Goal: Task Accomplishment & Management: Complete application form

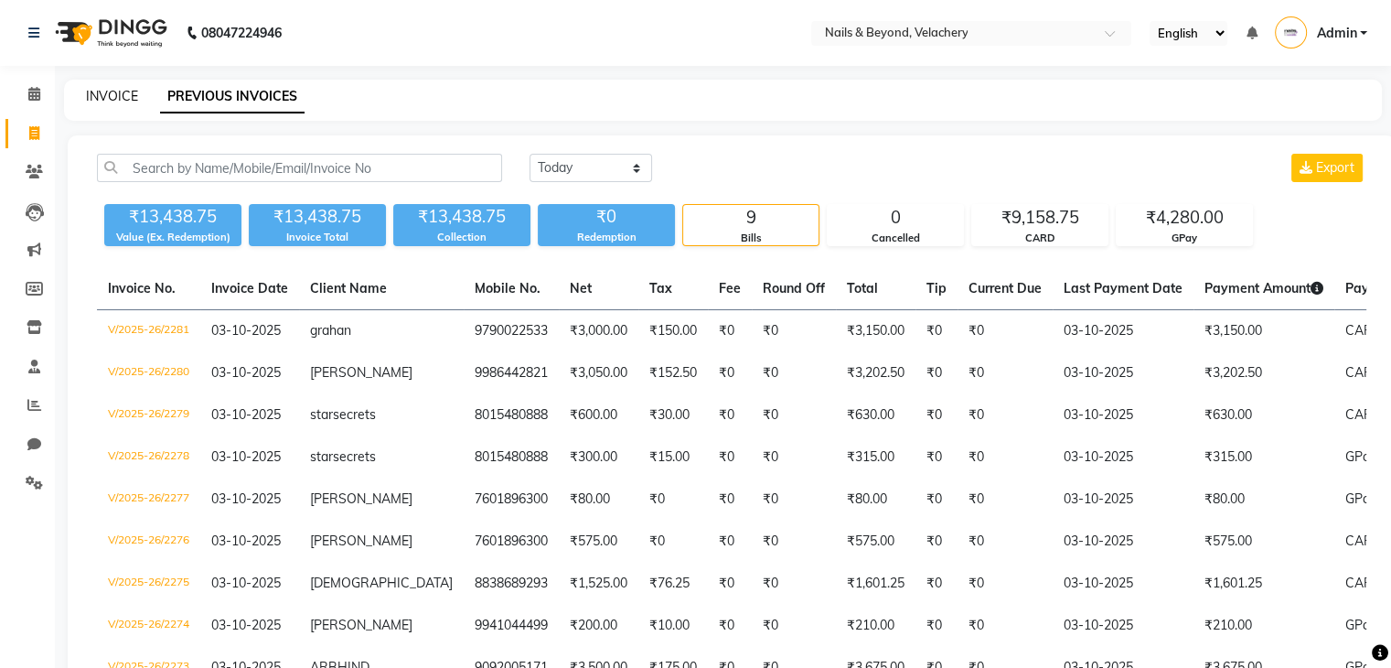
click at [126, 91] on link "INVOICE" at bounding box center [112, 96] width 52 height 16
select select "service"
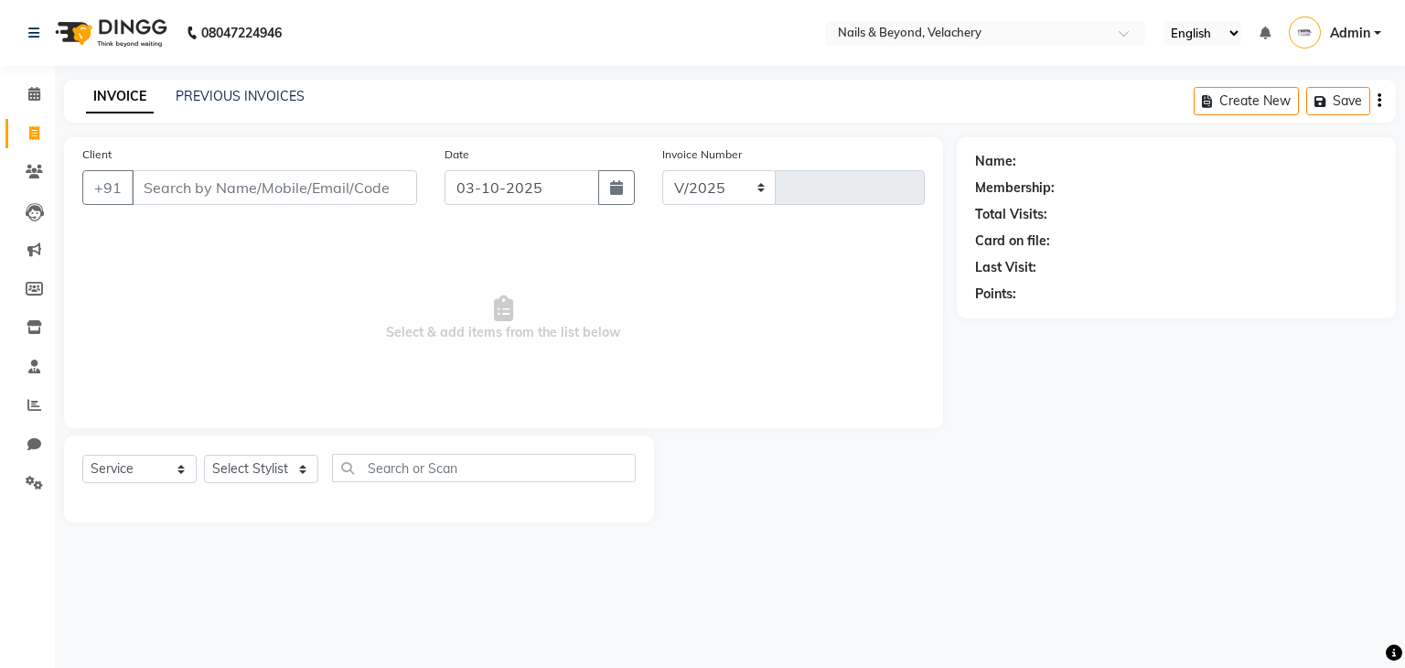
select select "8978"
type input "2282"
click at [279, 185] on input "Client" at bounding box center [274, 187] width 285 height 35
type input "9851733333"
click at [355, 192] on span "Add Client" at bounding box center [370, 187] width 72 height 18
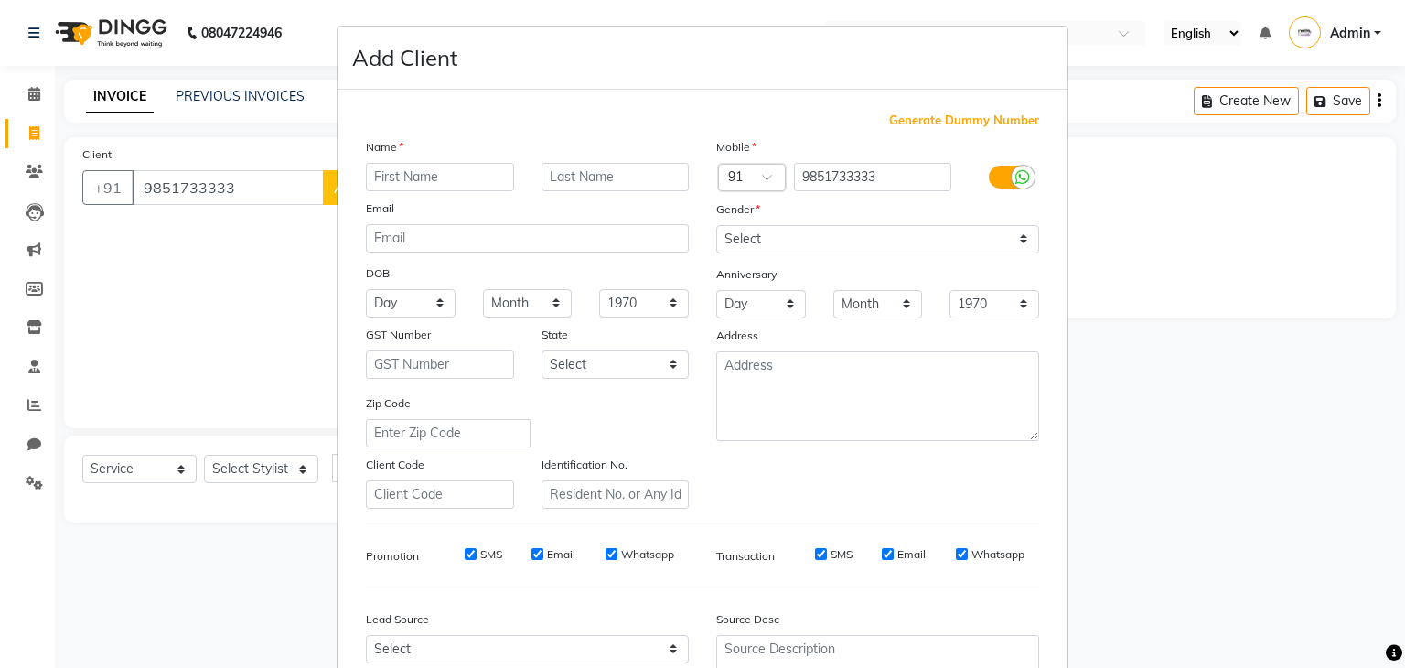
click at [417, 180] on input "text" at bounding box center [440, 177] width 148 height 28
type input "[PERSON_NAME]"
click at [845, 250] on select "Select [DEMOGRAPHIC_DATA] [DEMOGRAPHIC_DATA] Other Prefer Not To Say" at bounding box center [877, 239] width 323 height 28
select select "[DEMOGRAPHIC_DATA]"
click at [716, 226] on select "Select [DEMOGRAPHIC_DATA] [DEMOGRAPHIC_DATA] Other Prefer Not To Say" at bounding box center [877, 239] width 323 height 28
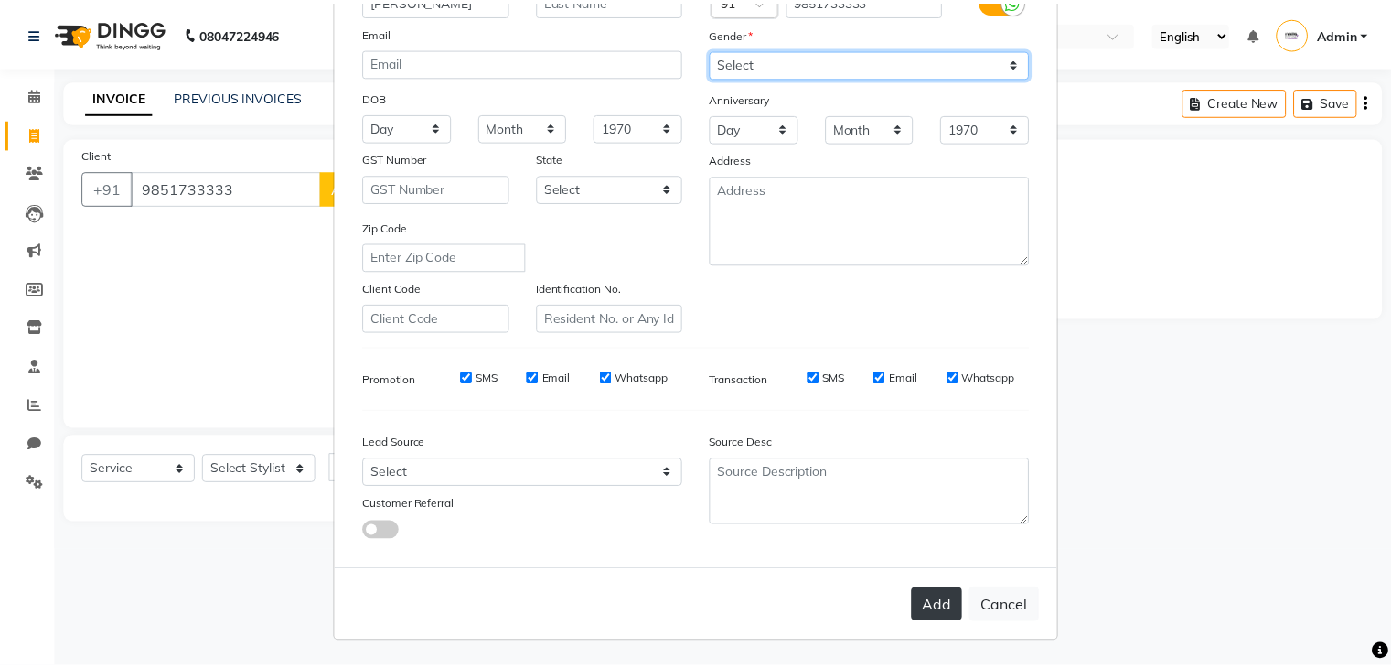
scroll to position [185, 0]
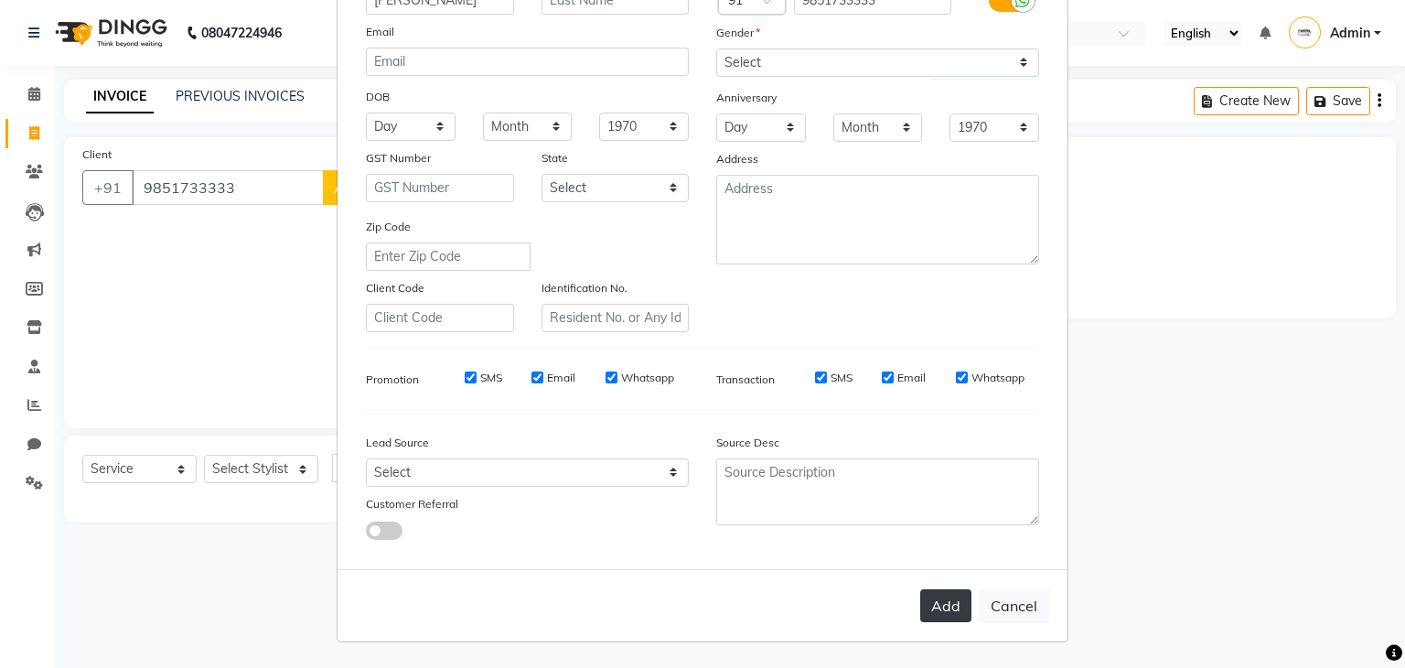
click at [920, 594] on button "Add" at bounding box center [945, 605] width 51 height 33
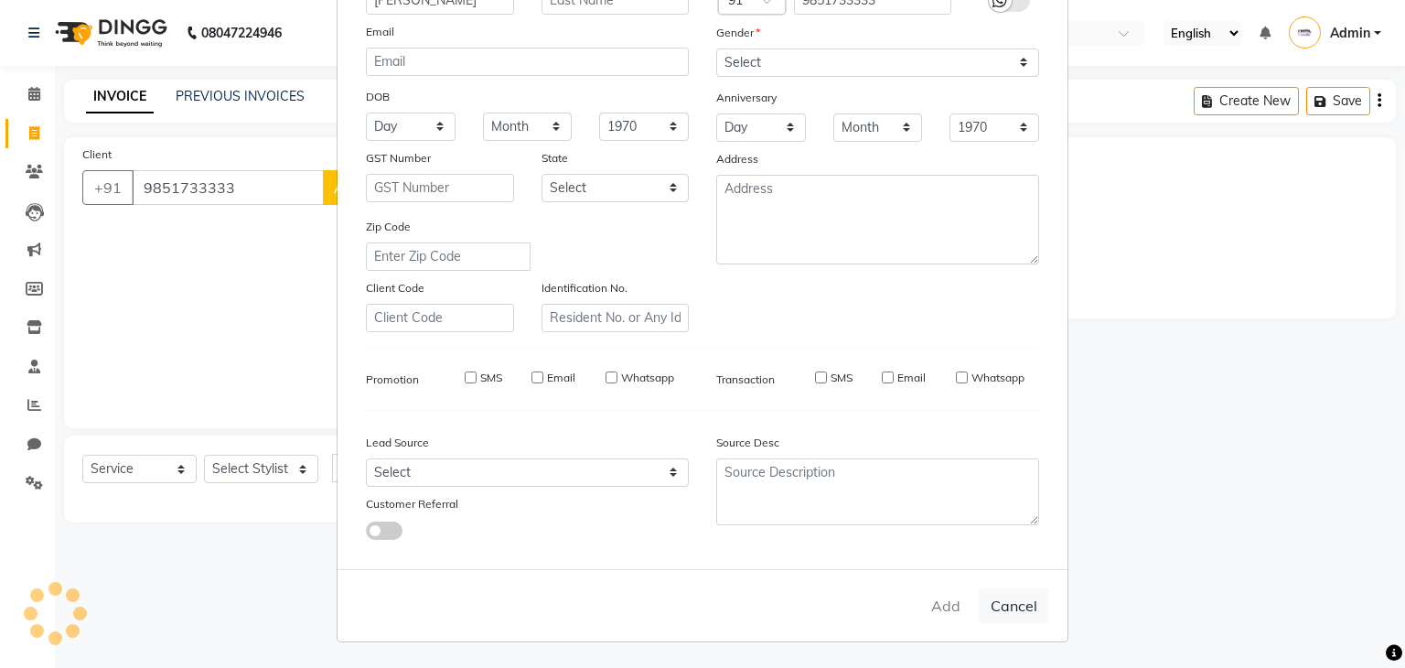
select select
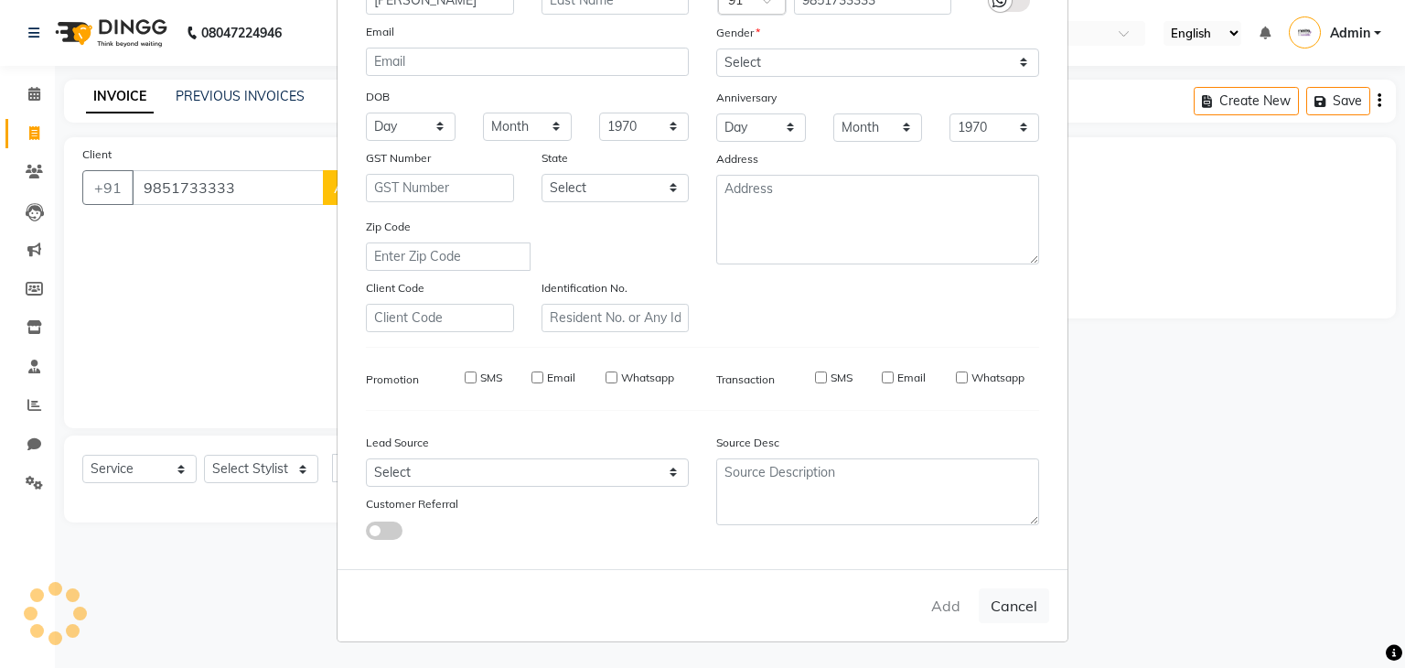
select select
checkbox input "false"
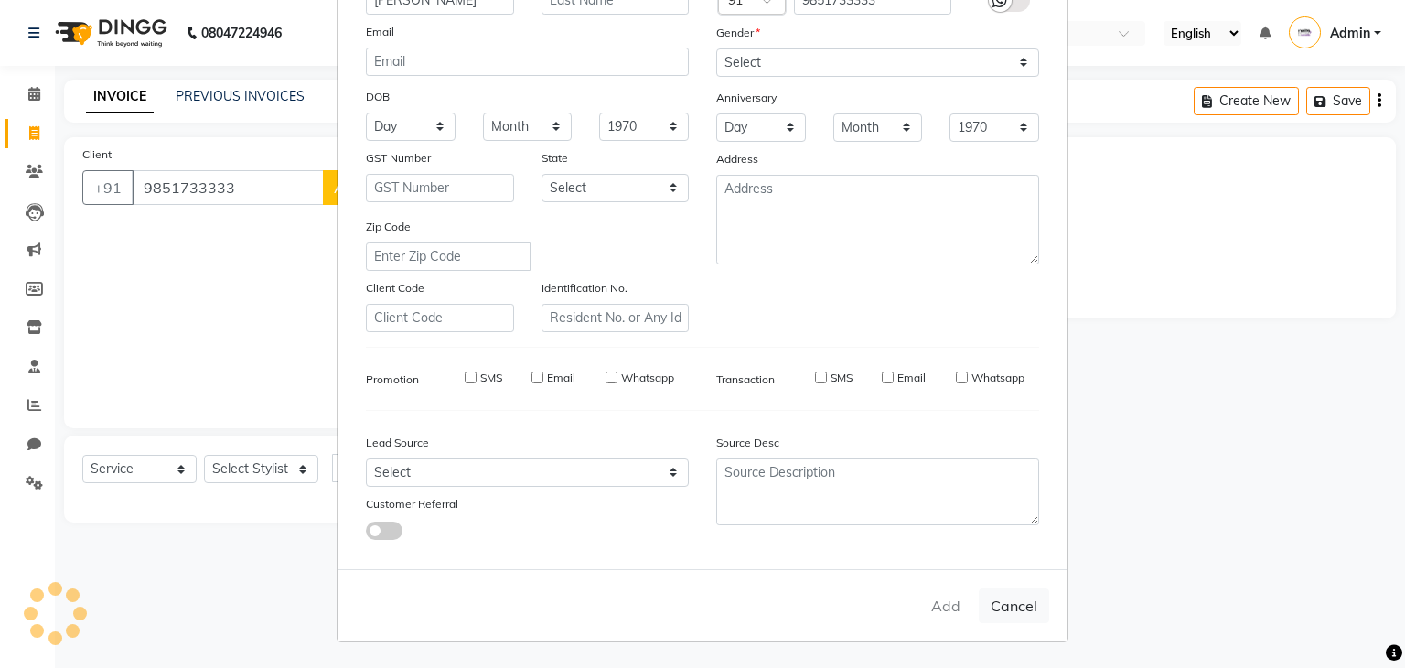
checkbox input "false"
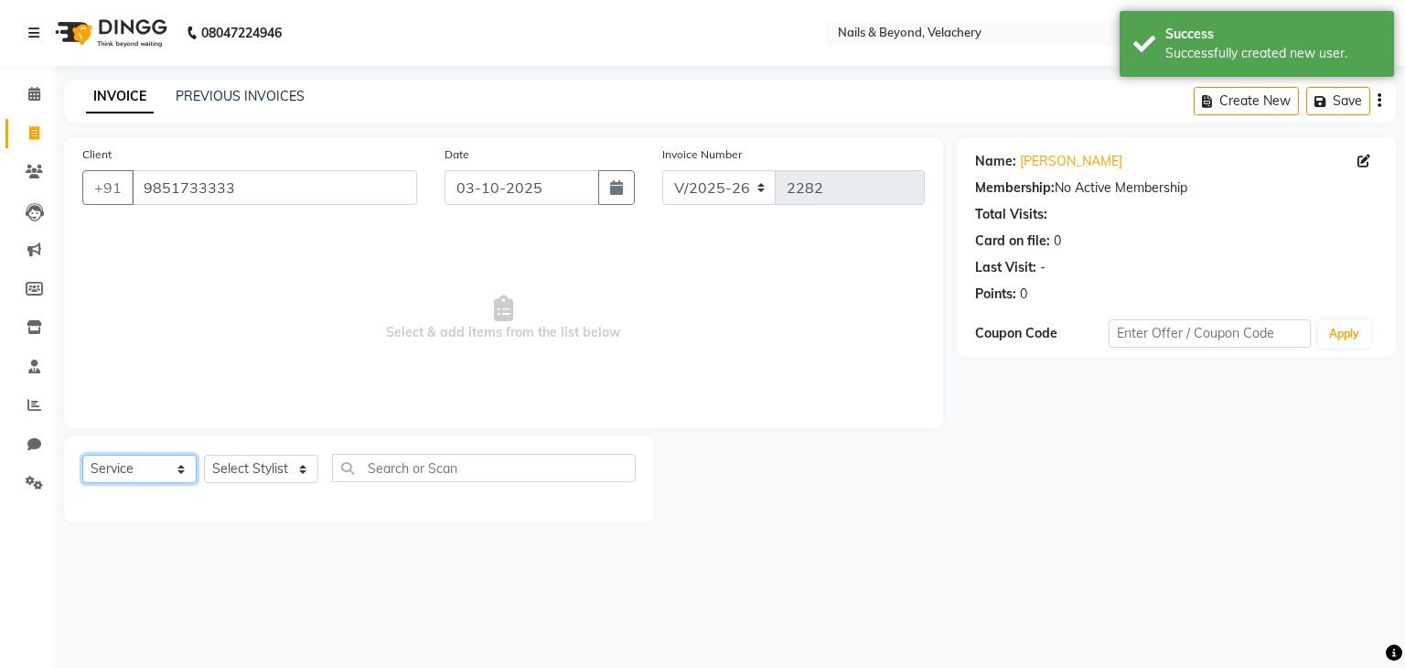
click at [130, 480] on select "Select Service Product Membership Package Voucher Prepaid Gift Card" at bounding box center [139, 469] width 114 height 28
click at [82, 455] on select "Select Service Product Membership Package Voucher Prepaid Gift Card" at bounding box center [139, 469] width 114 height 28
click at [284, 471] on select "Select Stylist [PERSON_NAME] [PERSON_NAME] JANGGINLIN Jothang Konyak [PERSON_NA…" at bounding box center [261, 469] width 114 height 28
select select "91206"
click at [204, 455] on select "Select Stylist [PERSON_NAME] [PERSON_NAME] JANGGINLIN Jothang Konyak [PERSON_NA…" at bounding box center [261, 469] width 114 height 28
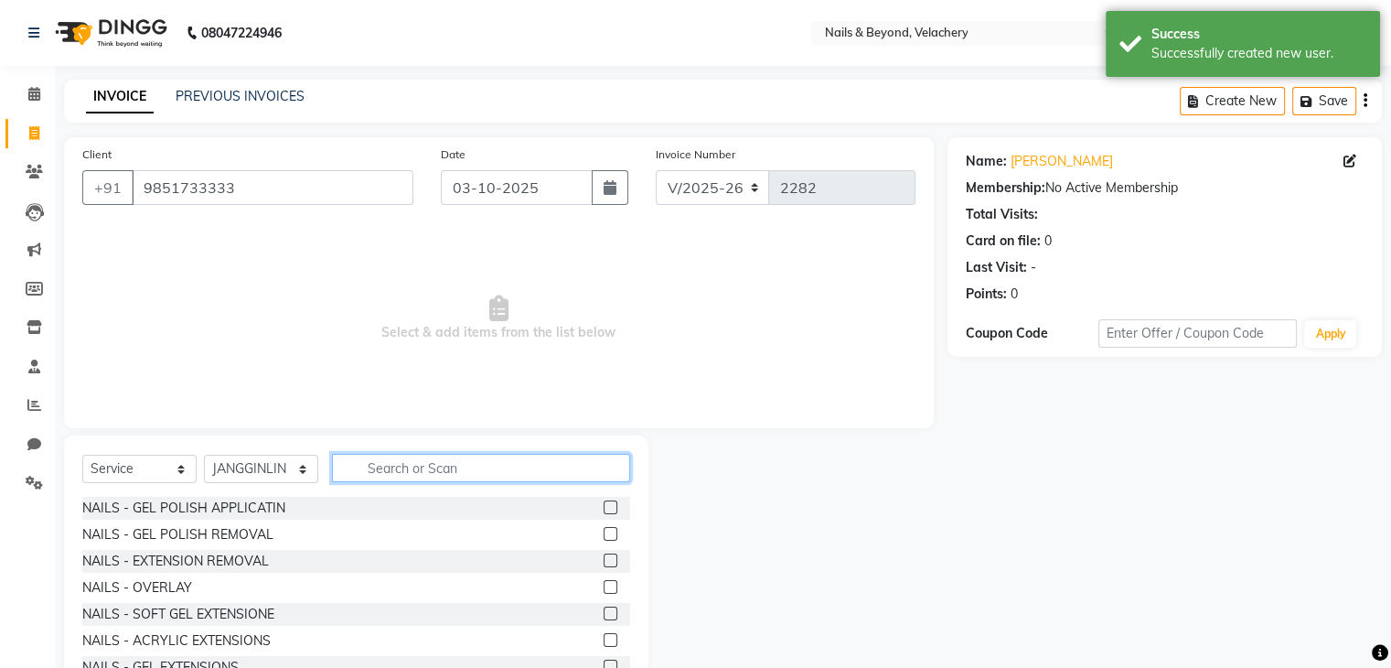
click at [394, 462] on input "text" at bounding box center [481, 468] width 298 height 28
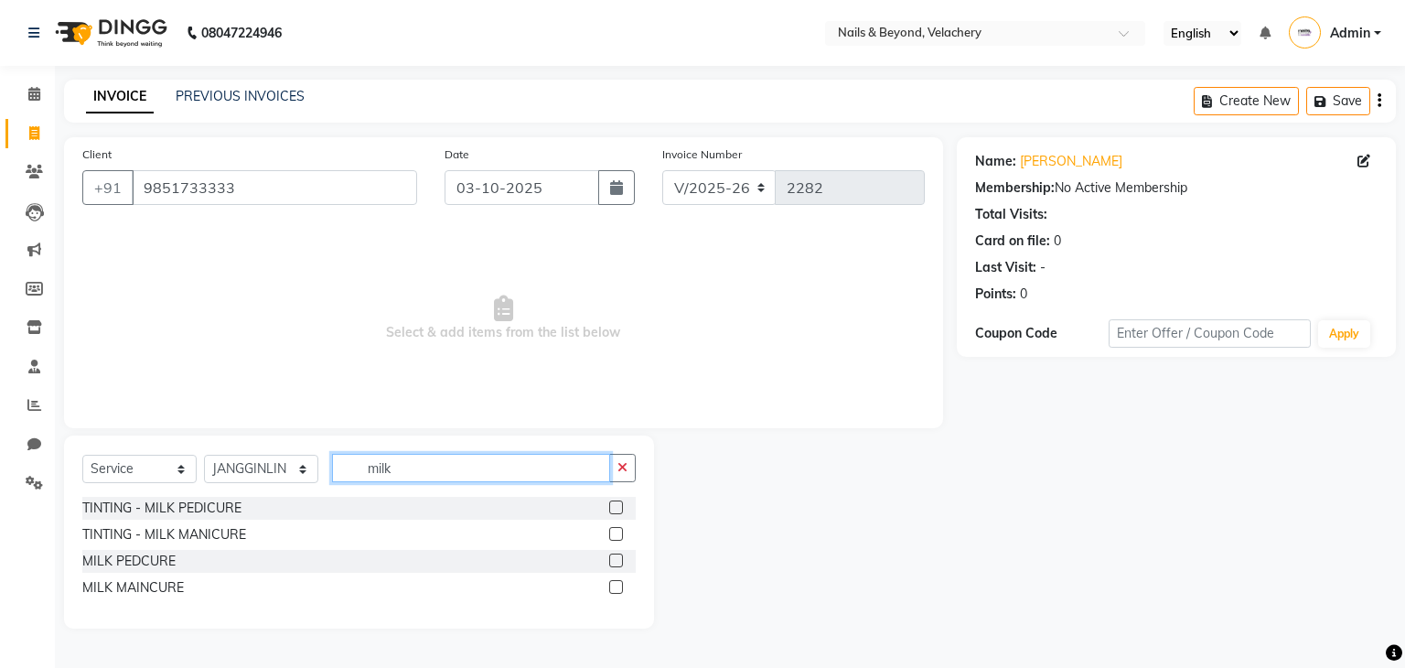
type input "milk"
click at [238, 567] on div "MILK PEDCURE" at bounding box center [358, 561] width 553 height 23
click at [618, 563] on label at bounding box center [616, 560] width 14 height 14
click at [618, 563] on input "checkbox" at bounding box center [615, 561] width 12 height 12
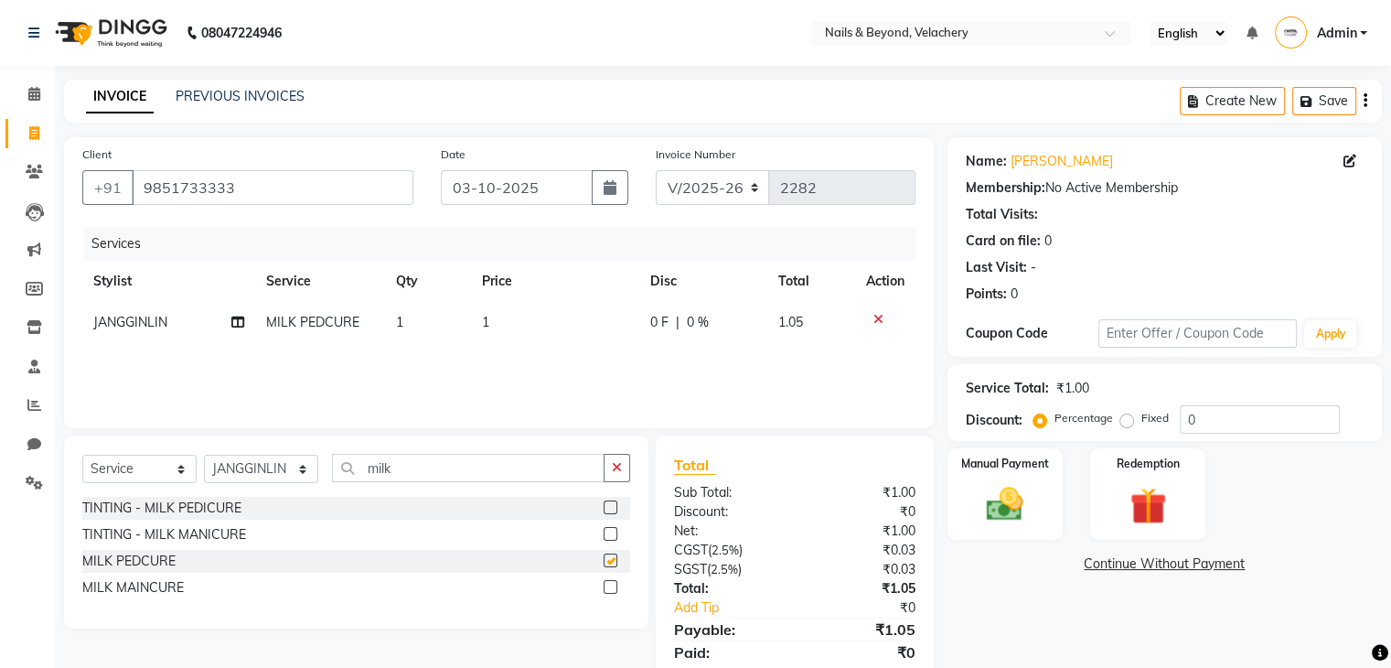
checkbox input "false"
click at [252, 474] on select "Select Stylist [PERSON_NAME] [PERSON_NAME] JANGGINLIN Jothang Konyak [PERSON_NA…" at bounding box center [261, 469] width 114 height 28
select select "91203"
click at [204, 455] on select "Select Stylist [PERSON_NAME] [PERSON_NAME] JANGGINLIN Jothang Konyak [PERSON_NA…" at bounding box center [261, 469] width 114 height 28
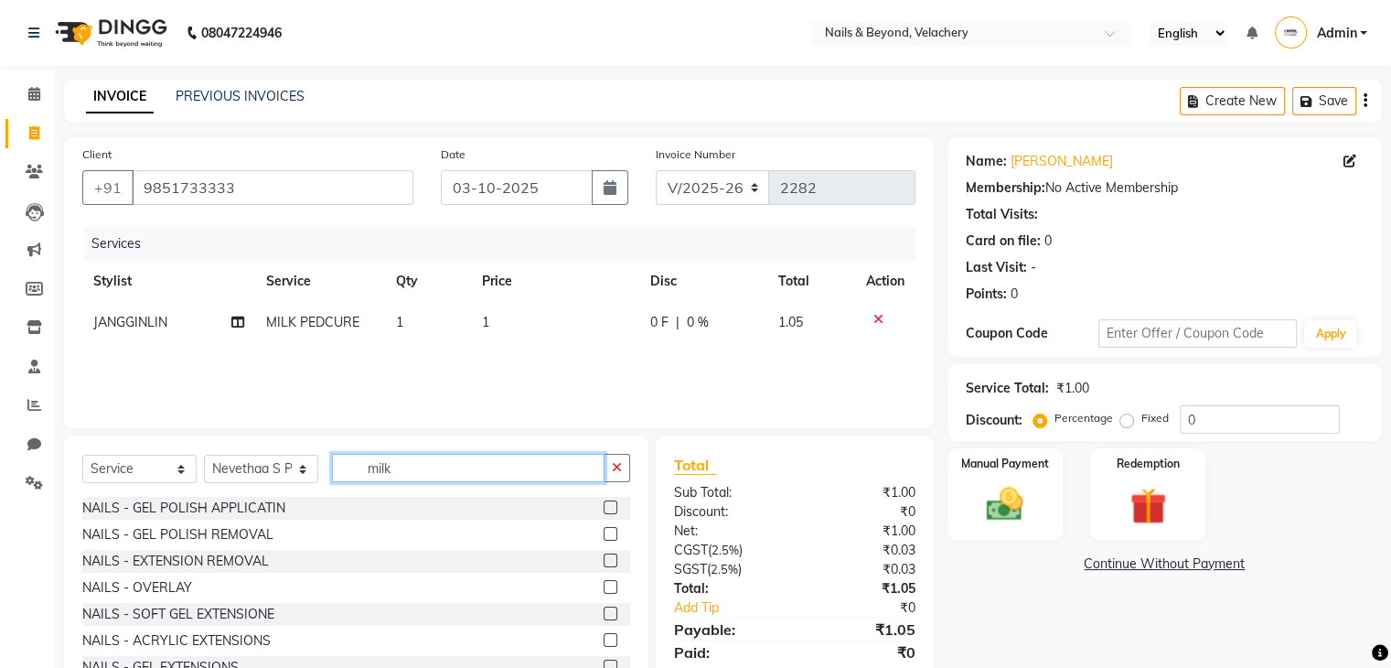
click at [423, 462] on input "milk" at bounding box center [468, 468] width 273 height 28
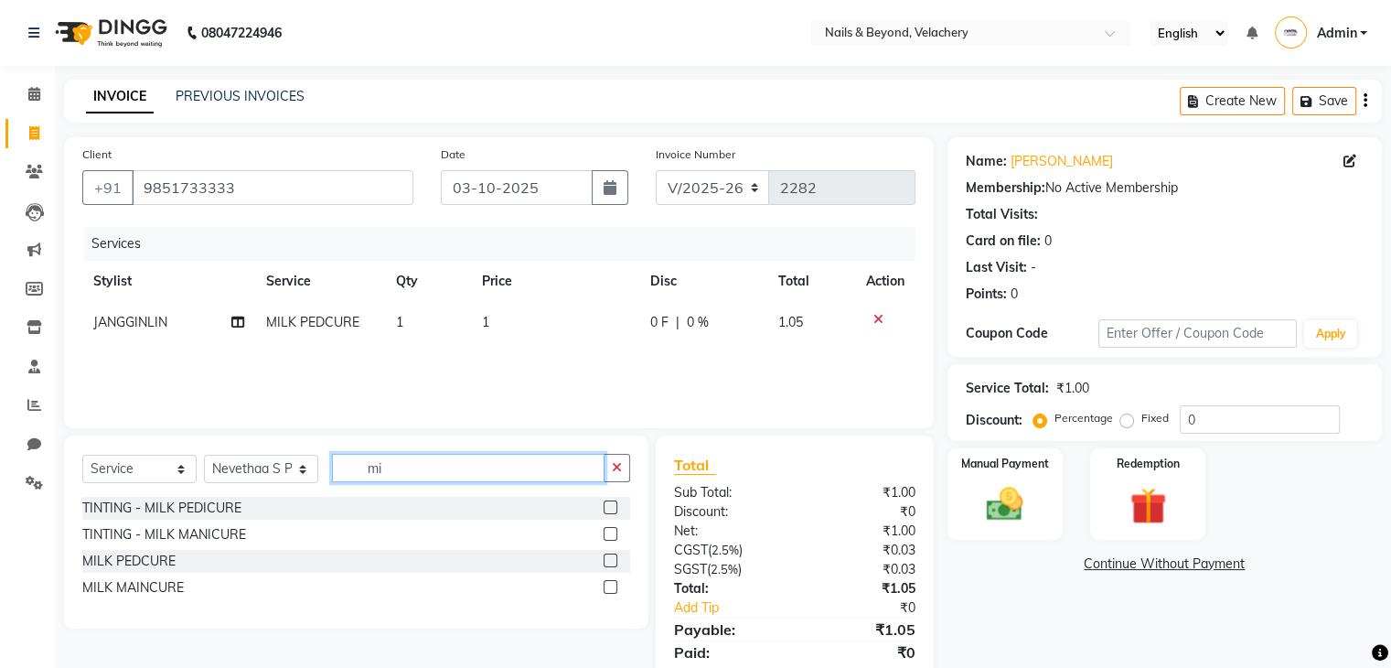
type input "m"
type input "poly"
click at [612, 534] on label at bounding box center [611, 534] width 14 height 14
click at [612, 534] on input "checkbox" at bounding box center [610, 535] width 12 height 12
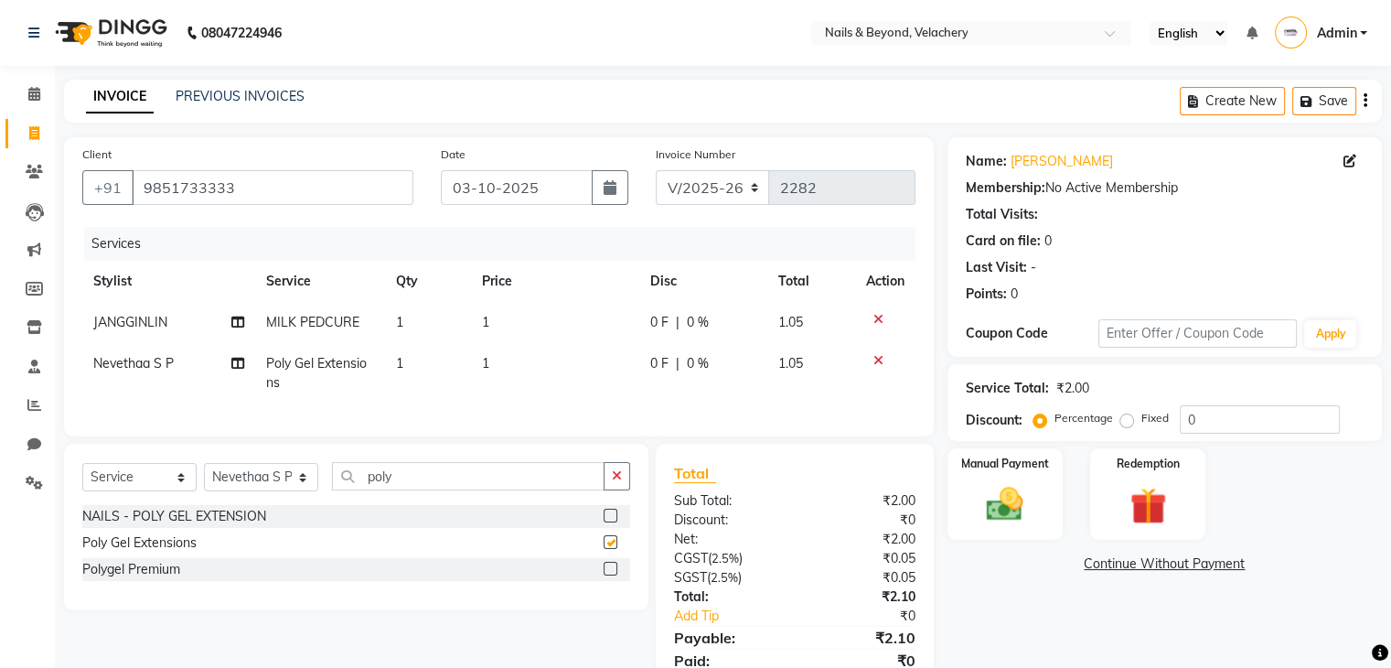
checkbox input "false"
click at [616, 482] on icon "button" at bounding box center [617, 475] width 10 height 13
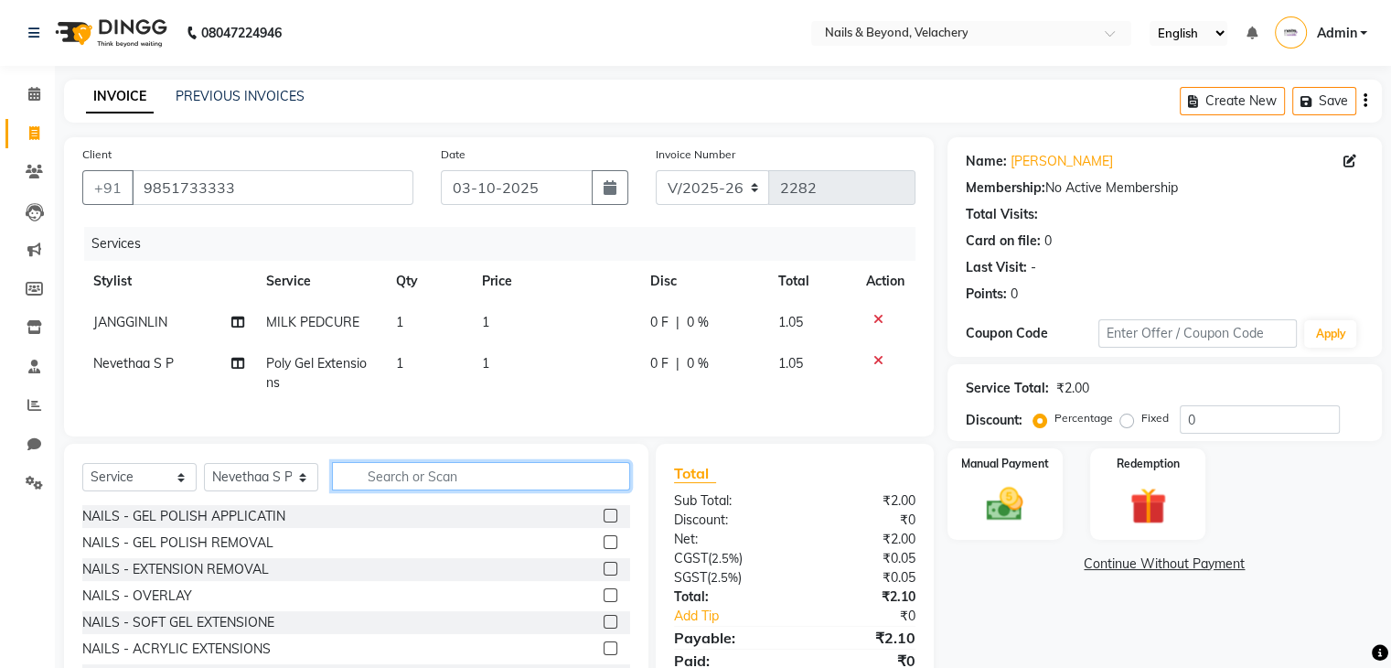
click at [516, 490] on input "text" at bounding box center [481, 476] width 298 height 28
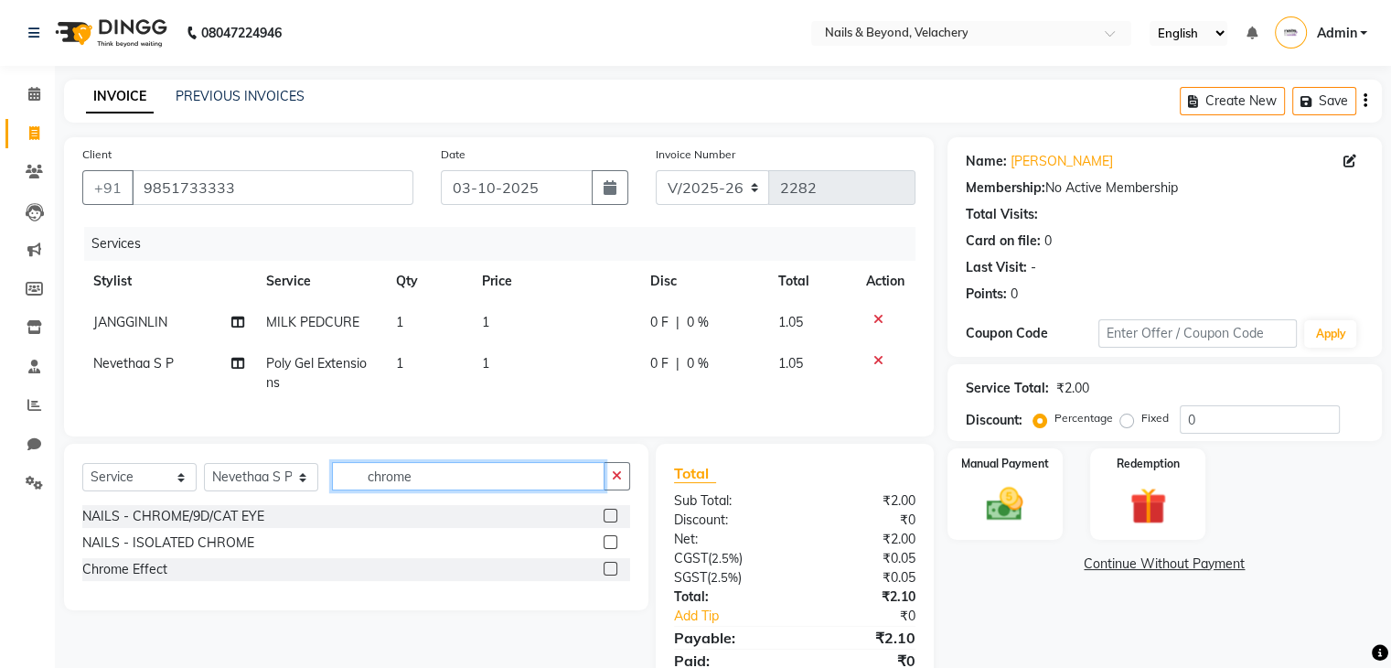
type input "chrome"
click at [616, 549] on label at bounding box center [611, 542] width 14 height 14
click at [616, 549] on input "checkbox" at bounding box center [610, 543] width 12 height 12
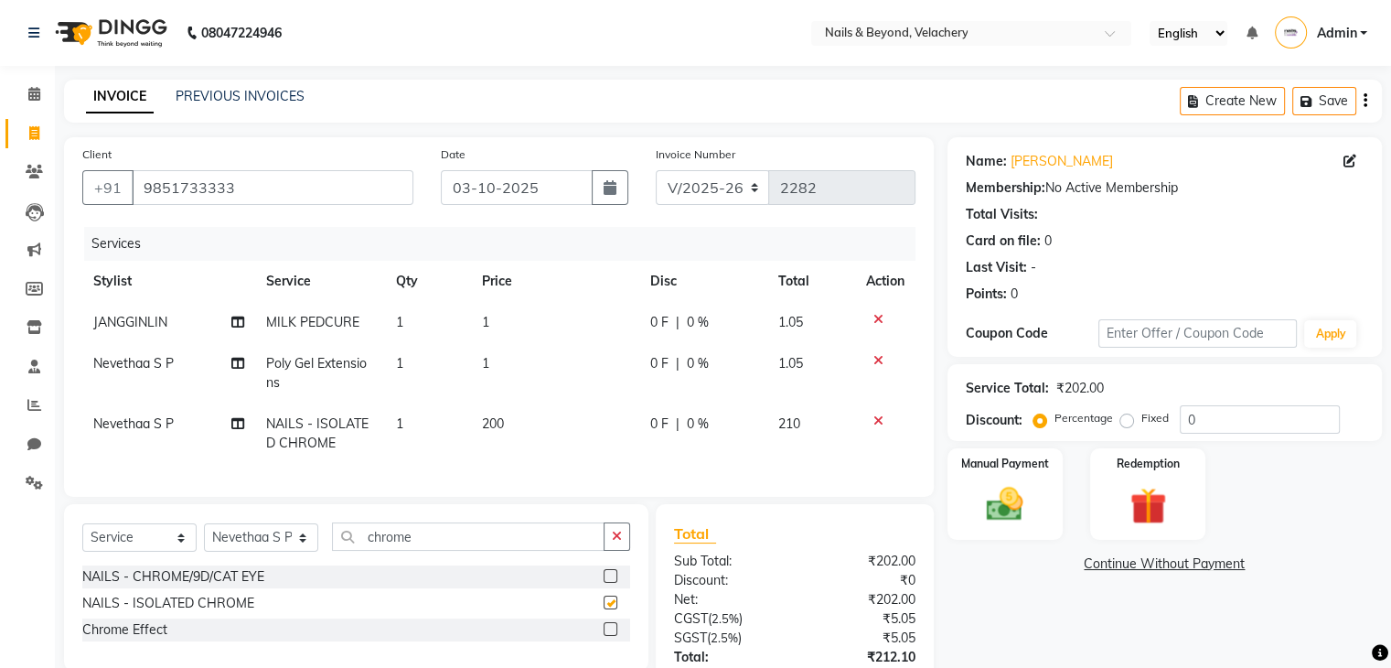
checkbox input "false"
click at [879, 416] on icon at bounding box center [878, 420] width 10 height 13
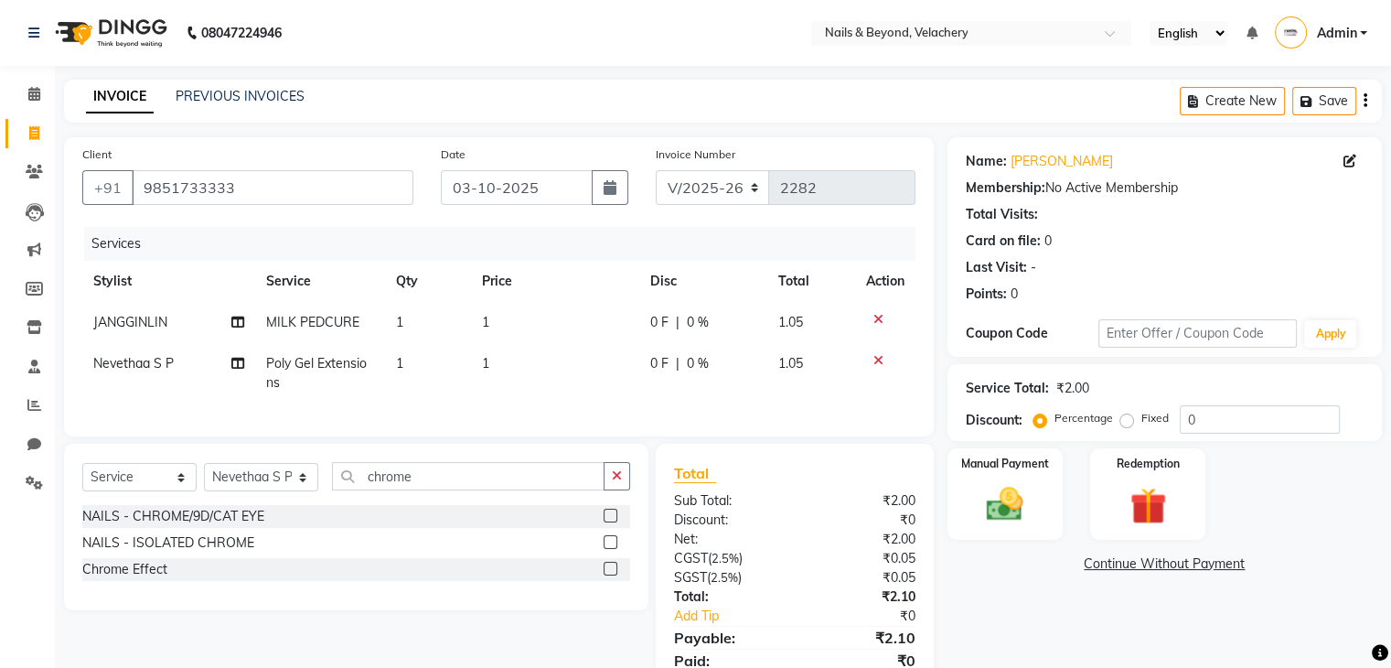
click at [618, 581] on div at bounding box center [617, 569] width 27 height 23
click at [610, 575] on label at bounding box center [611, 569] width 14 height 14
click at [610, 575] on input "checkbox" at bounding box center [610, 569] width 12 height 12
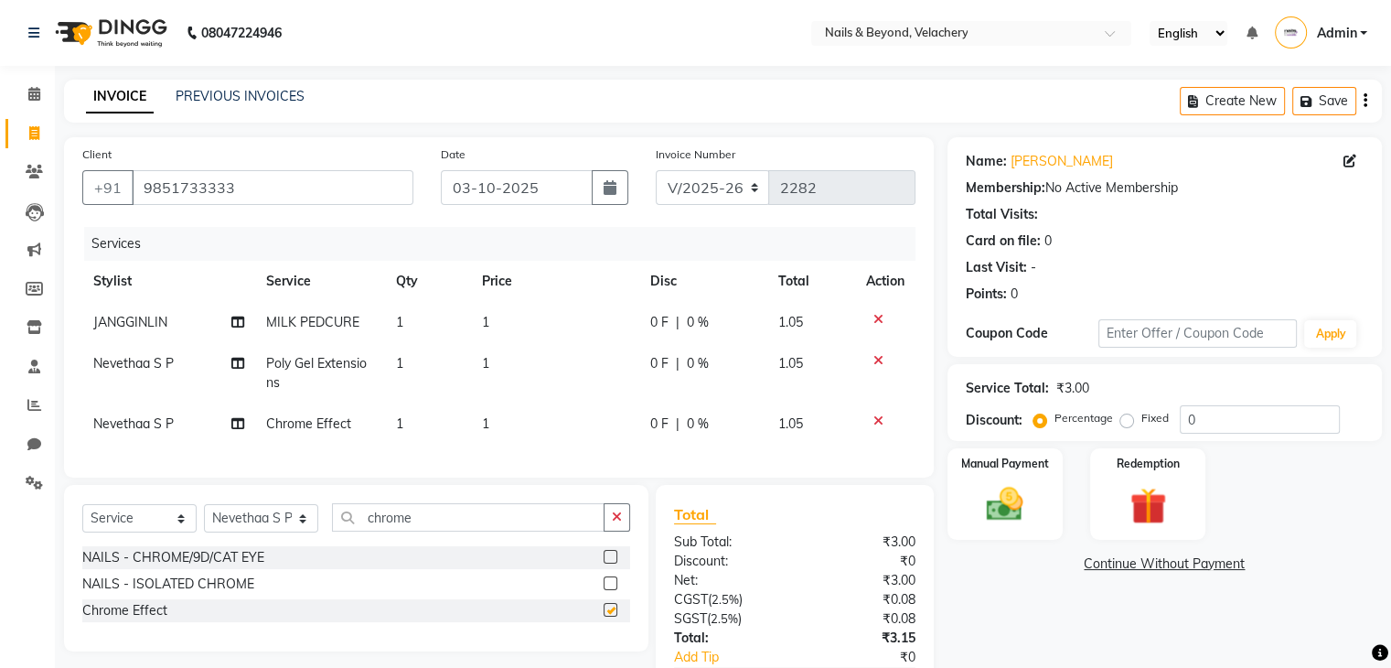
checkbox input "false"
click at [510, 531] on input "chrome" at bounding box center [468, 517] width 273 height 28
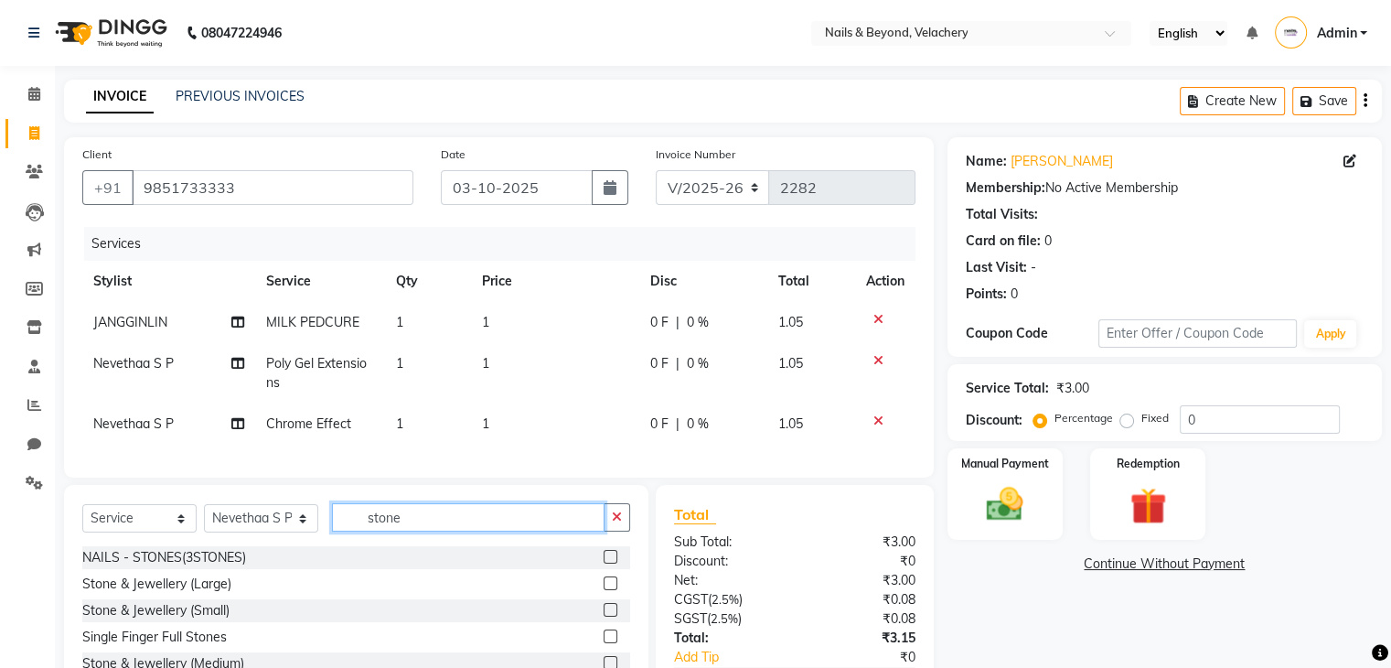
type input "stone"
click at [613, 616] on label at bounding box center [611, 610] width 14 height 14
click at [613, 616] on input "checkbox" at bounding box center [610, 611] width 12 height 12
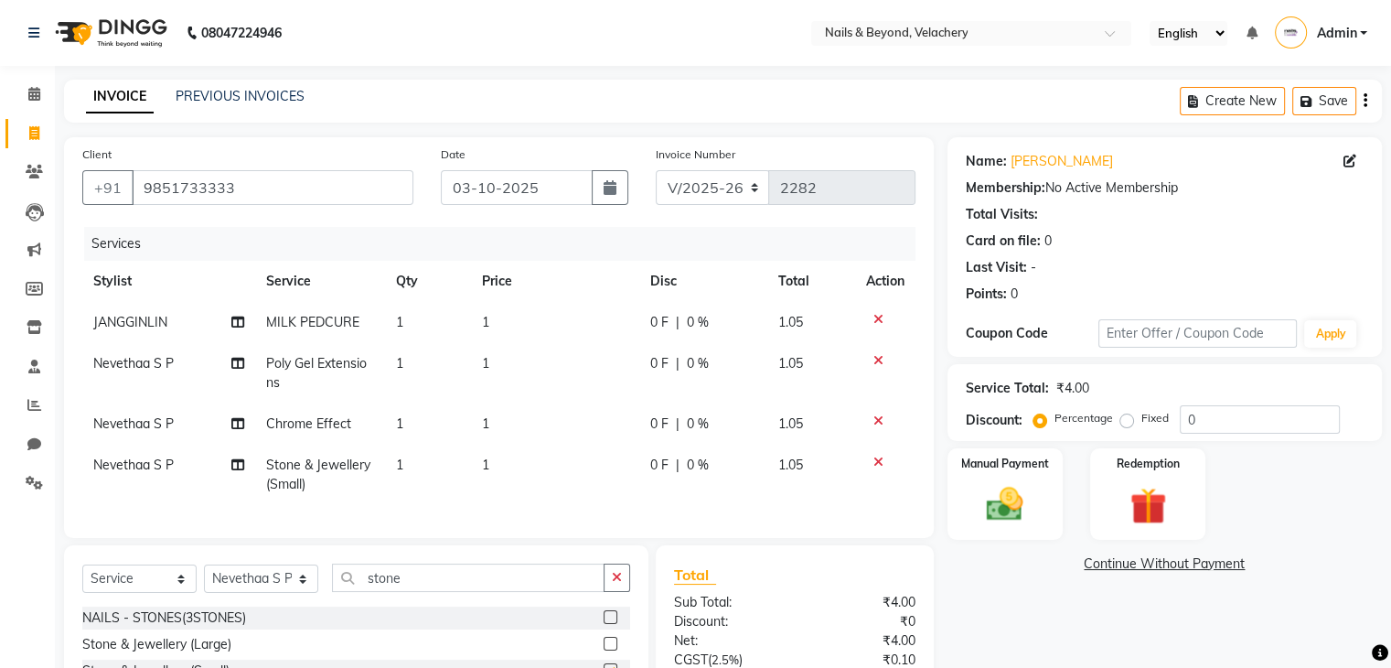
checkbox input "false"
click at [523, 606] on div "Select Service Product Membership Package Voucher Prepaid Gift Card Select Styl…" at bounding box center [356, 584] width 548 height 43
click at [530, 592] on input "stone" at bounding box center [468, 577] width 273 height 28
type input "s"
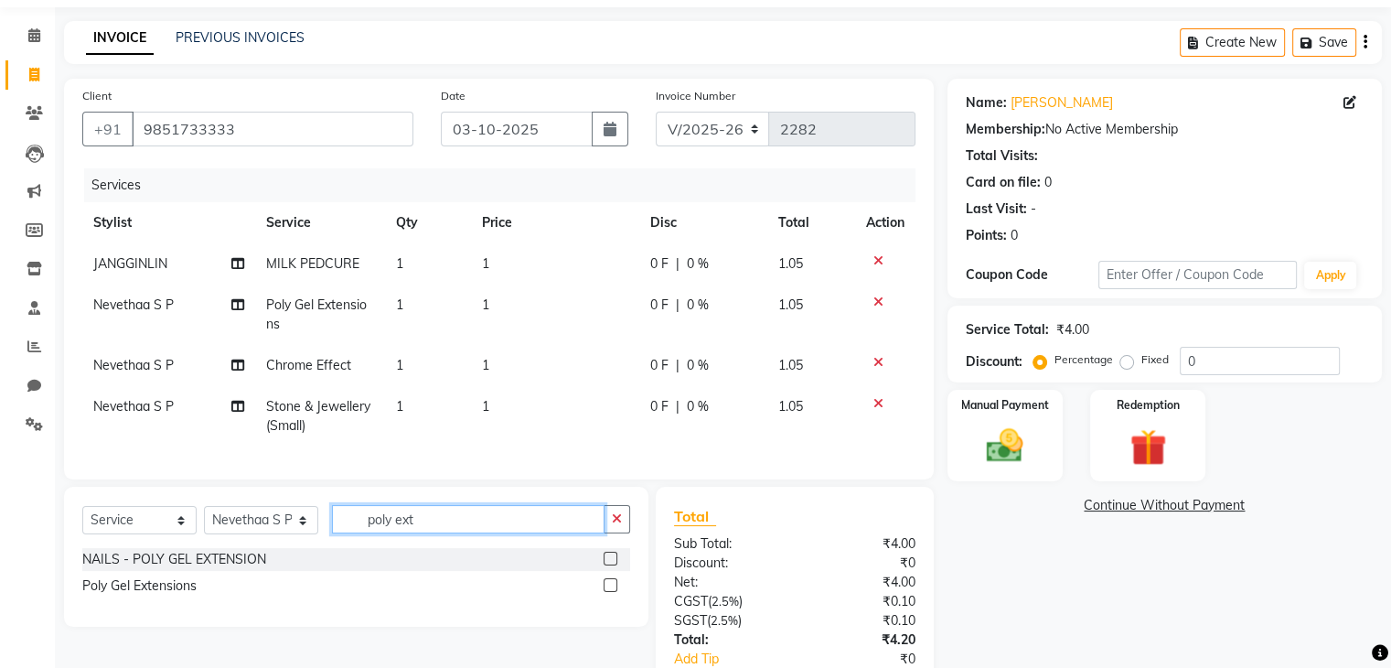
scroll to position [59, 0]
type input "poly ext"
click at [610, 591] on div at bounding box center [617, 585] width 27 height 23
click at [291, 534] on select "Select Stylist [PERSON_NAME] [PERSON_NAME] JANGGINLIN Jothang Konyak [PERSON_NA…" at bounding box center [261, 520] width 114 height 28
select select "91195"
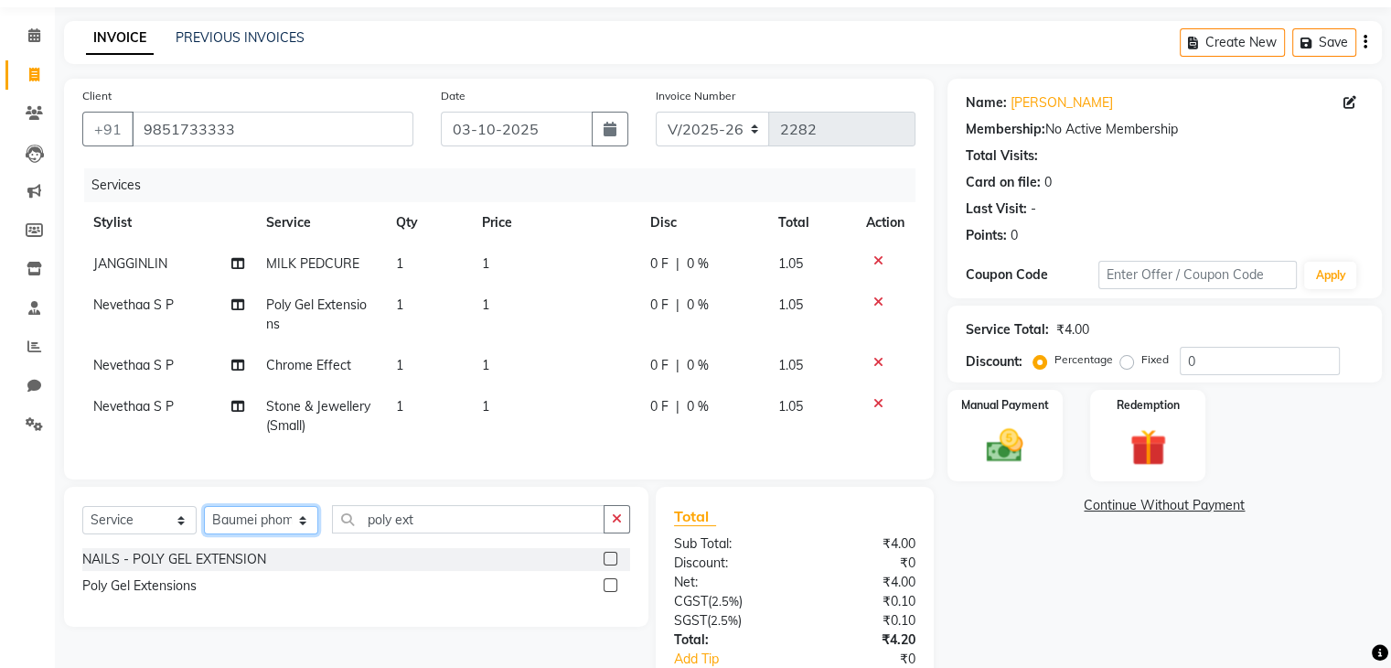
click at [204, 521] on select "Select Stylist [PERSON_NAME] [PERSON_NAME] JANGGINLIN Jothang Konyak [PERSON_NA…" at bounding box center [261, 520] width 114 height 28
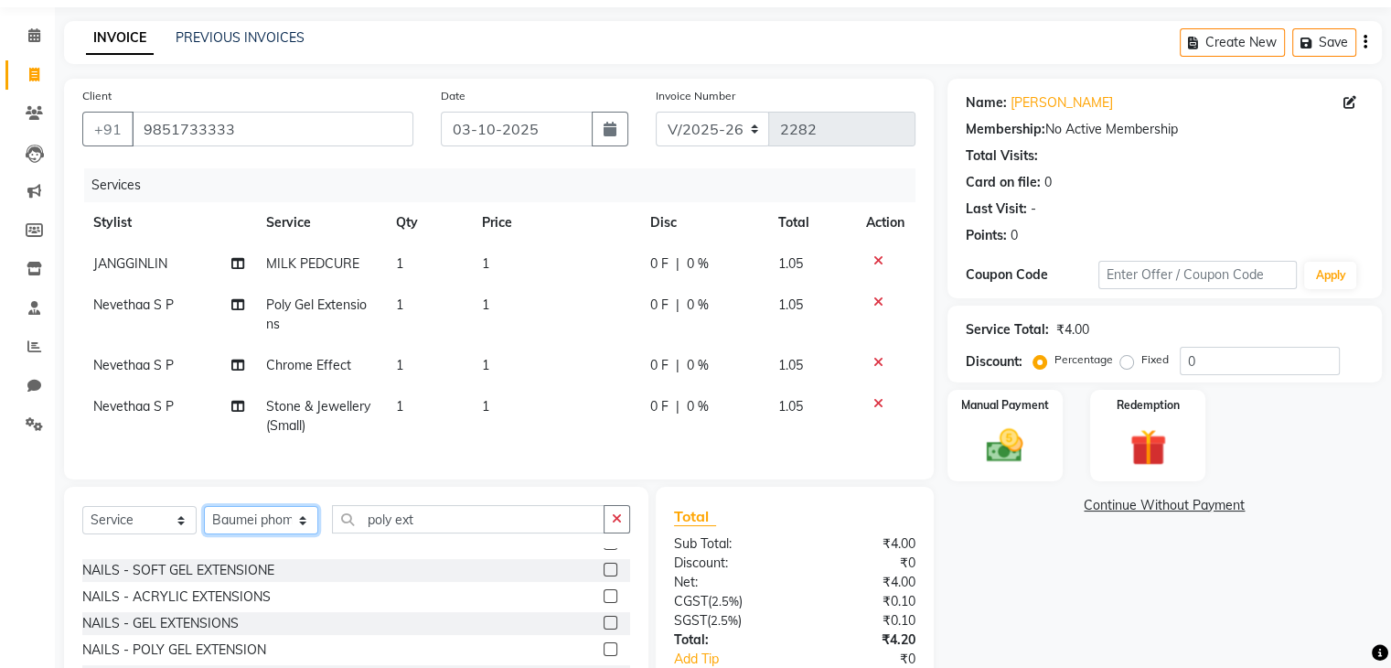
scroll to position [157, 0]
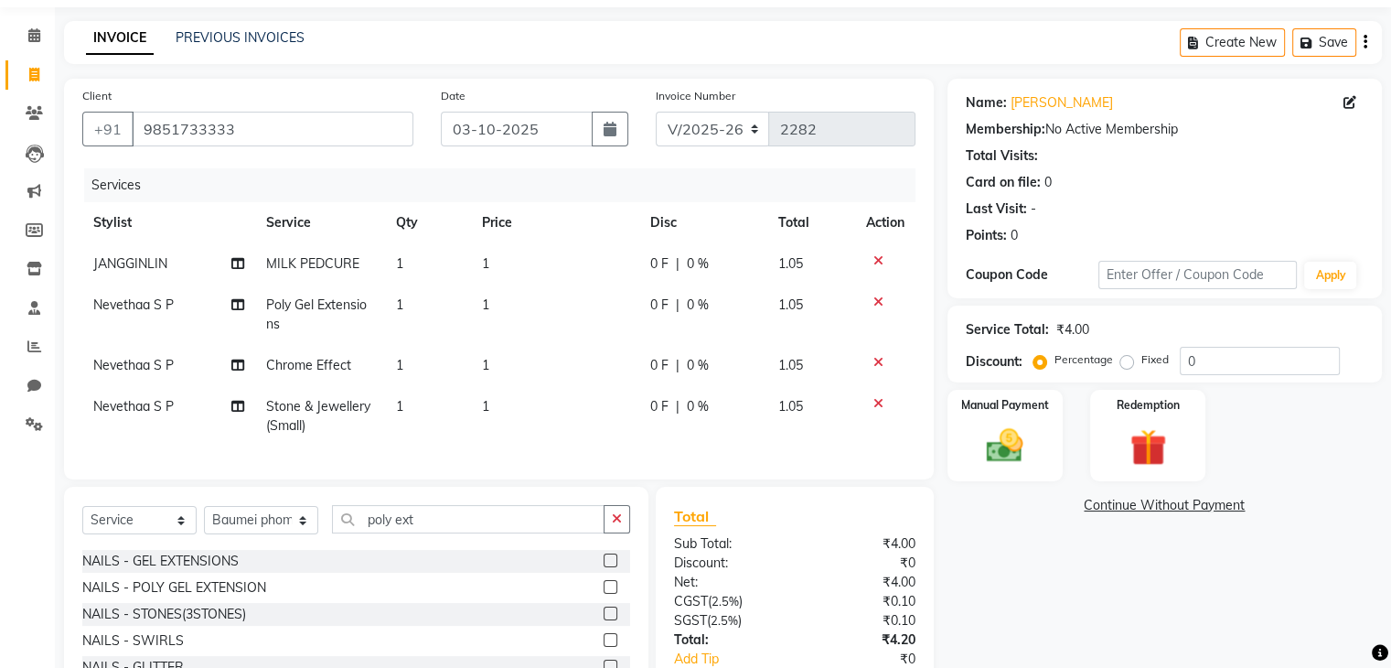
click at [604, 594] on label at bounding box center [611, 587] width 14 height 14
click at [604, 594] on input "checkbox" at bounding box center [610, 588] width 12 height 12
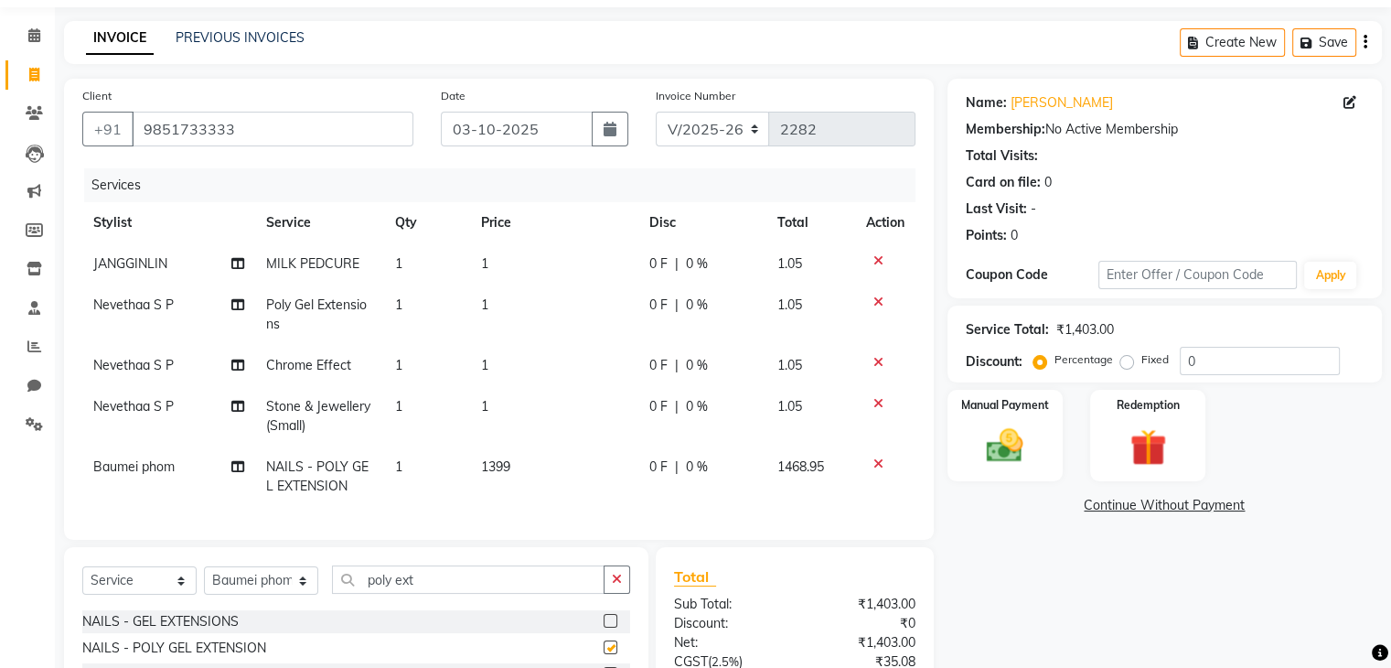
checkbox input "false"
click at [471, 608] on div "Select Service Product Membership Package Voucher Prepaid Gift Card Select Styl…" at bounding box center [356, 586] width 548 height 43
click at [476, 594] on input "poly ext" at bounding box center [468, 579] width 273 height 28
type input "p"
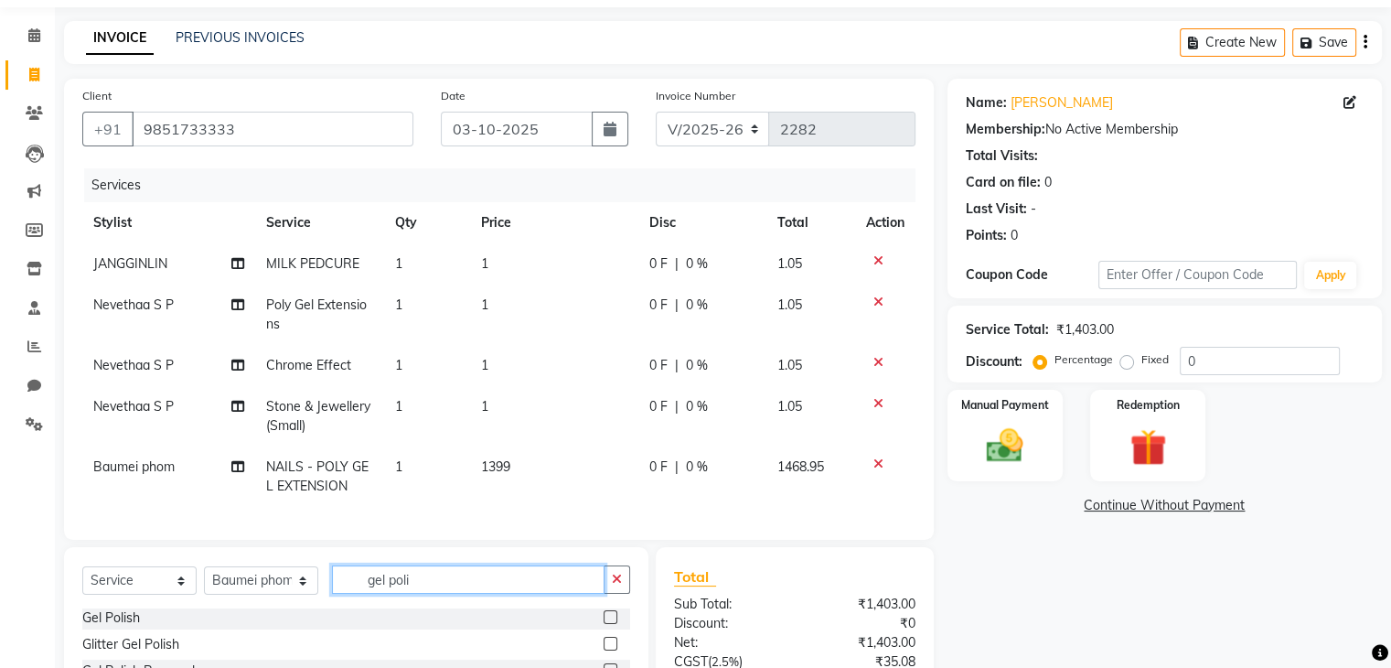
scroll to position [250, 0]
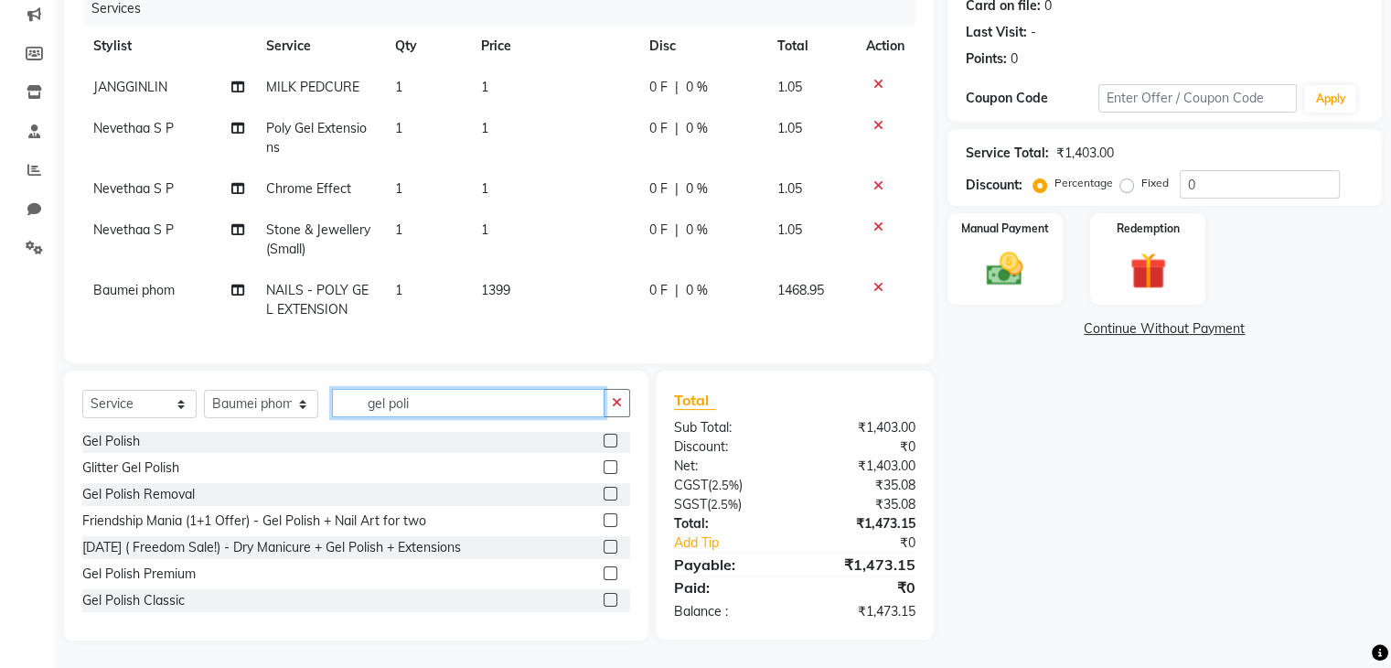
type input "gel poli"
click at [604, 440] on label at bounding box center [611, 441] width 14 height 14
click at [604, 440] on input "checkbox" at bounding box center [610, 441] width 12 height 12
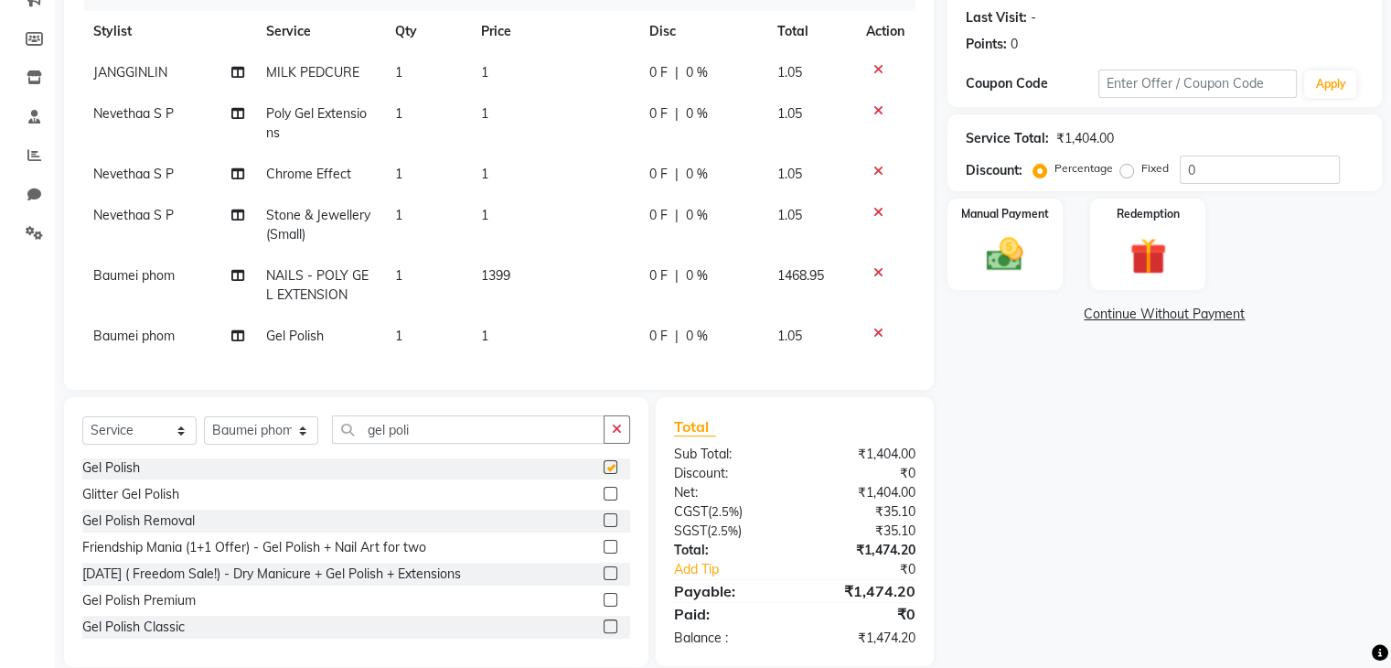
checkbox input "false"
click at [517, 444] on input "gel poli" at bounding box center [468, 429] width 273 height 28
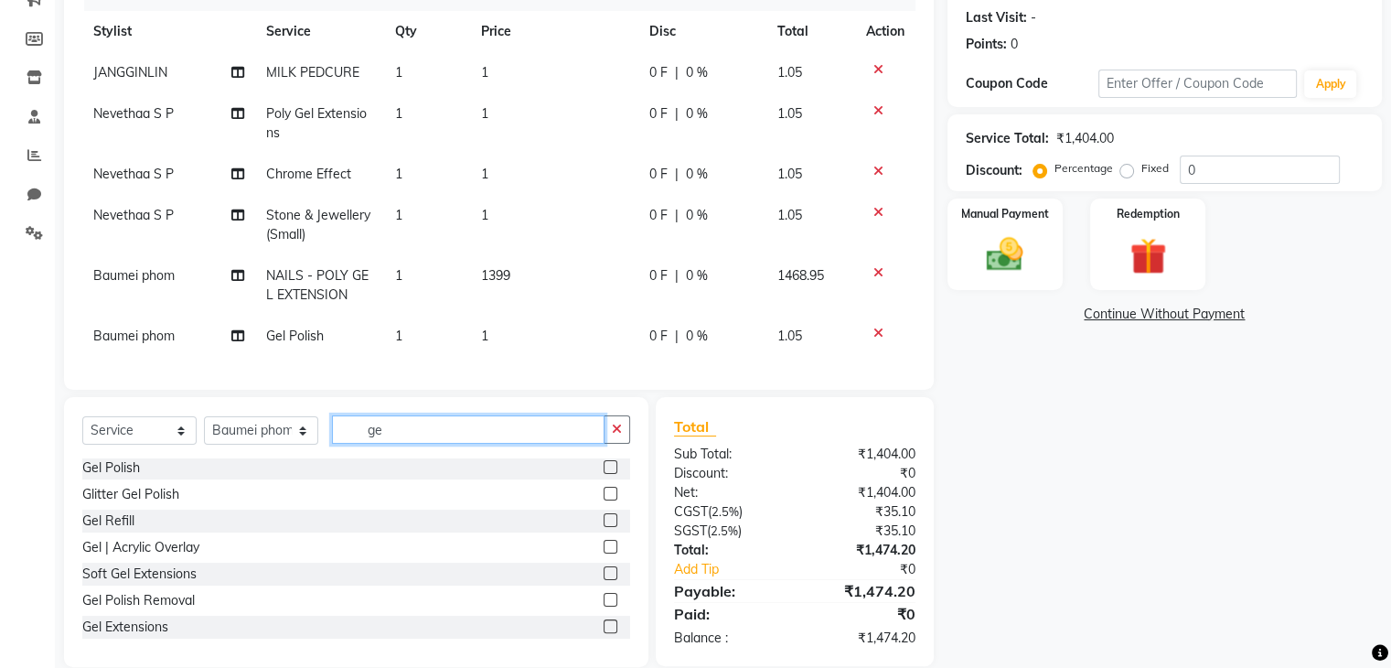
type input "g"
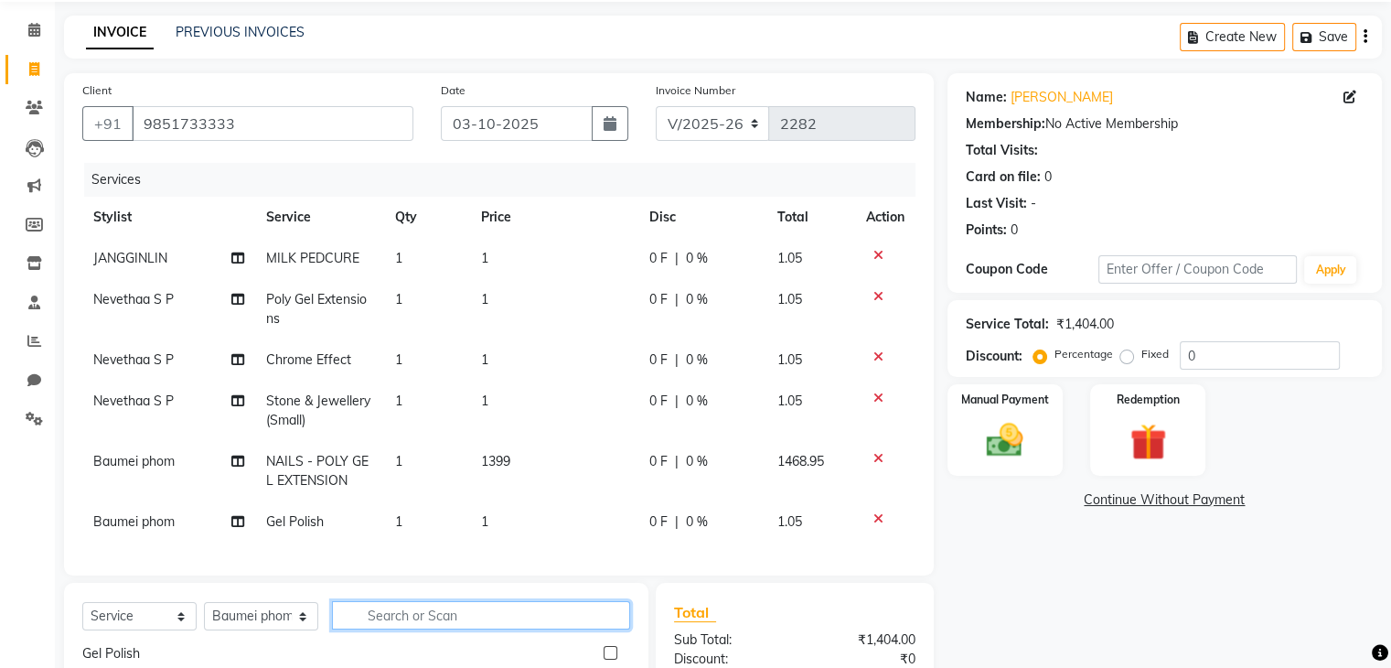
scroll to position [59, 0]
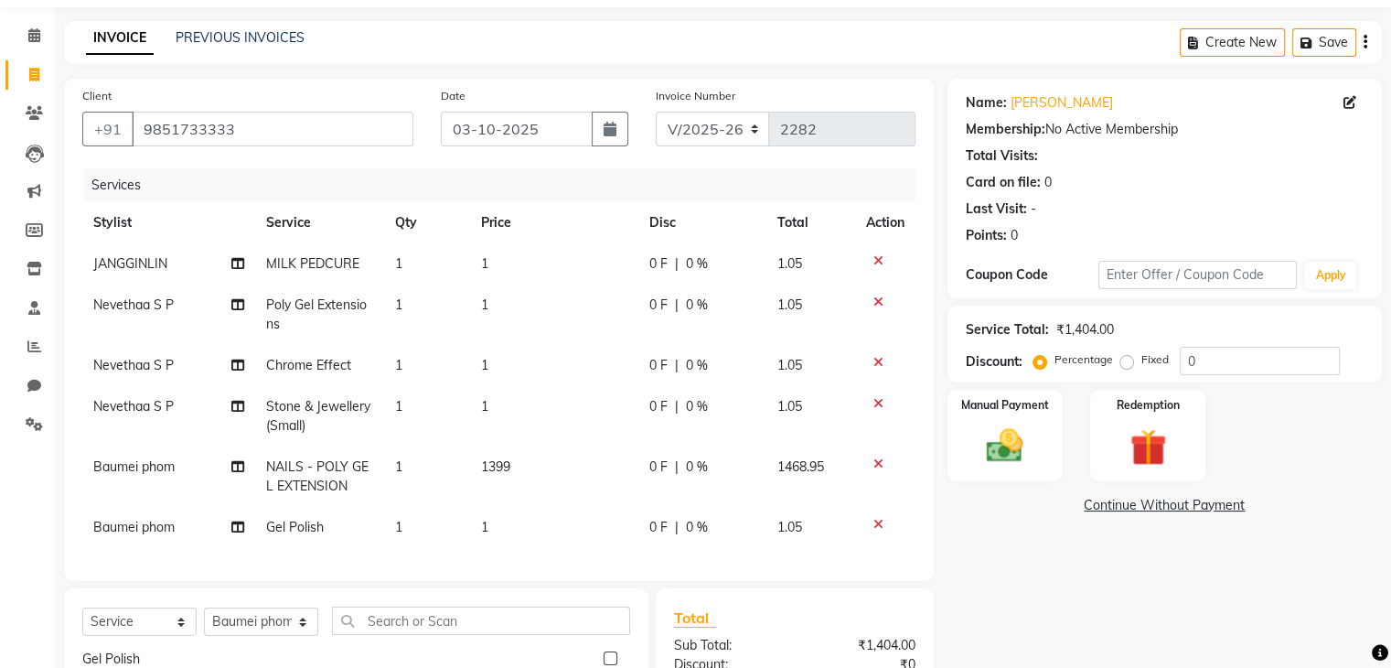
click at [501, 260] on td "1" at bounding box center [553, 263] width 167 height 41
select select "91206"
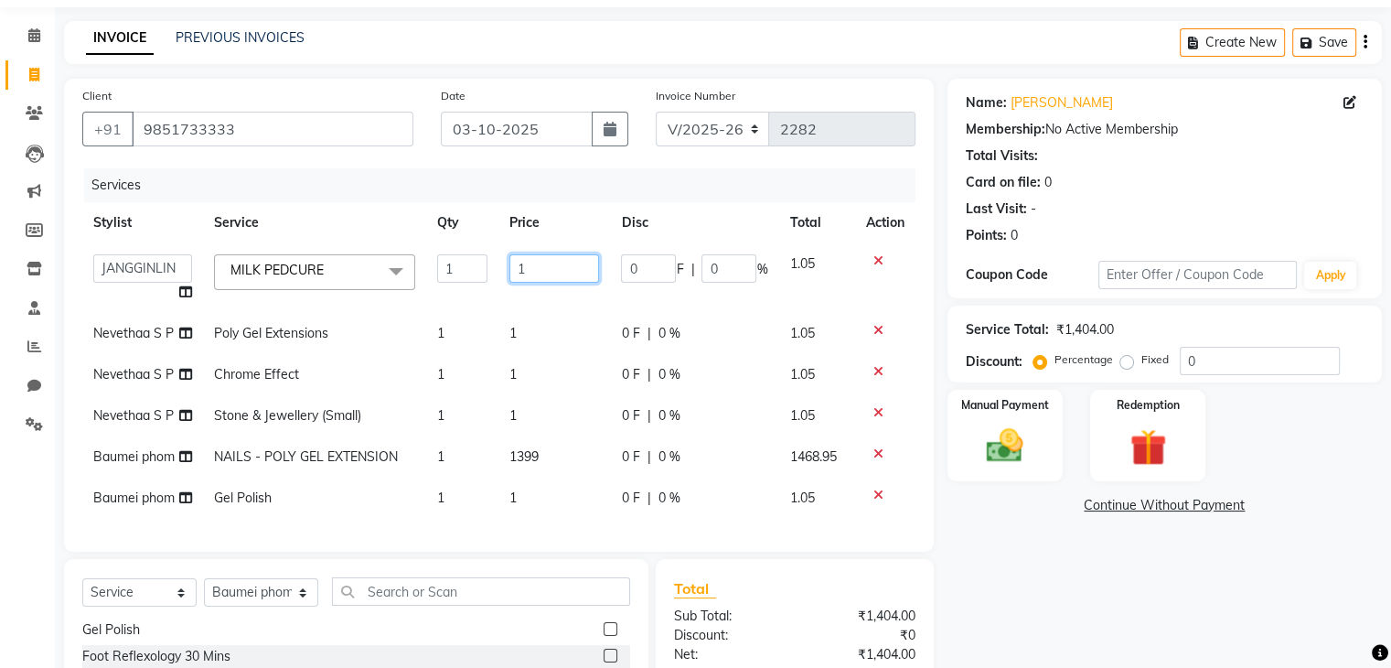
click at [543, 265] on input "1" at bounding box center [554, 268] width 90 height 28
type input "1999"
click at [531, 326] on td "1" at bounding box center [554, 333] width 112 height 41
select select "91203"
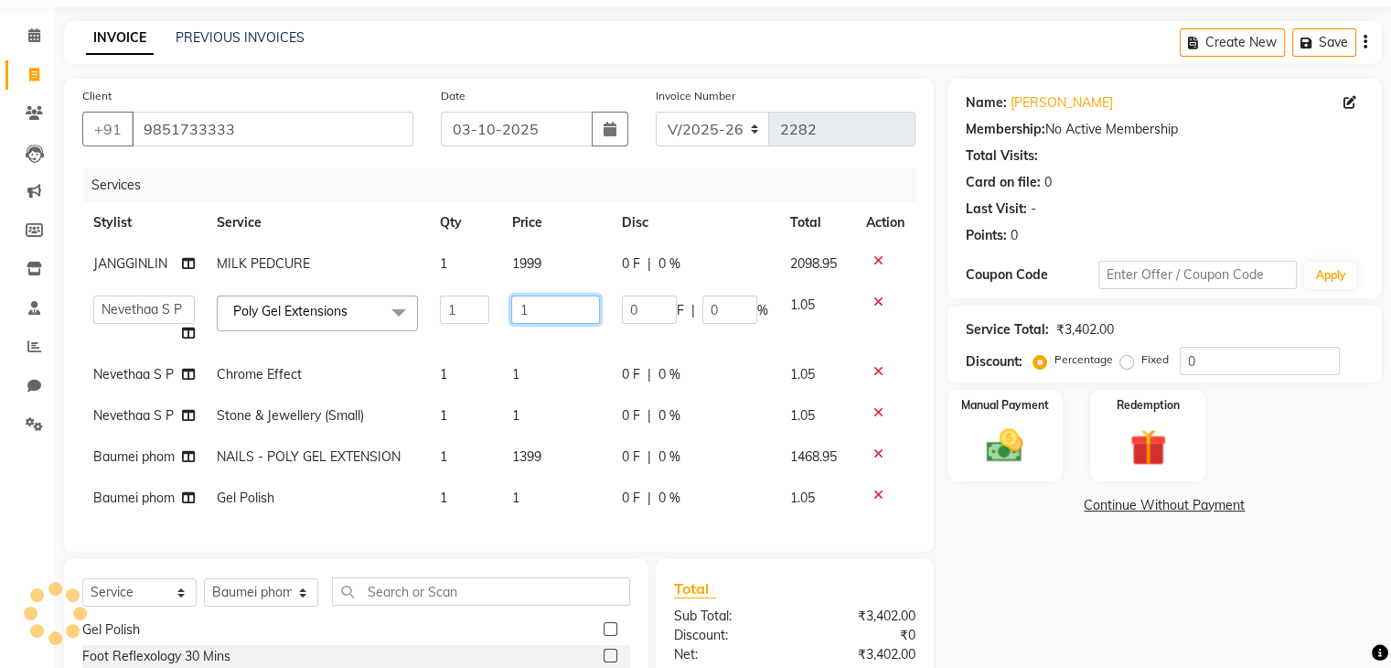
click at [527, 306] on input "1" at bounding box center [555, 309] width 88 height 28
type input "1399"
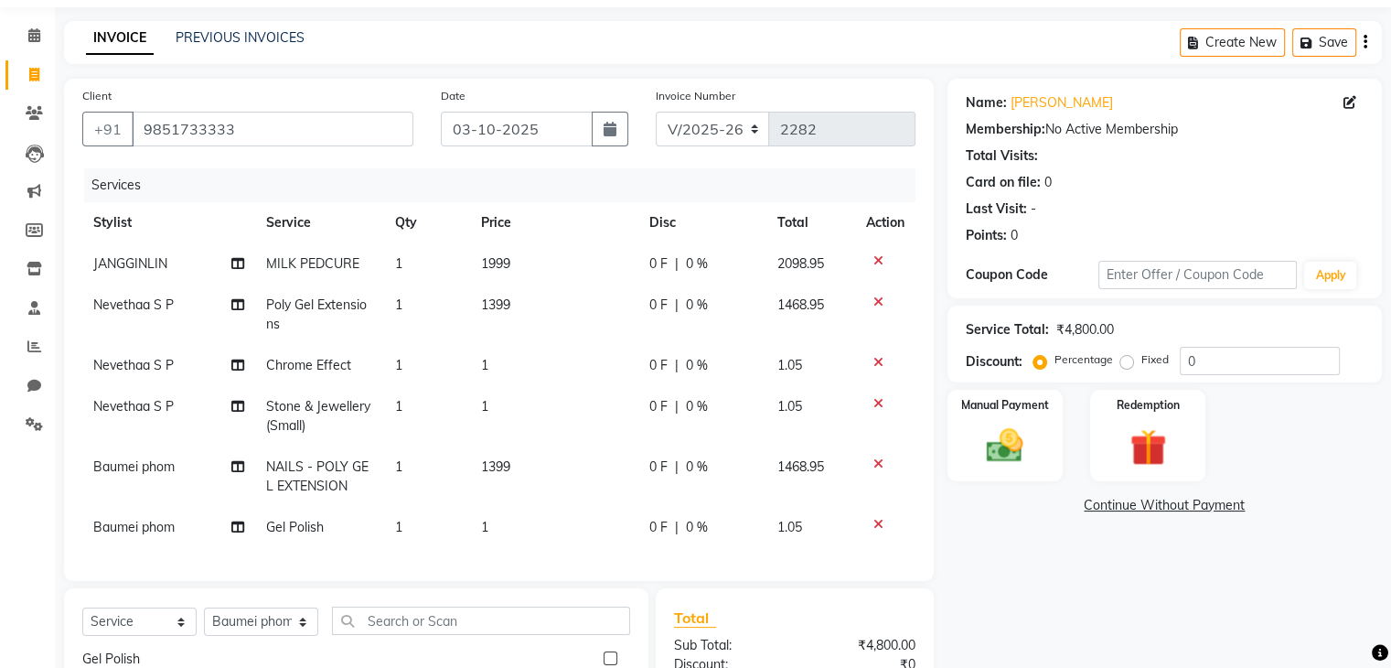
click at [533, 374] on td "1" at bounding box center [553, 365] width 167 height 41
select select "91203"
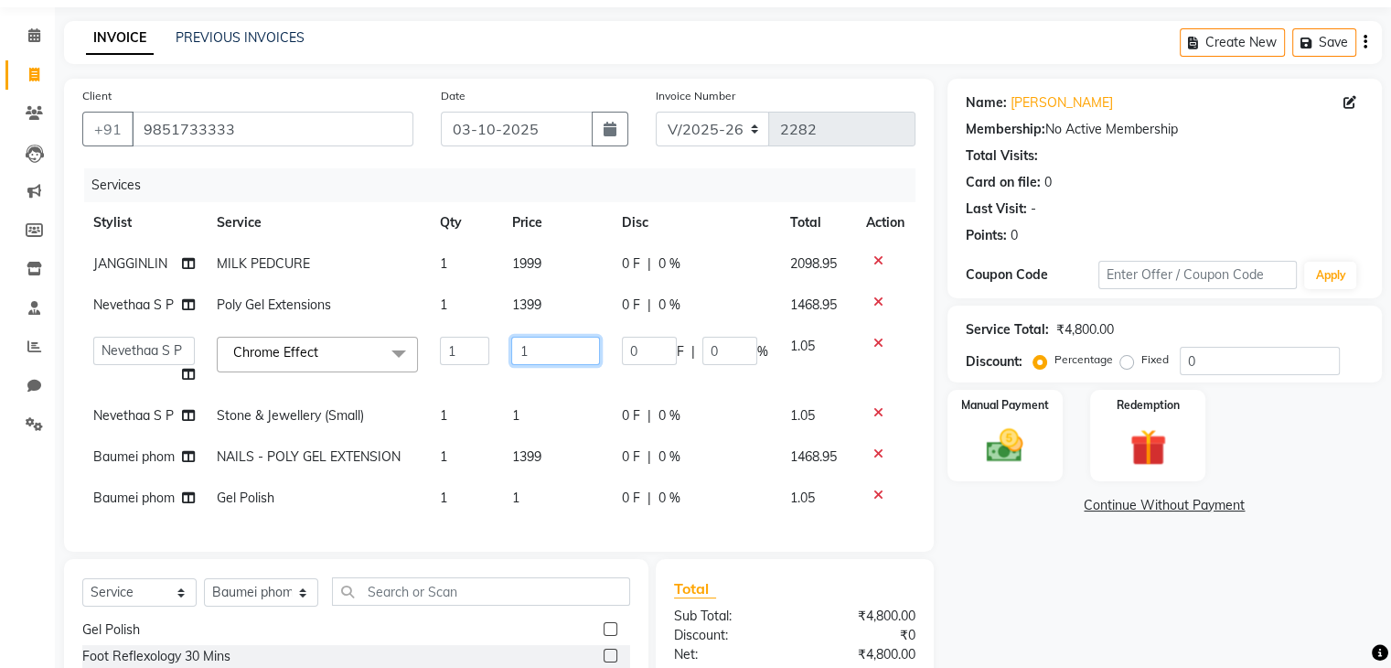
click at [534, 348] on input "1" at bounding box center [555, 351] width 88 height 28
type input "2"
type input "1500"
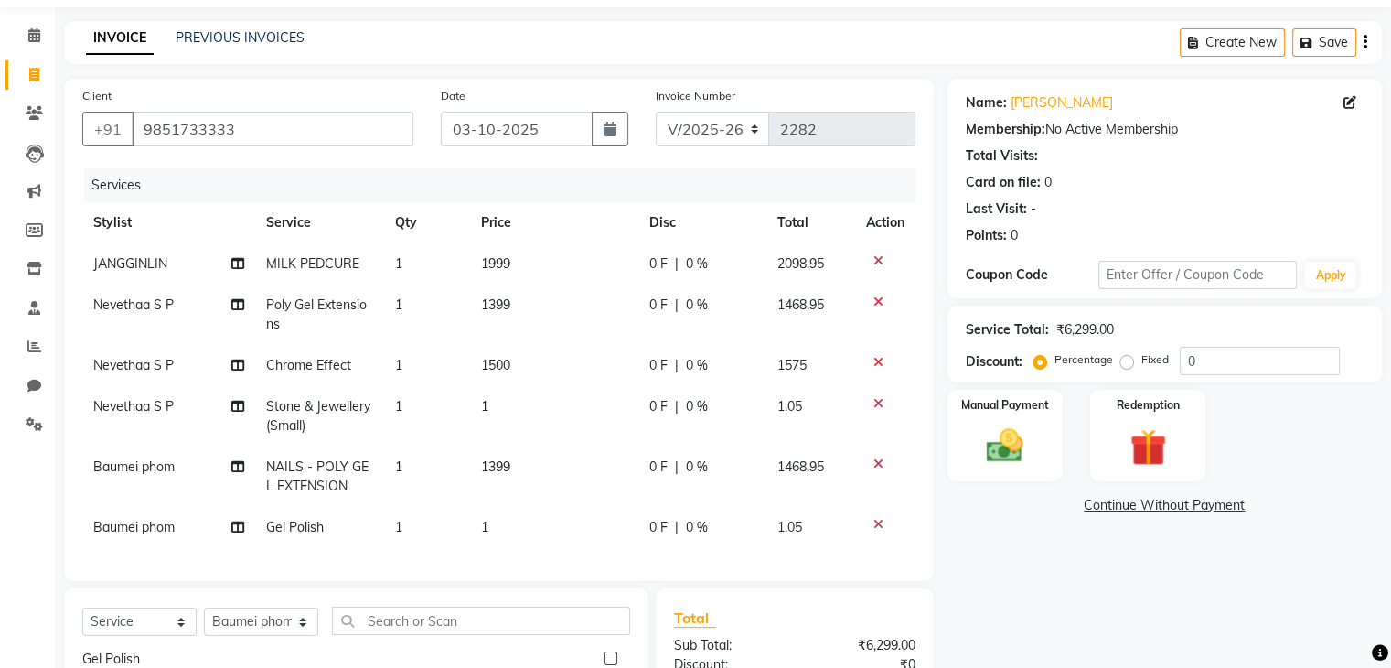
click at [534, 422] on td "1" at bounding box center [553, 416] width 167 height 60
select select "91203"
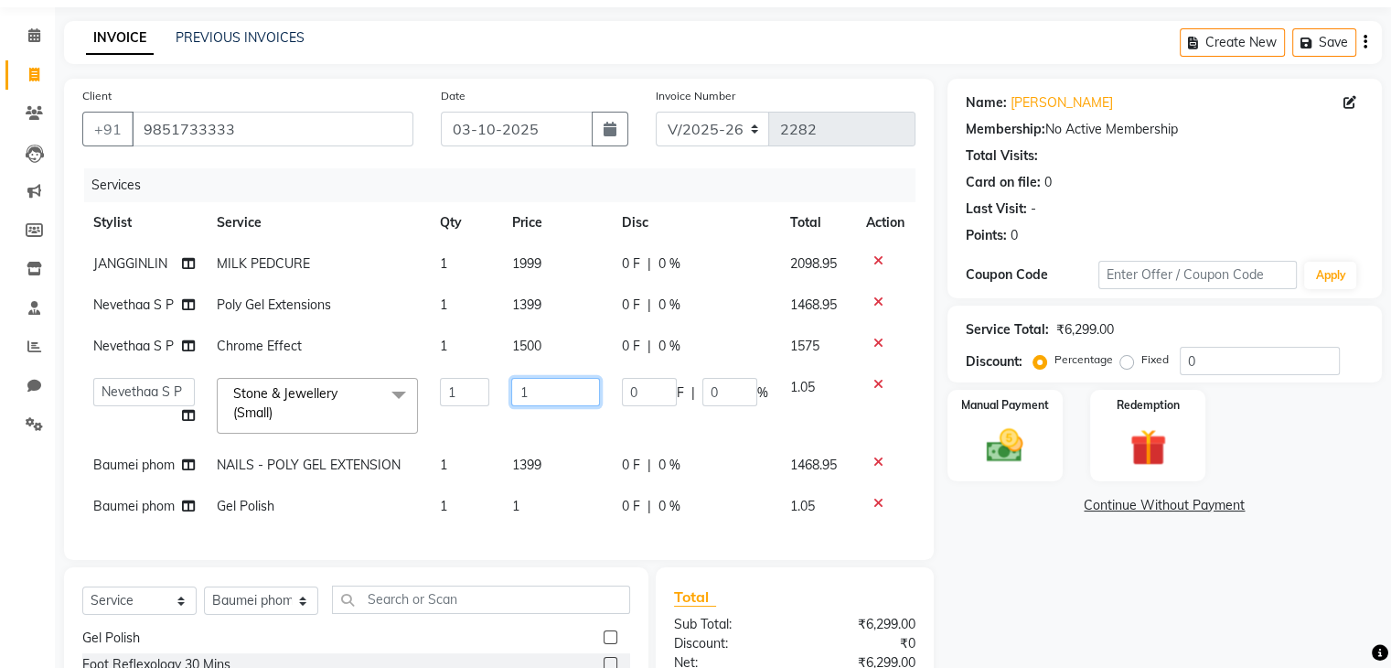
click at [544, 394] on input "1" at bounding box center [555, 392] width 88 height 28
type input "200"
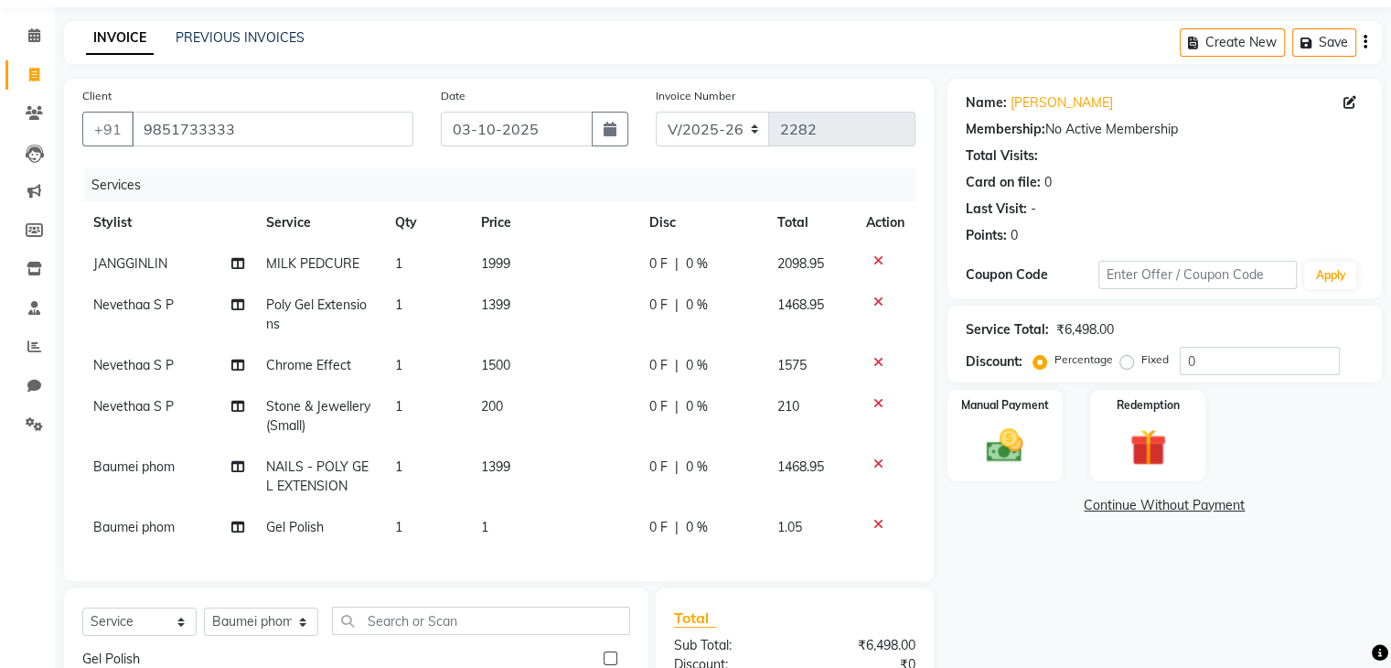
click at [578, 434] on td "200" at bounding box center [553, 416] width 167 height 60
select select "91203"
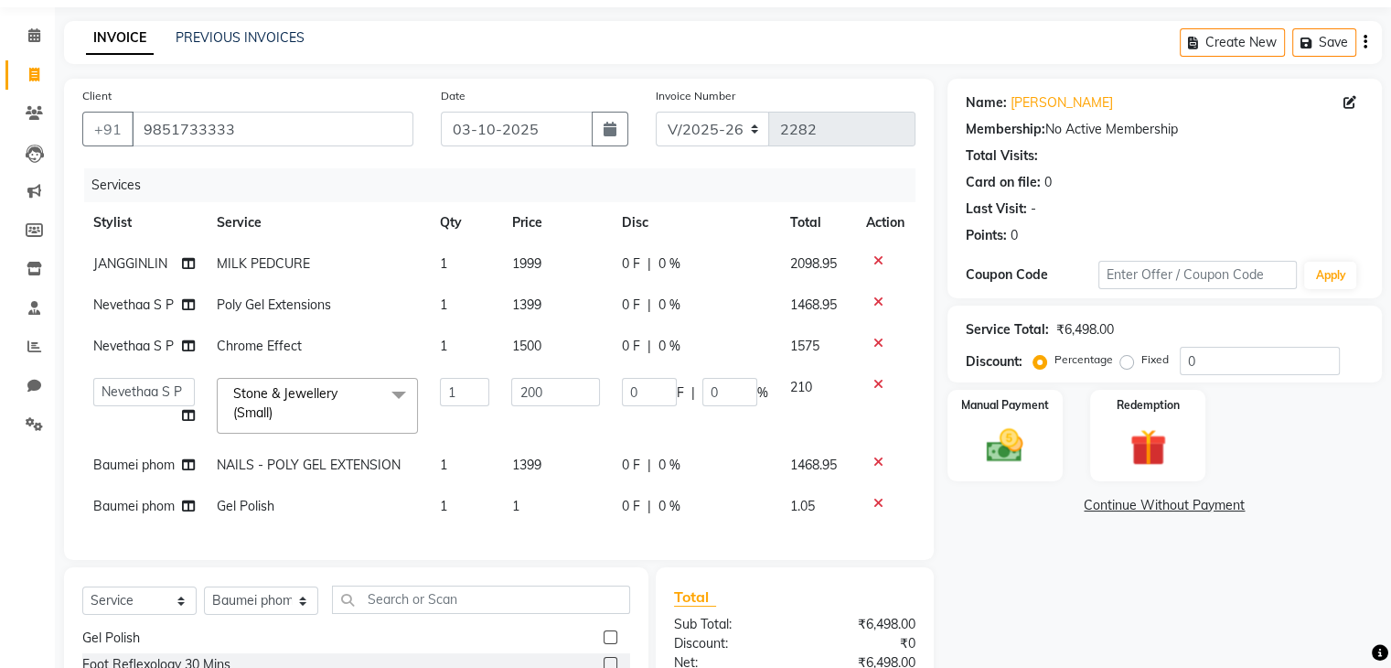
click at [544, 506] on td "1" at bounding box center [555, 506] width 110 height 41
select select "91195"
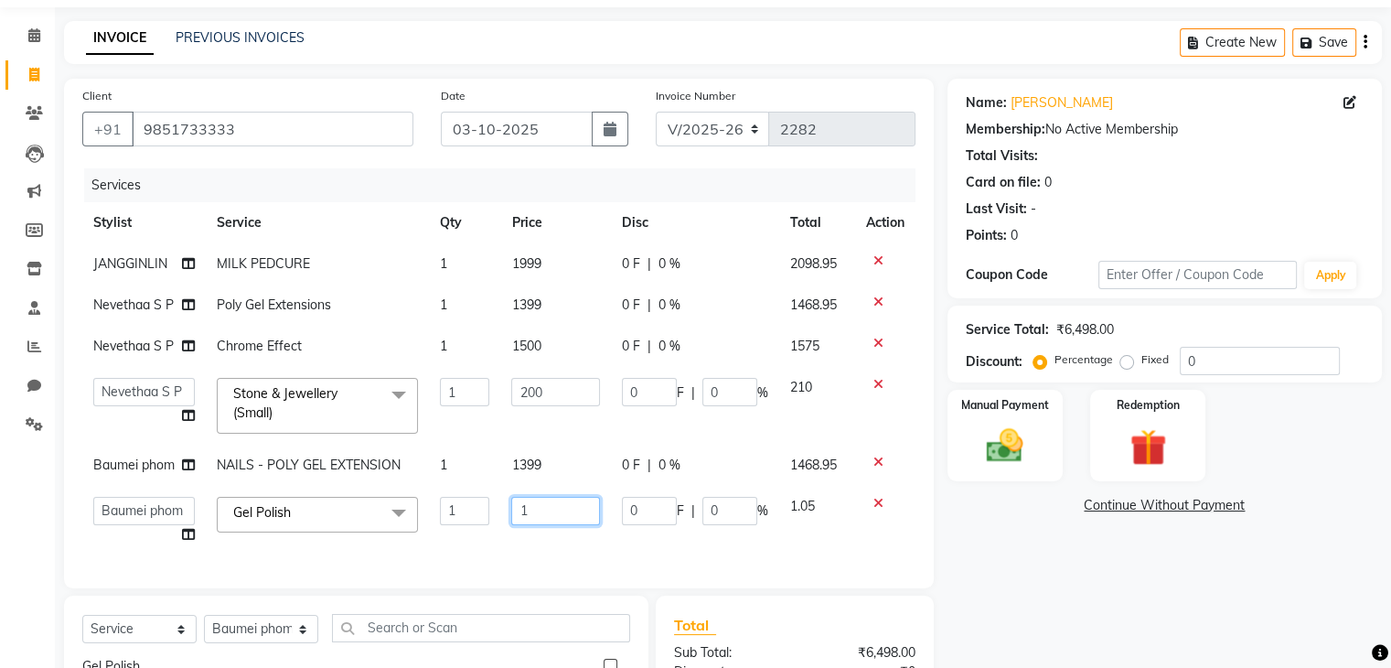
click at [533, 505] on input "1" at bounding box center [555, 511] width 88 height 28
type input "1000"
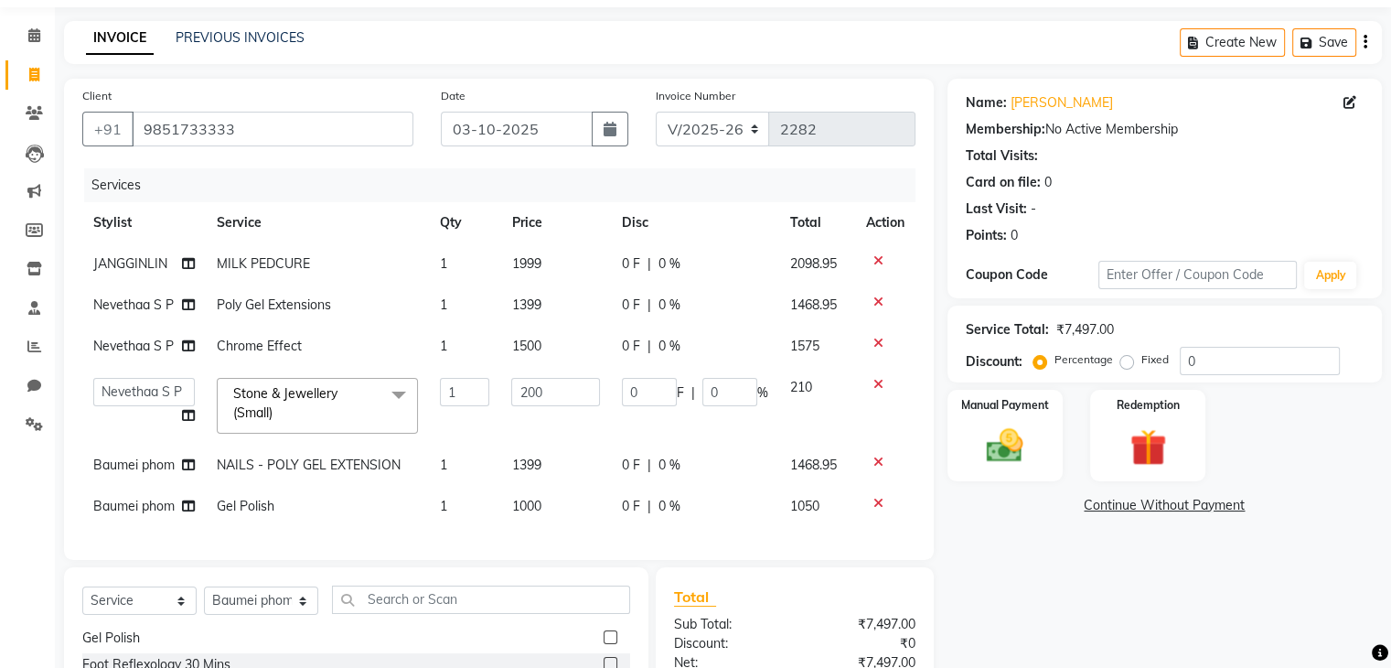
click at [948, 535] on div "Name: [PERSON_NAME] Membership: No Active Membership Total Visits: Card on file…" at bounding box center [1172, 458] width 448 height 758
click at [965, 519] on div "Name: [PERSON_NAME] Membership: No Active Membership Total Visits: Card on file…" at bounding box center [1172, 458] width 448 height 758
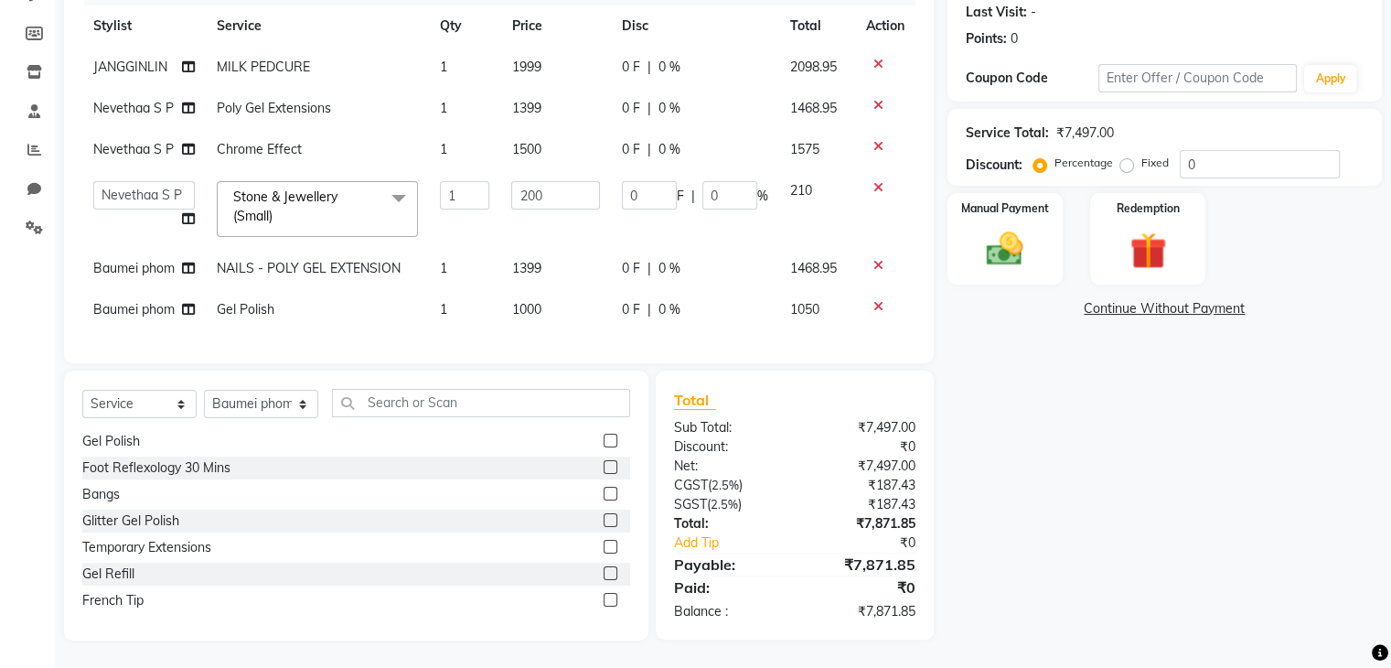
click at [552, 303] on td "1000" at bounding box center [555, 309] width 110 height 41
select select "91195"
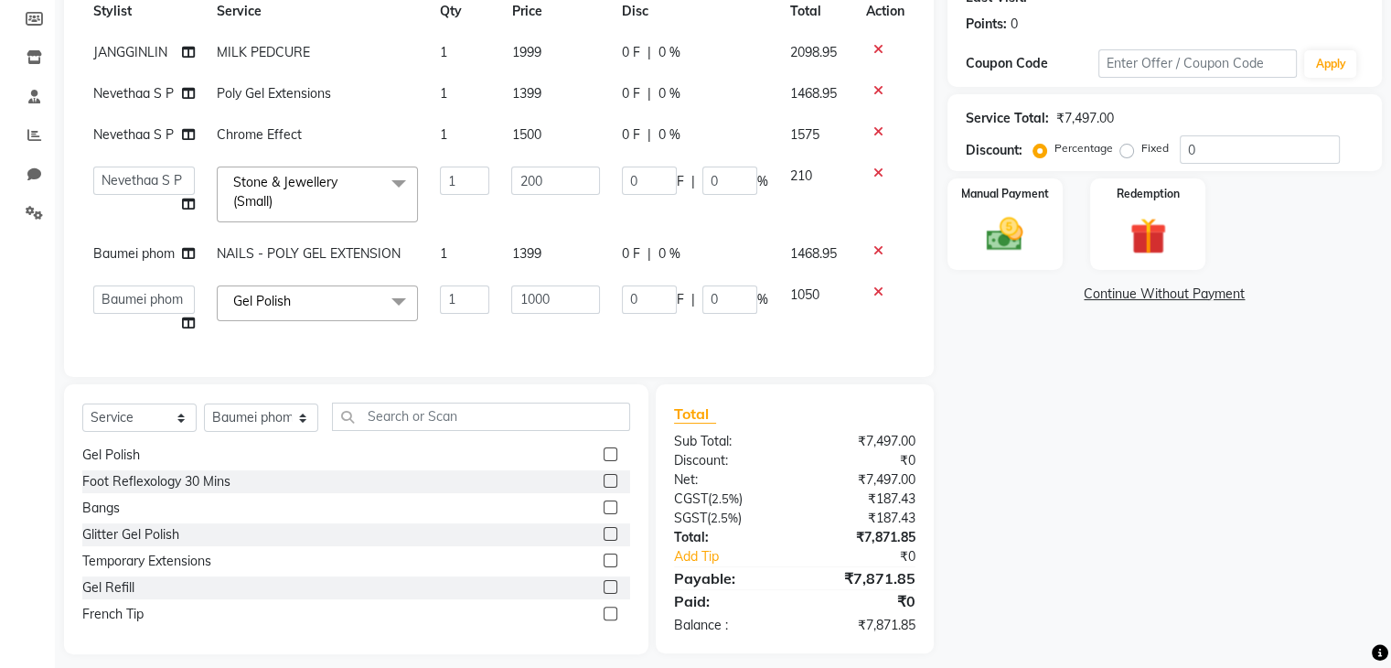
click at [874, 288] on icon at bounding box center [878, 291] width 10 height 13
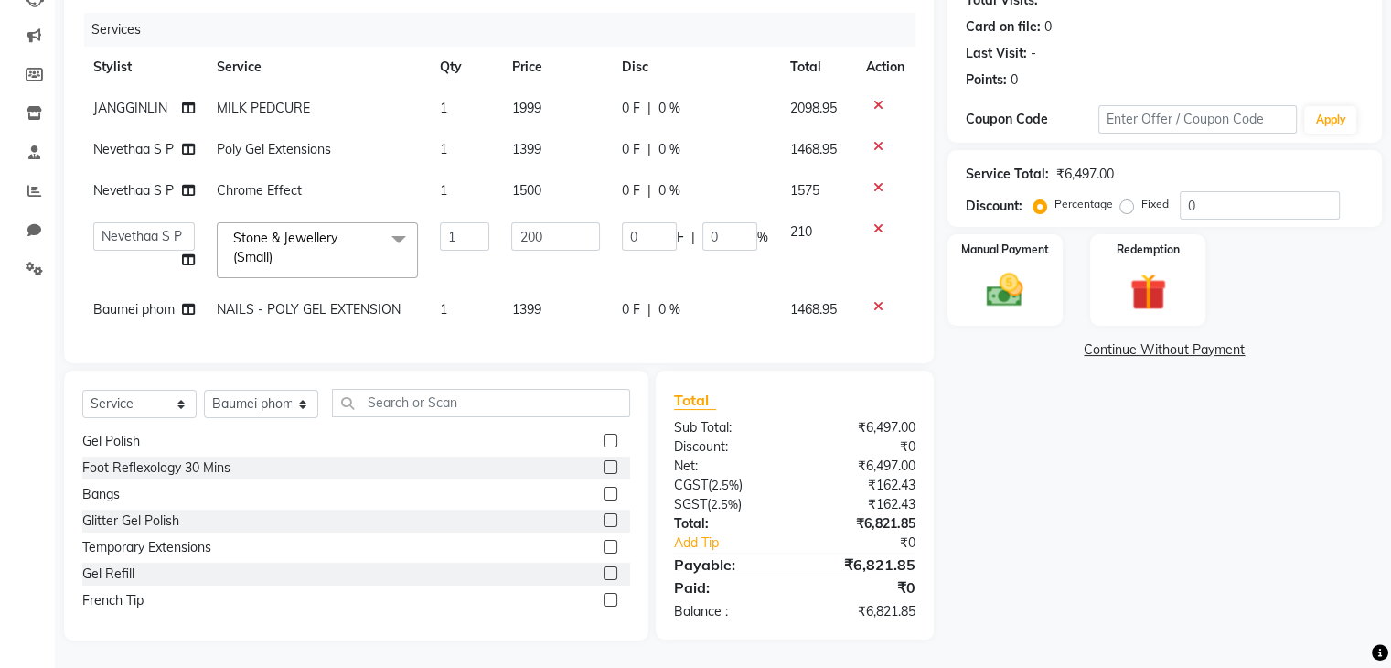
scroll to position [228, 0]
click at [493, 403] on input "text" at bounding box center [481, 403] width 298 height 28
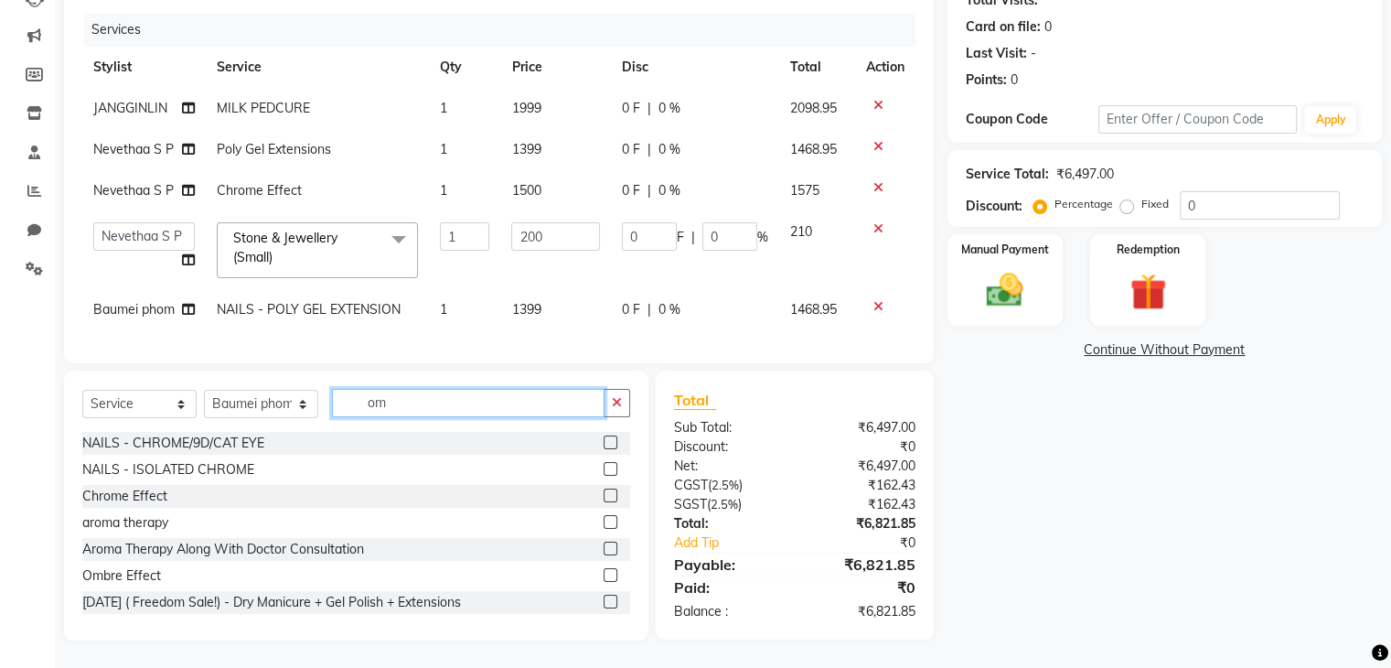
type input "om"
click at [604, 570] on div at bounding box center [617, 575] width 27 height 23
click at [604, 575] on label at bounding box center [611, 575] width 14 height 14
click at [604, 575] on input "checkbox" at bounding box center [610, 576] width 12 height 12
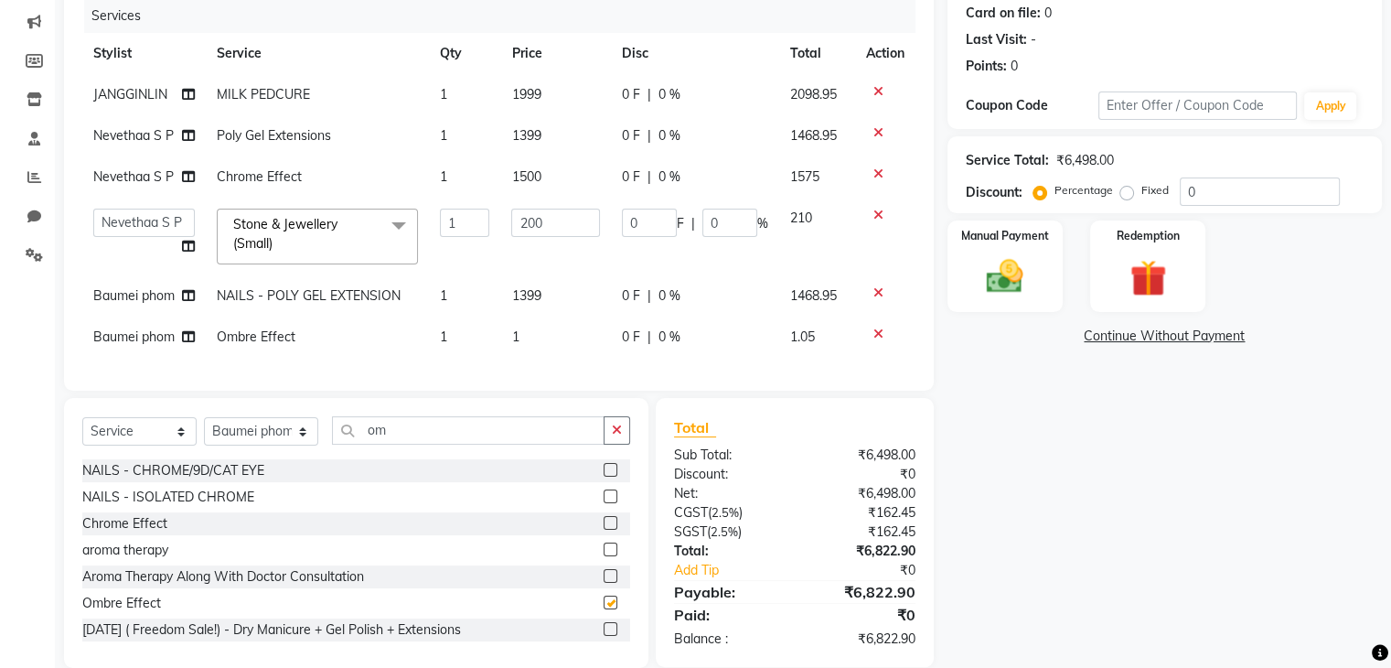
checkbox input "false"
click at [531, 338] on td "1" at bounding box center [555, 336] width 110 height 41
select select "91195"
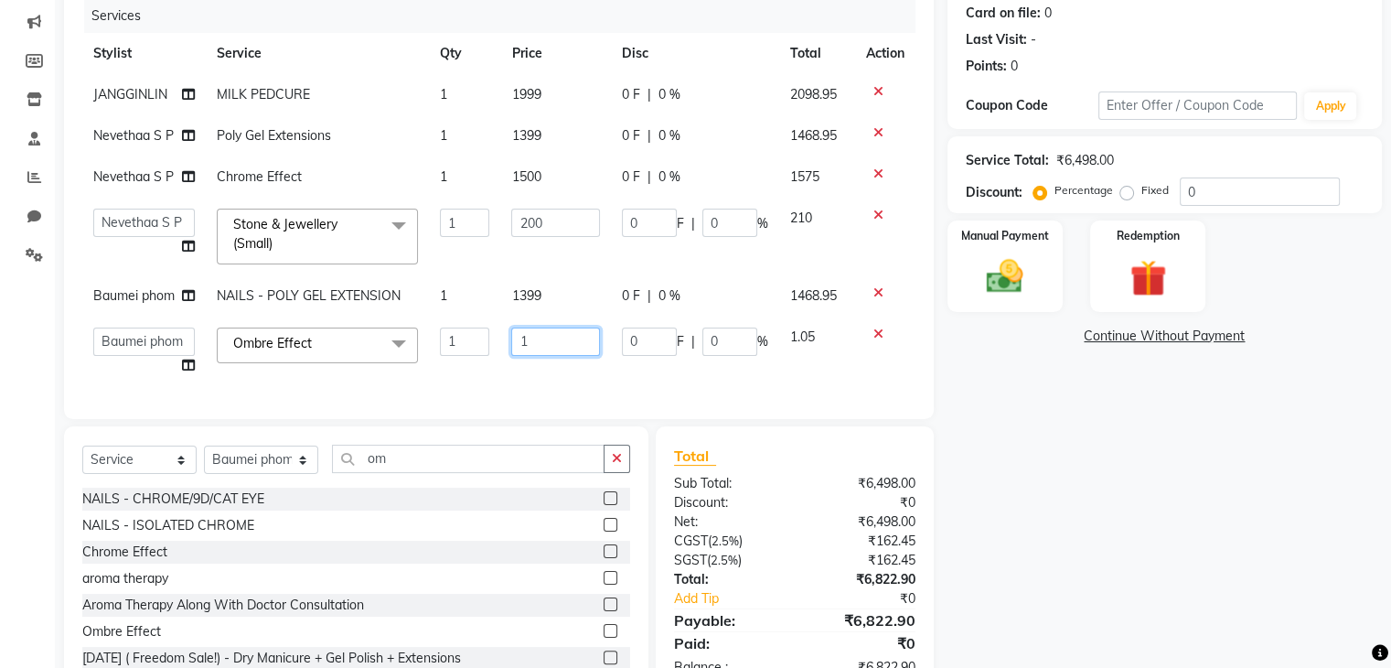
click at [532, 349] on input "1" at bounding box center [555, 341] width 88 height 28
type input "1000"
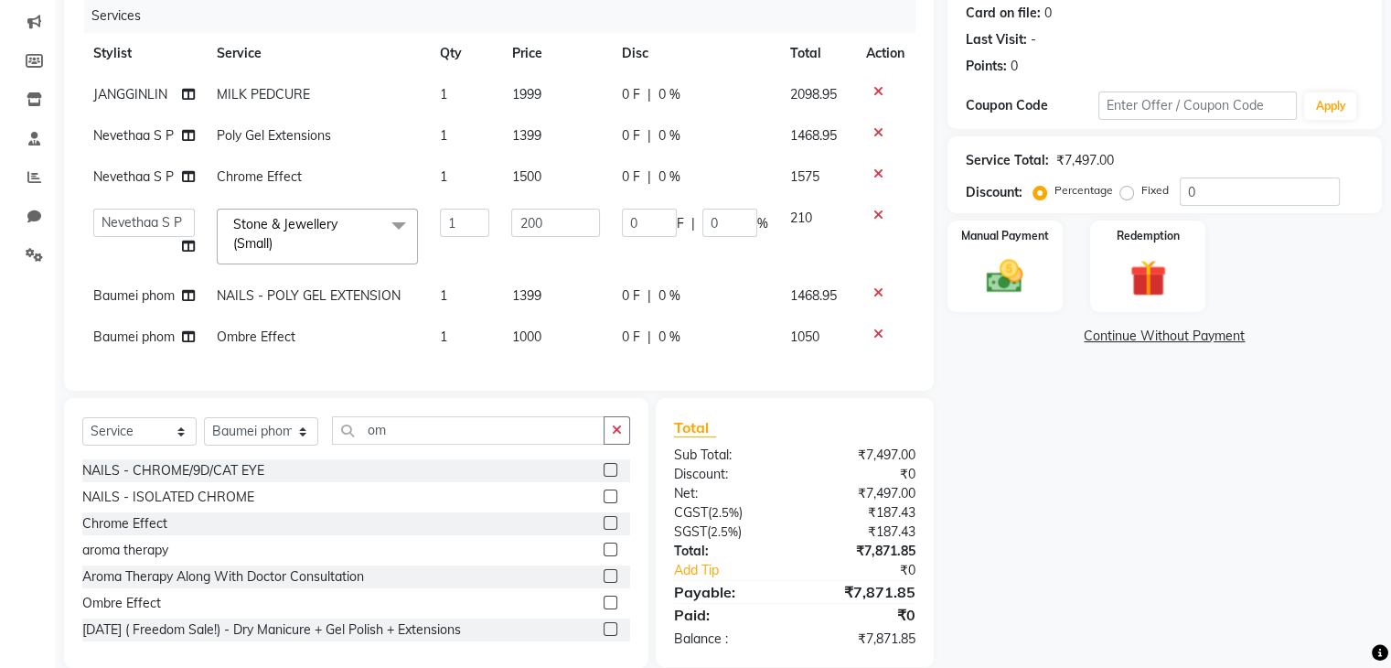
click at [973, 387] on div "Name: [PERSON_NAME] Membership: No Active Membership Total Visits: Card on file…" at bounding box center [1172, 288] width 448 height 758
click at [529, 222] on input "200" at bounding box center [555, 223] width 88 height 28
type input "300"
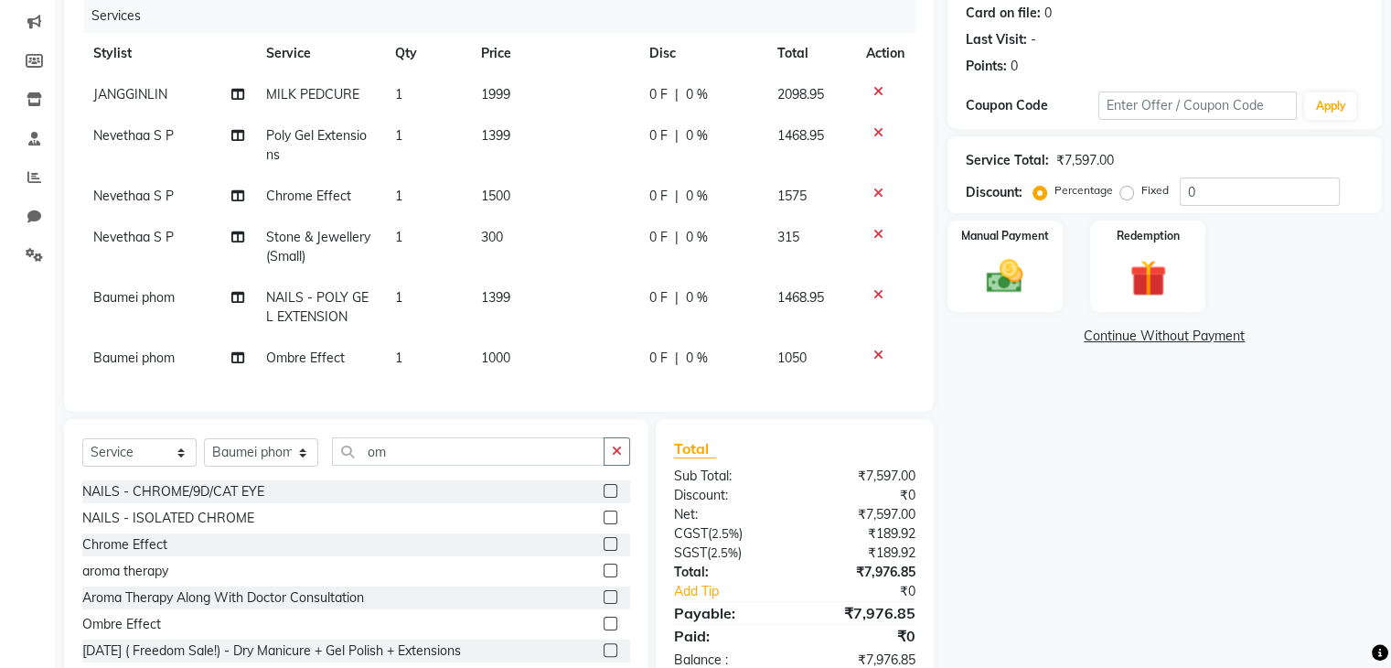
click at [584, 259] on td "300" at bounding box center [553, 247] width 167 height 60
select select "91203"
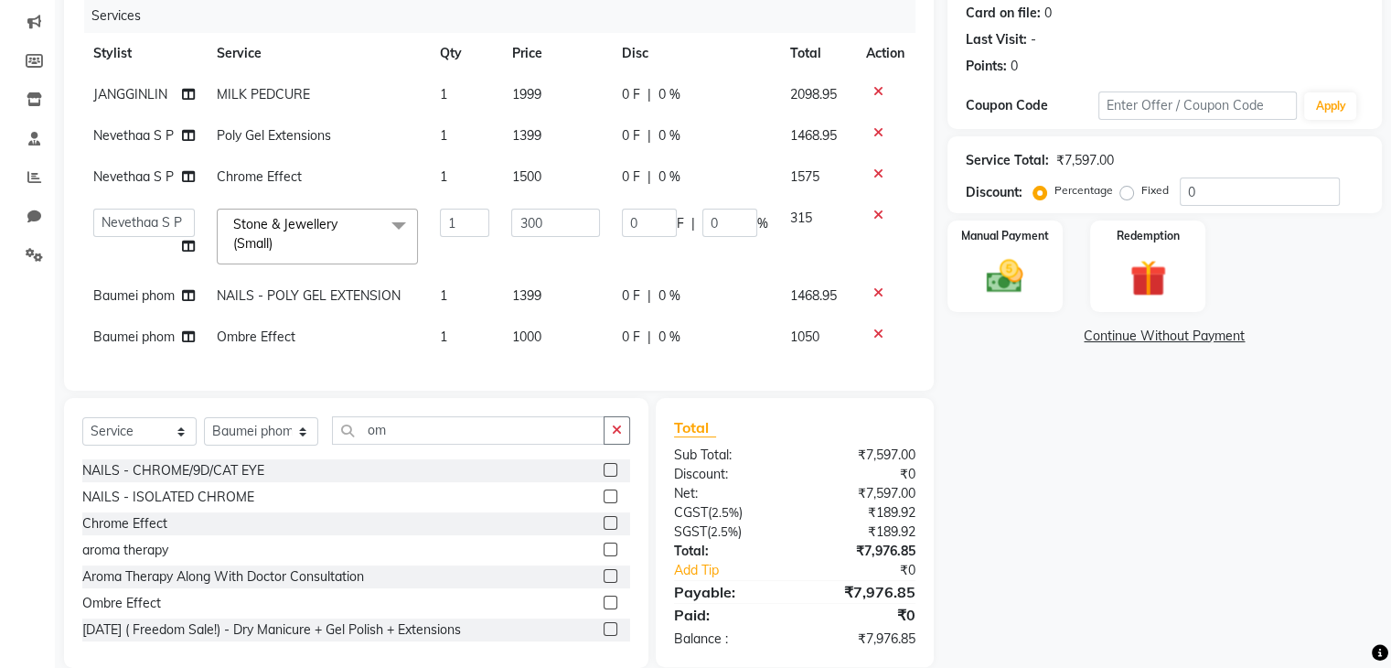
scroll to position [270, 0]
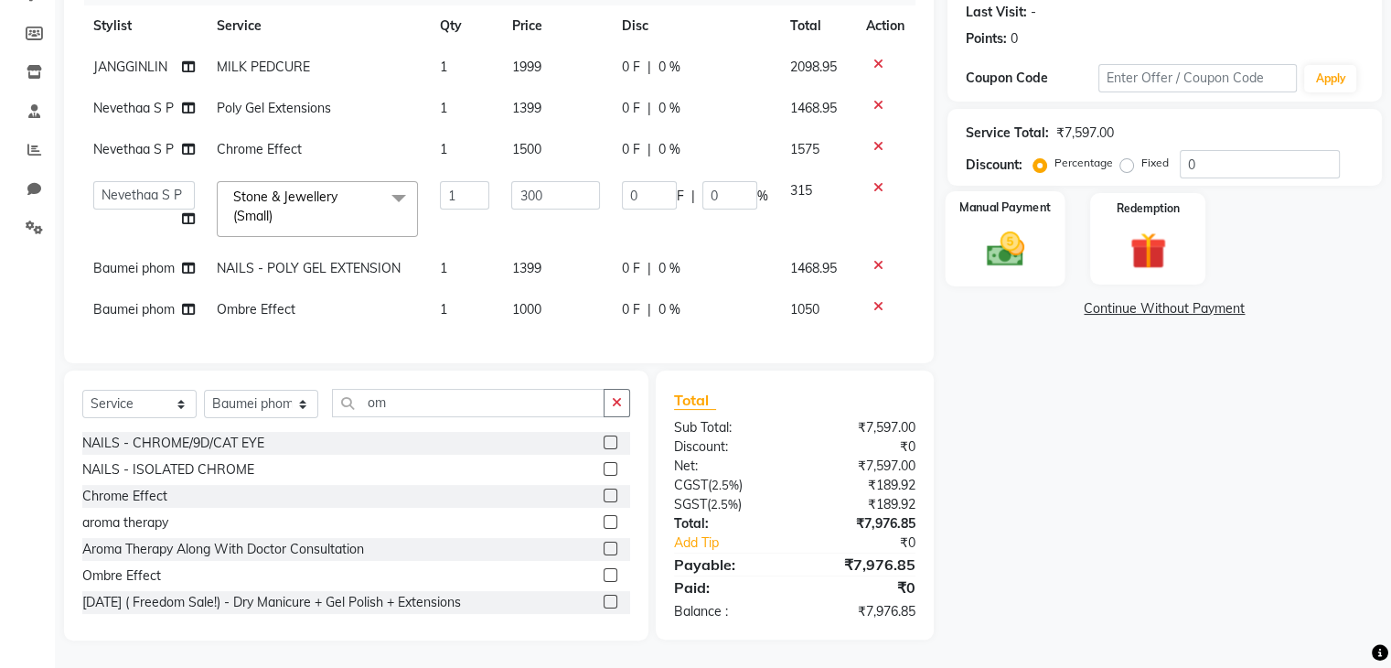
click at [1040, 252] on div "Manual Payment" at bounding box center [1005, 238] width 120 height 94
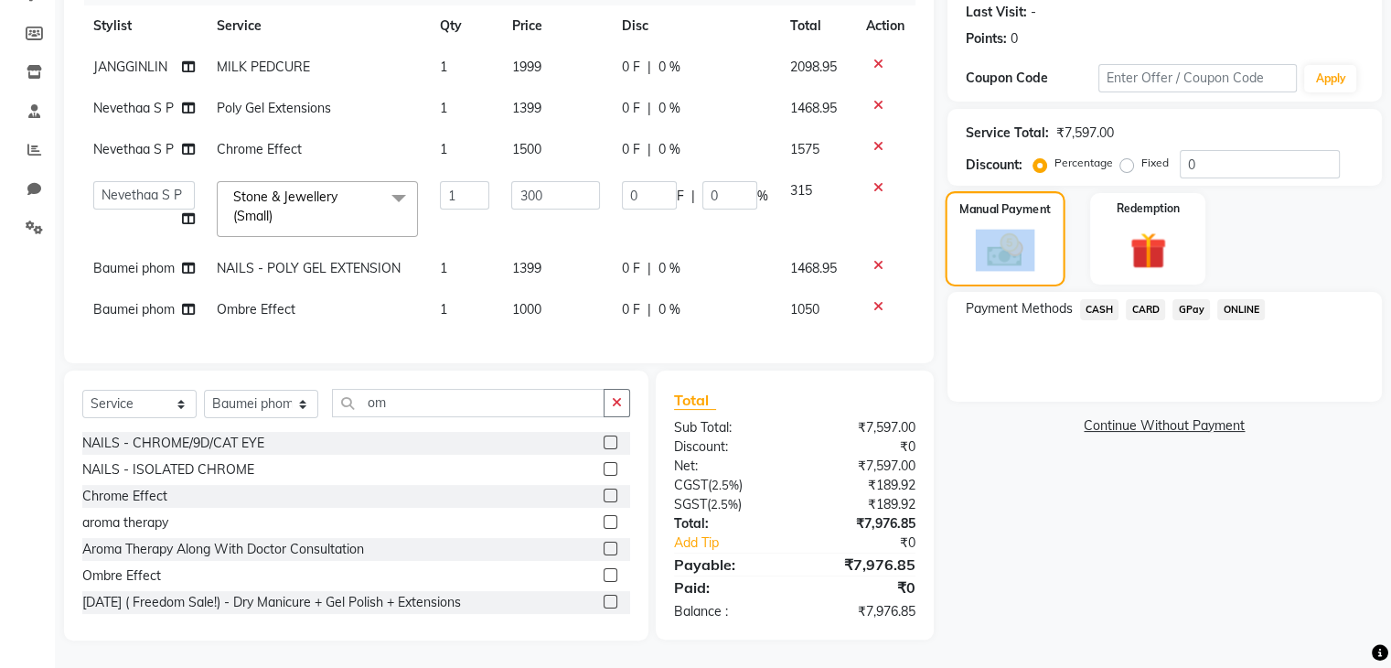
click at [1040, 252] on div "Manual Payment" at bounding box center [1005, 238] width 120 height 94
click at [1192, 299] on span "GPay" at bounding box center [1192, 309] width 38 height 21
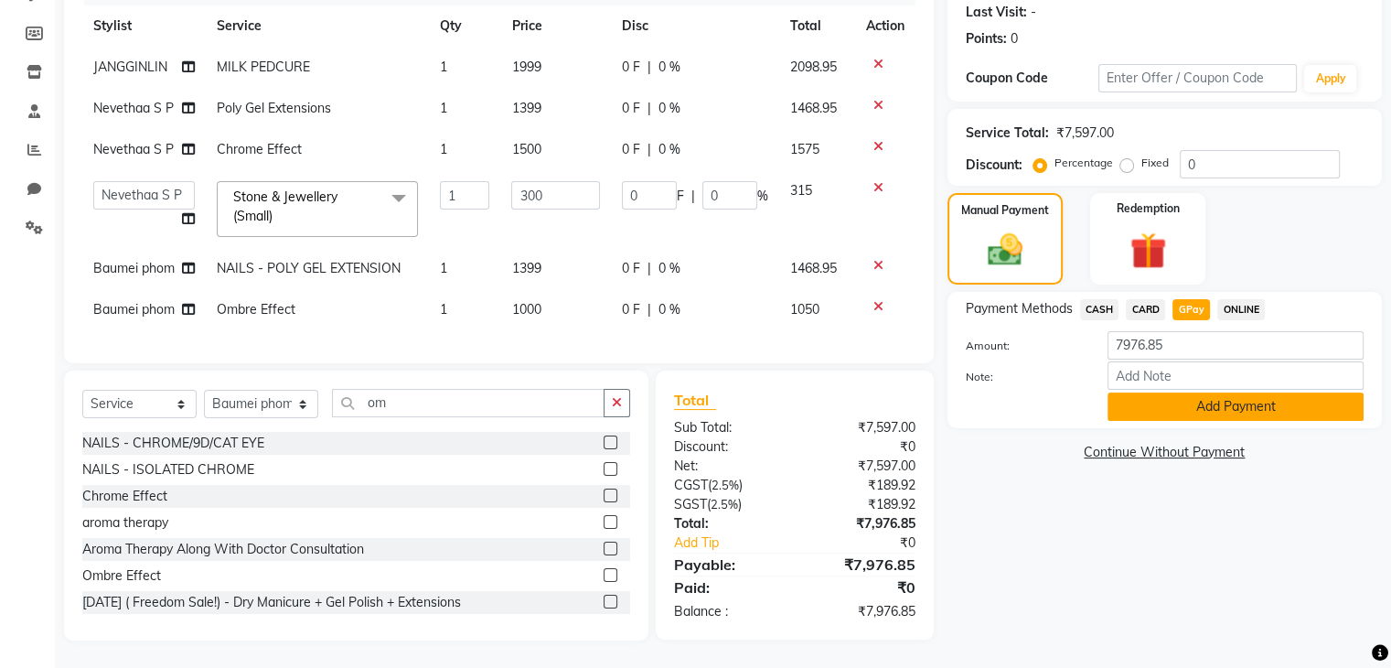
click at [1264, 394] on button "Add Payment" at bounding box center [1236, 406] width 256 height 28
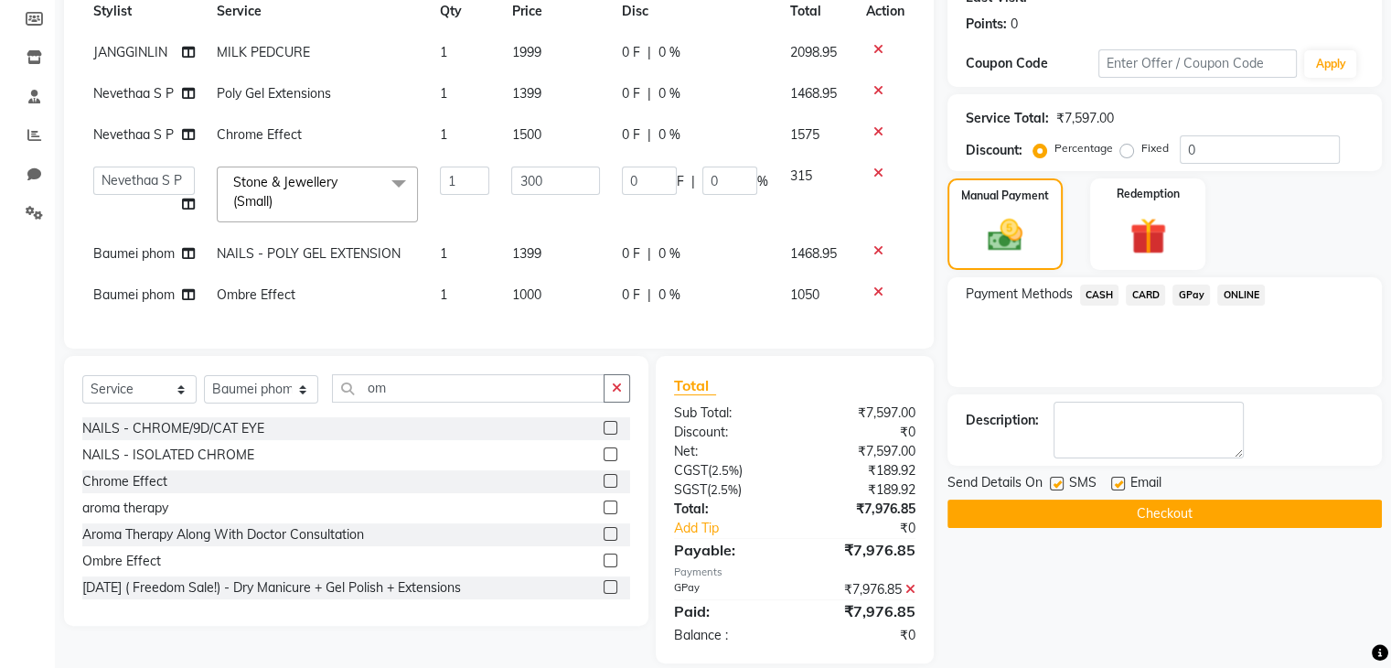
click at [1152, 518] on button "Checkout" at bounding box center [1165, 513] width 434 height 28
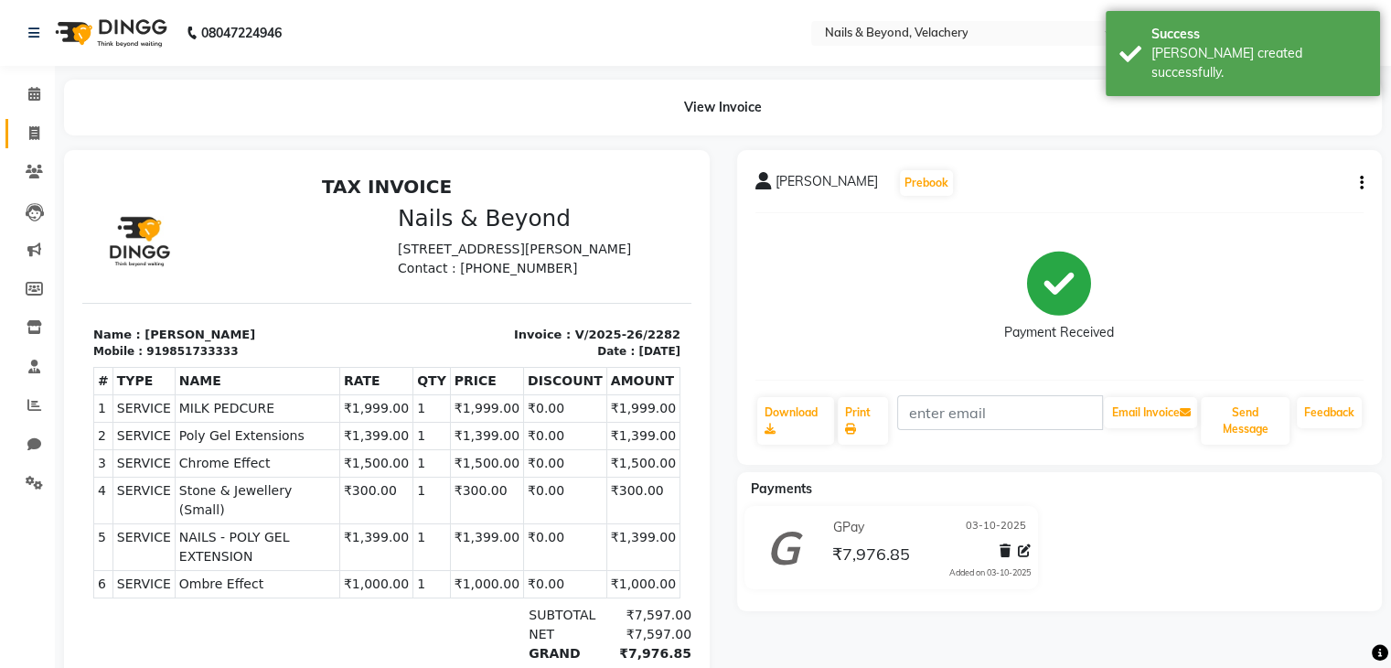
click at [37, 119] on link "Invoice" at bounding box center [27, 134] width 44 height 30
select select "service"
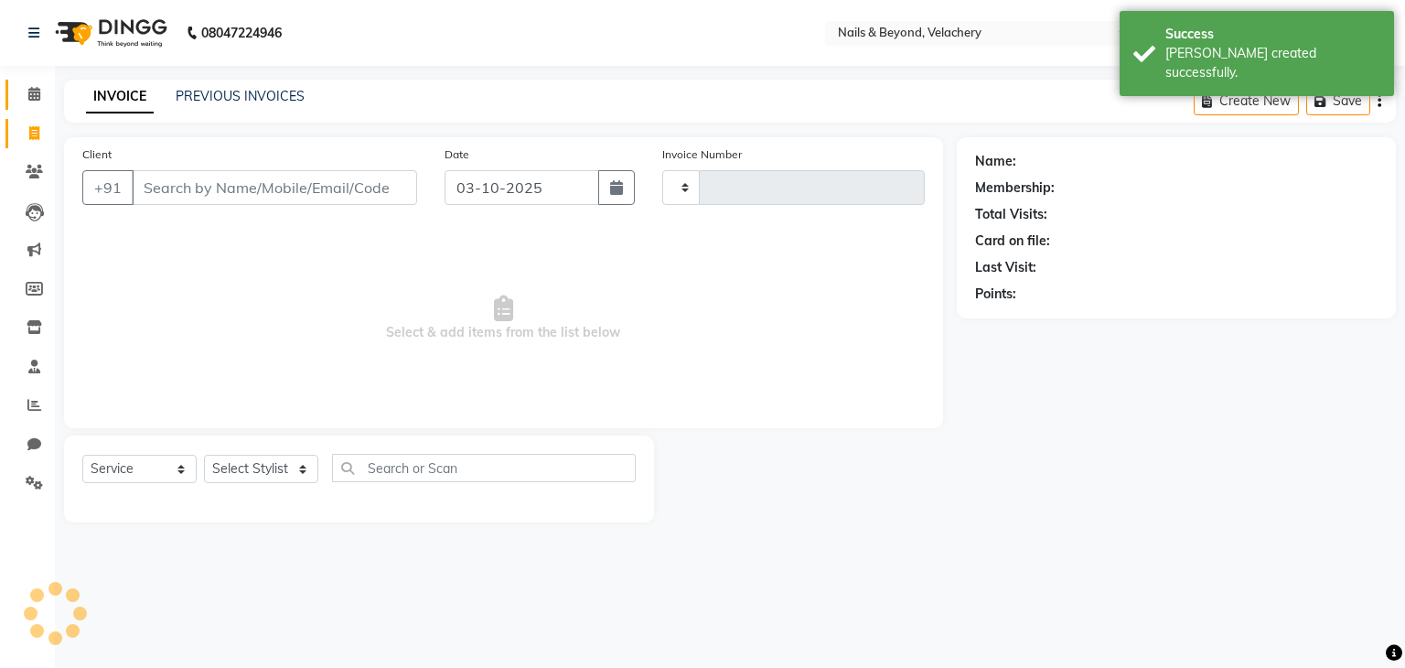
type input "2283"
select select "8978"
click at [33, 85] on span at bounding box center [34, 94] width 32 height 21
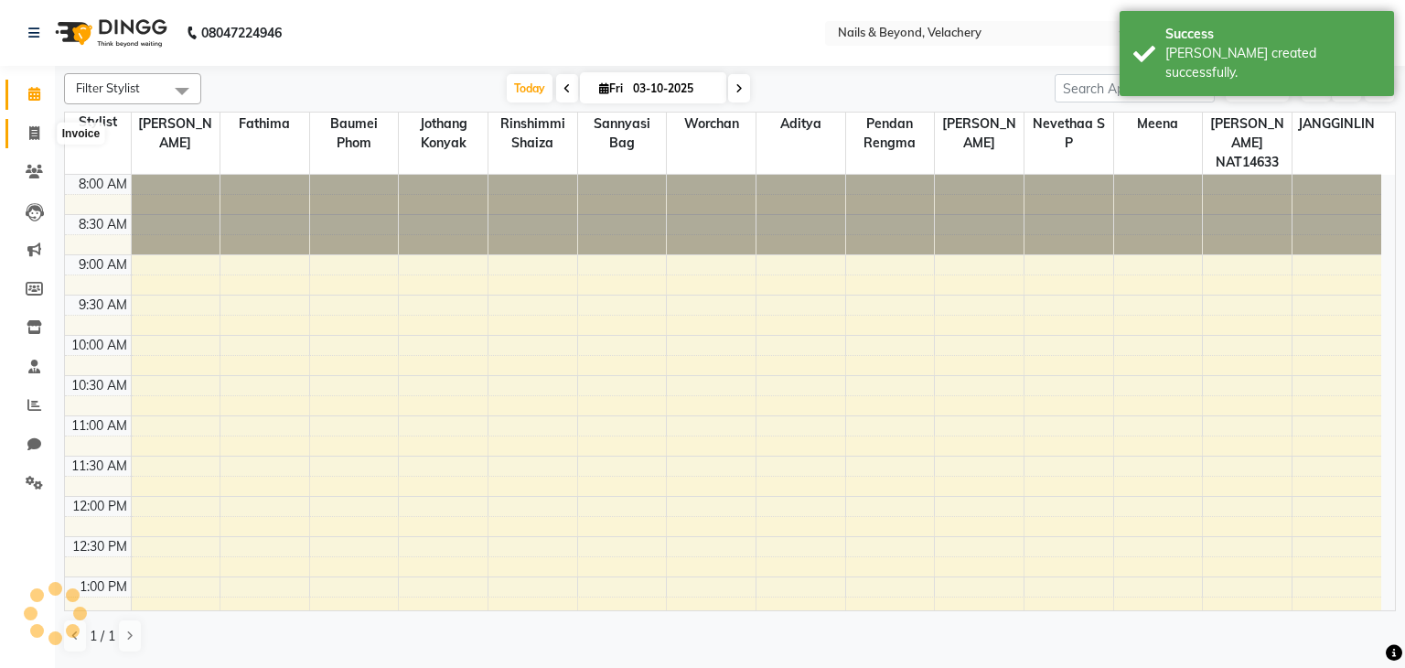
click at [20, 136] on span at bounding box center [34, 133] width 32 height 21
select select "8978"
select select "service"
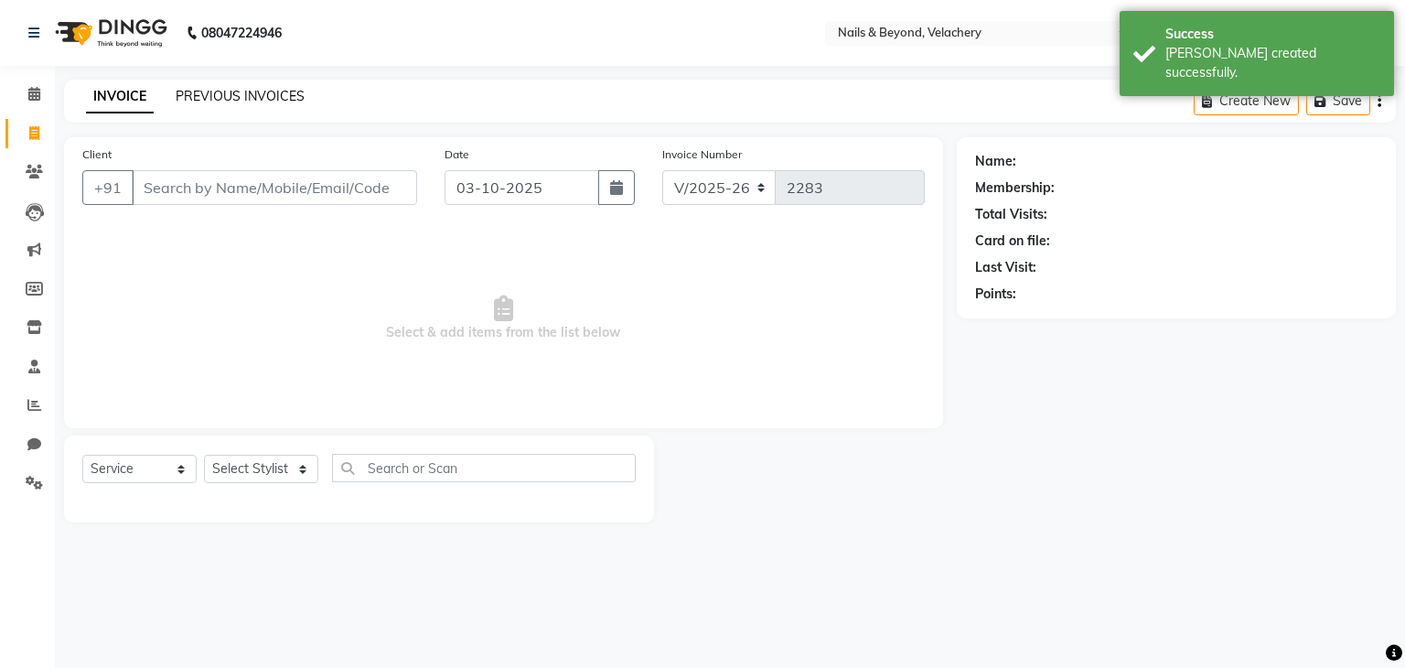
click at [222, 102] on link "PREVIOUS INVOICES" at bounding box center [240, 96] width 129 height 16
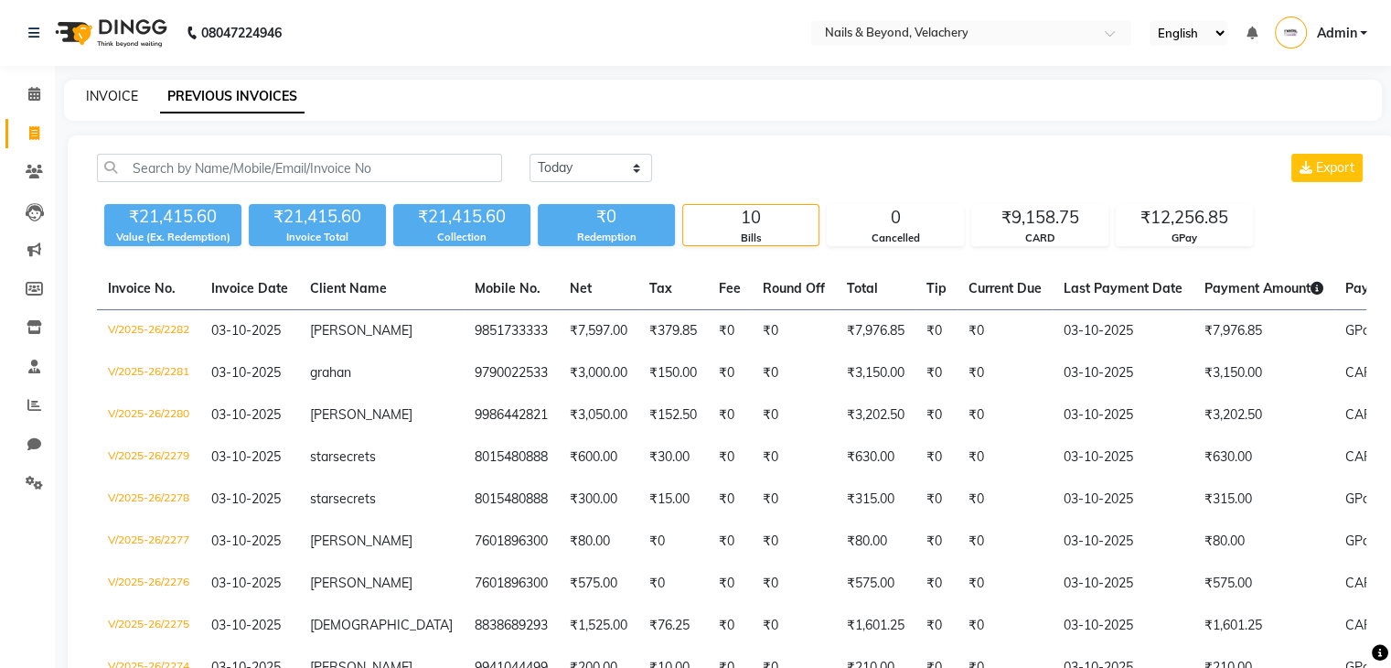
click at [94, 95] on link "INVOICE" at bounding box center [112, 96] width 52 height 16
select select "service"
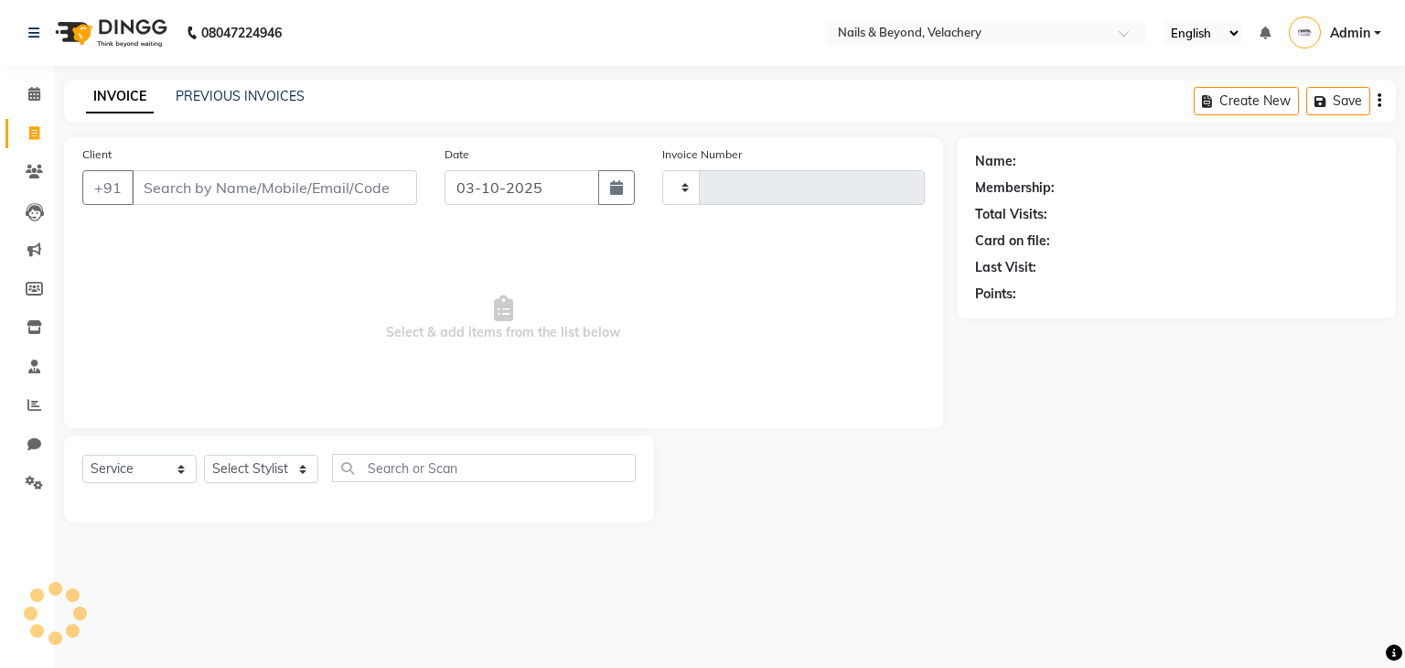
type input "2283"
select select "8978"
click at [306, 190] on input "Client" at bounding box center [274, 187] width 285 height 35
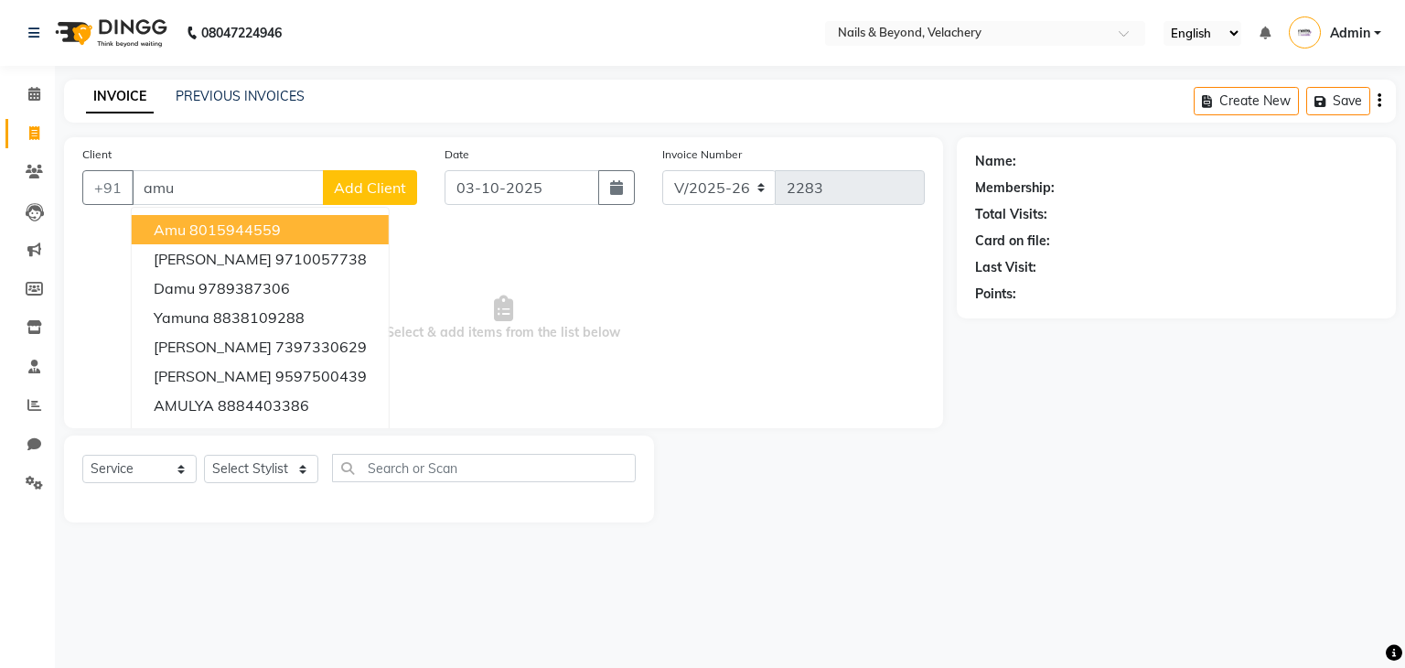
click at [289, 222] on button "amu 8015944559" at bounding box center [260, 229] width 257 height 29
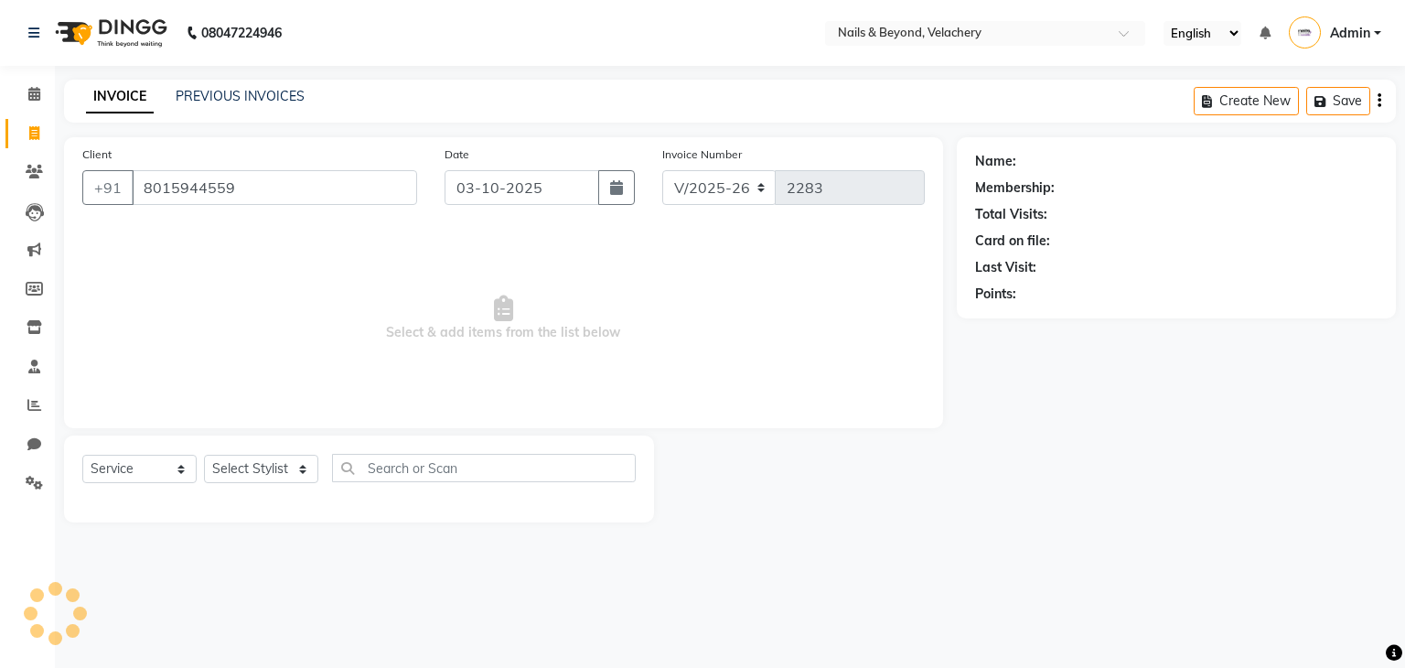
type input "8015944559"
click at [109, 485] on div "Select Service Product Membership Package Voucher Prepaid Gift Card Select Styl…" at bounding box center [358, 475] width 553 height 43
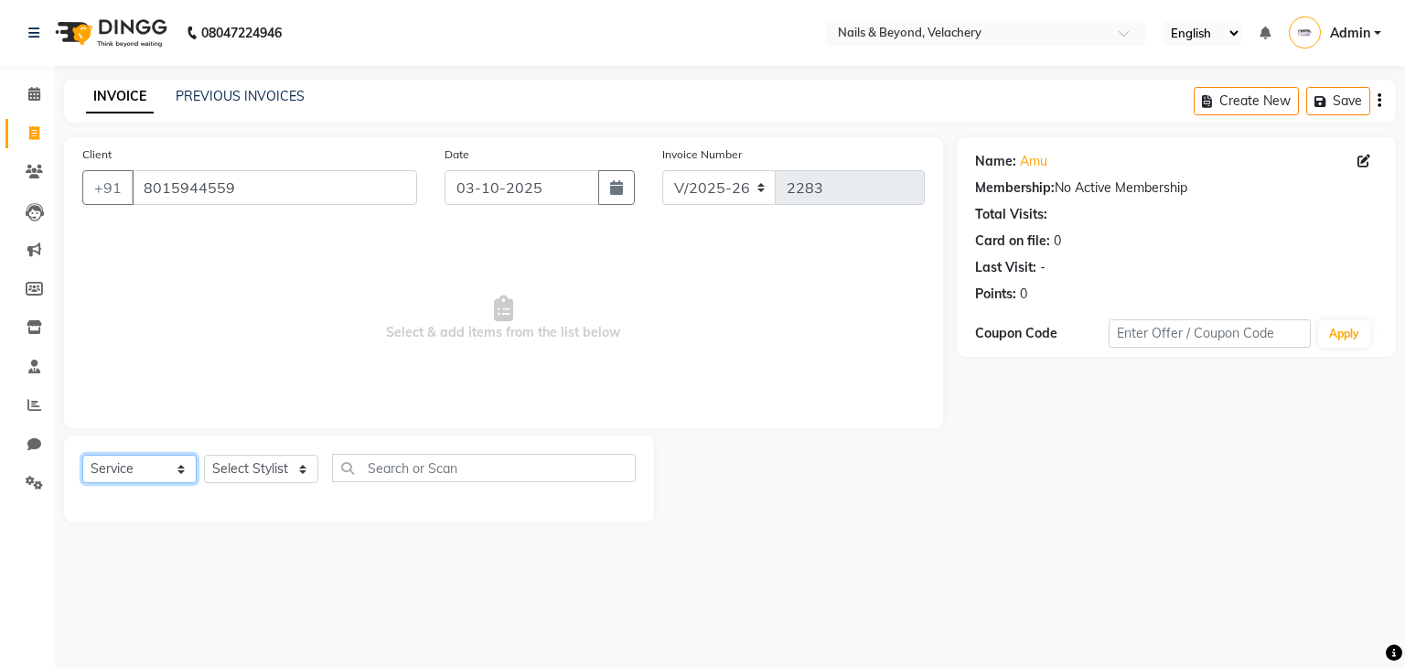
click at [123, 477] on select "Select Service Product Membership Package Voucher Prepaid Gift Card" at bounding box center [139, 469] width 114 height 28
select select "product"
click at [82, 455] on select "Select Service Product Membership Package Voucher Prepaid Gift Card" at bounding box center [139, 469] width 114 height 28
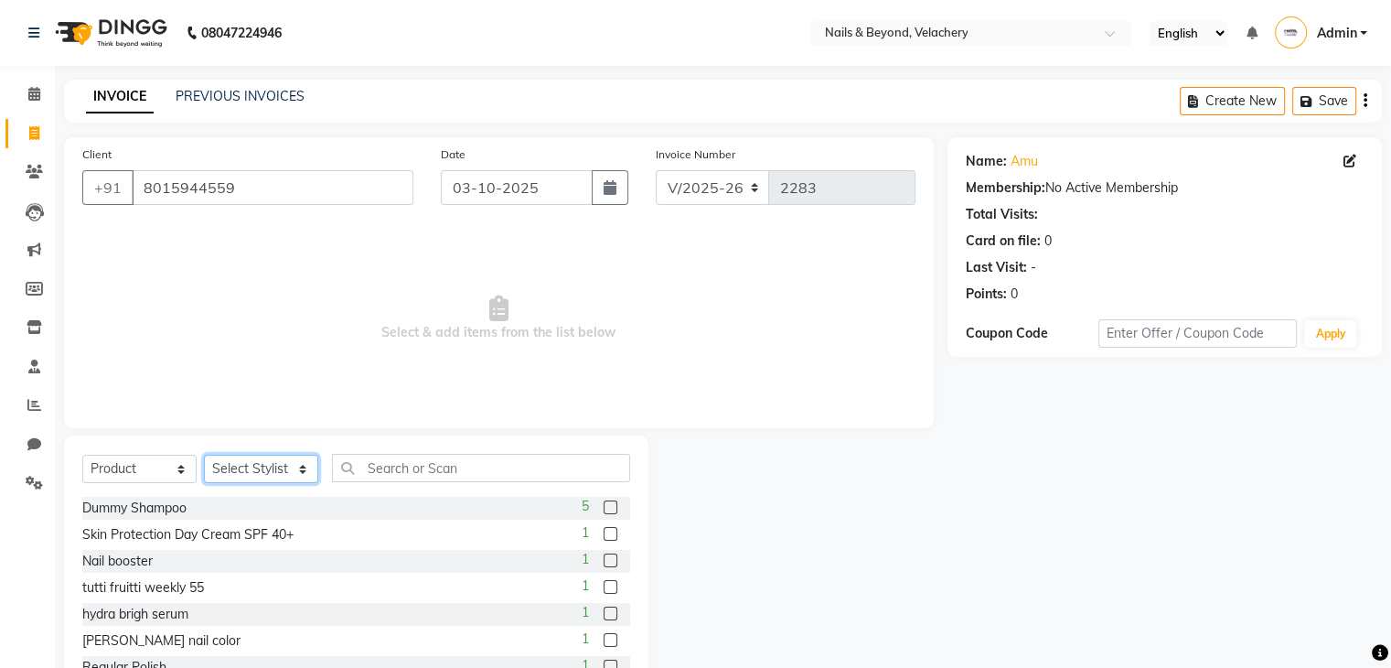
click at [267, 466] on select "Select Stylist [PERSON_NAME] [PERSON_NAME] JANGGINLIN Jothang Konyak [PERSON_NA…" at bounding box center [261, 469] width 114 height 28
select select "91204"
click at [204, 455] on select "Select Stylist [PERSON_NAME] [PERSON_NAME] JANGGINLIN Jothang Konyak [PERSON_NA…" at bounding box center [261, 469] width 114 height 28
click at [452, 477] on input "text" at bounding box center [481, 468] width 298 height 28
click at [445, 475] on input "text" at bounding box center [481, 468] width 298 height 28
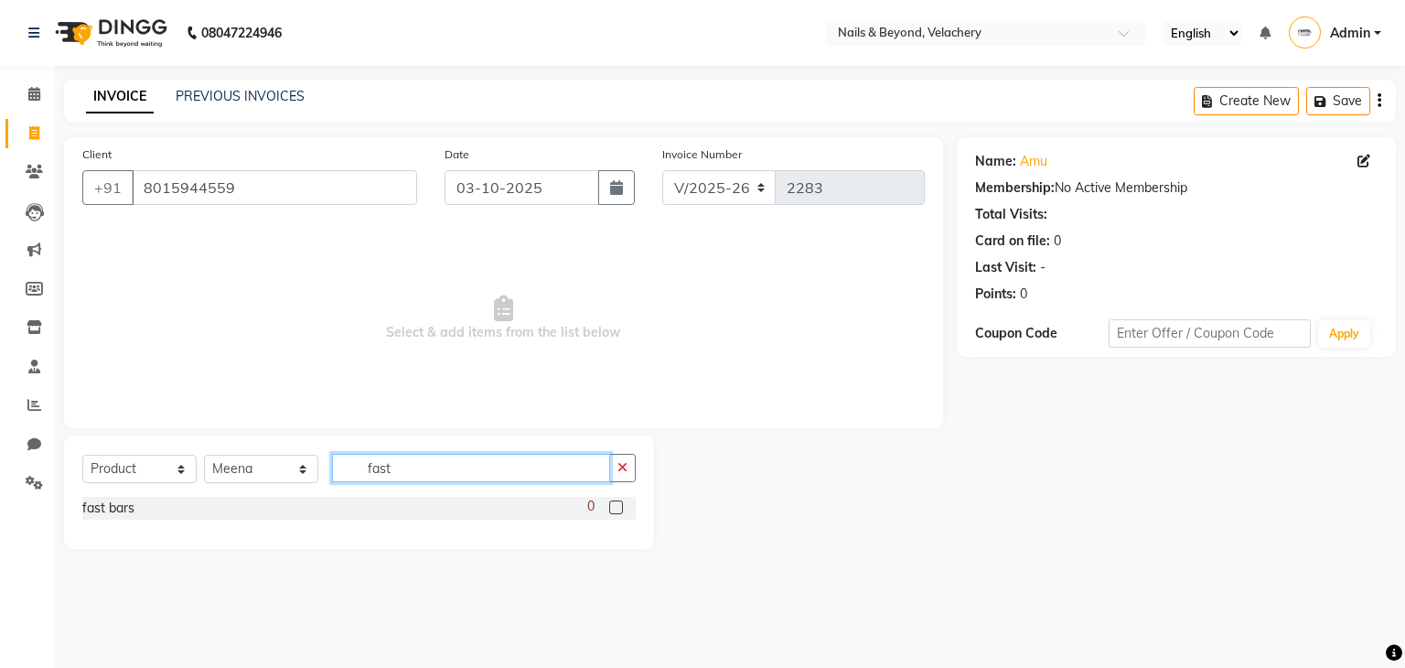
type input "fast"
click at [624, 502] on div "0" at bounding box center [611, 508] width 48 height 23
click at [615, 512] on label at bounding box center [616, 507] width 14 height 14
click at [615, 512] on input "checkbox" at bounding box center [615, 508] width 12 height 12
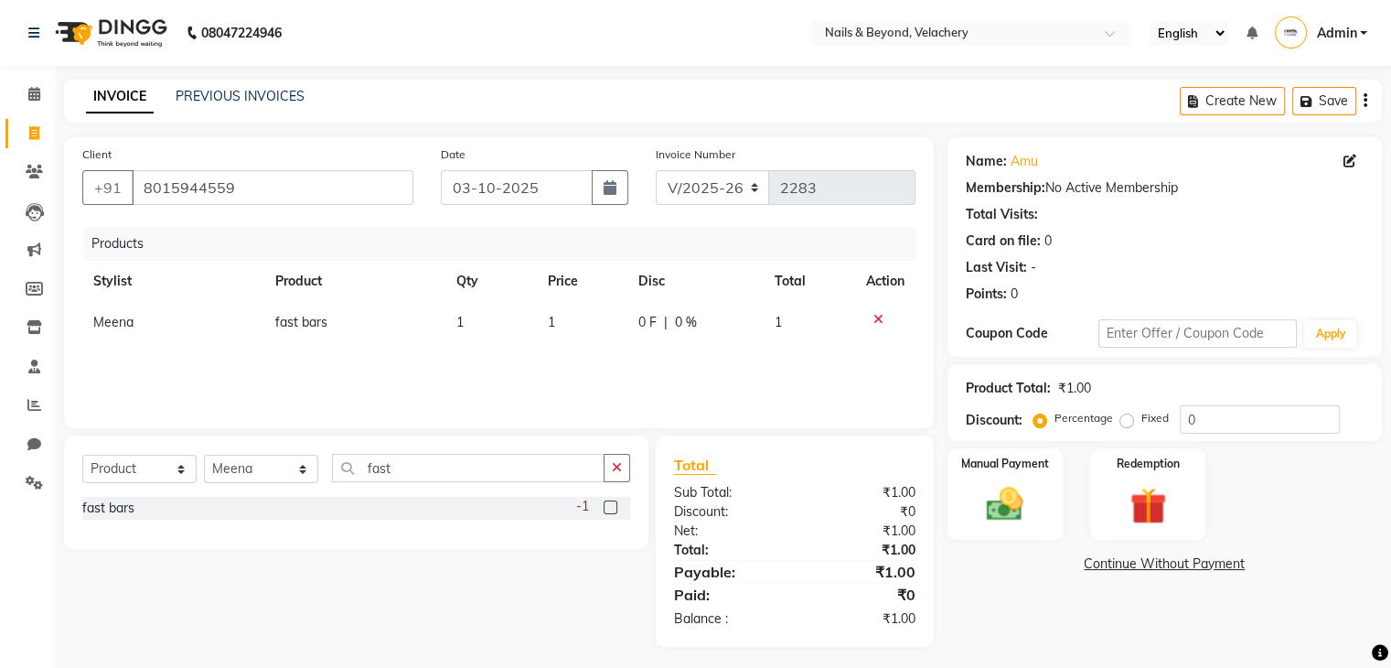
click at [615, 512] on label at bounding box center [611, 507] width 14 height 14
click at [615, 512] on input "checkbox" at bounding box center [610, 508] width 12 height 12
checkbox input "false"
click at [873, 360] on icon at bounding box center [878, 360] width 10 height 13
click at [560, 318] on td "1" at bounding box center [582, 322] width 91 height 41
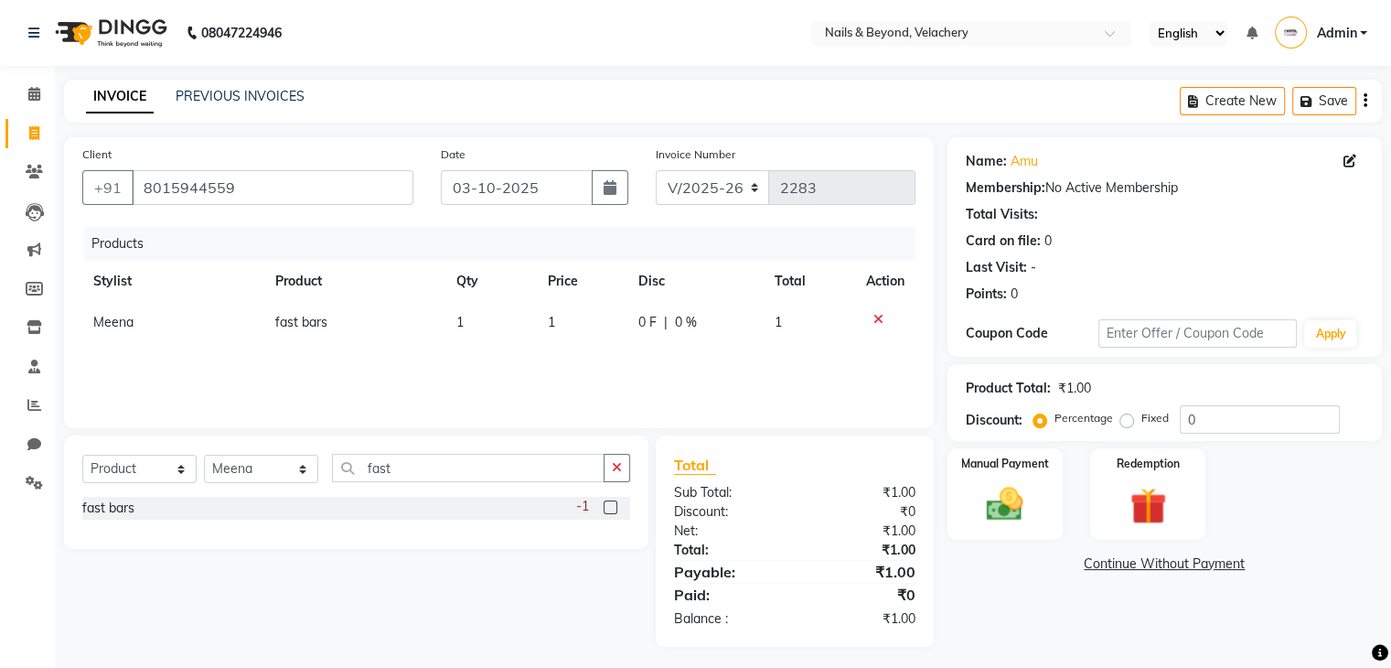
select select "91204"
click at [545, 327] on input "1" at bounding box center [555, 327] width 65 height 28
type input "100"
click at [653, 326] on span "0 F" at bounding box center [647, 322] width 18 height 19
select select "91204"
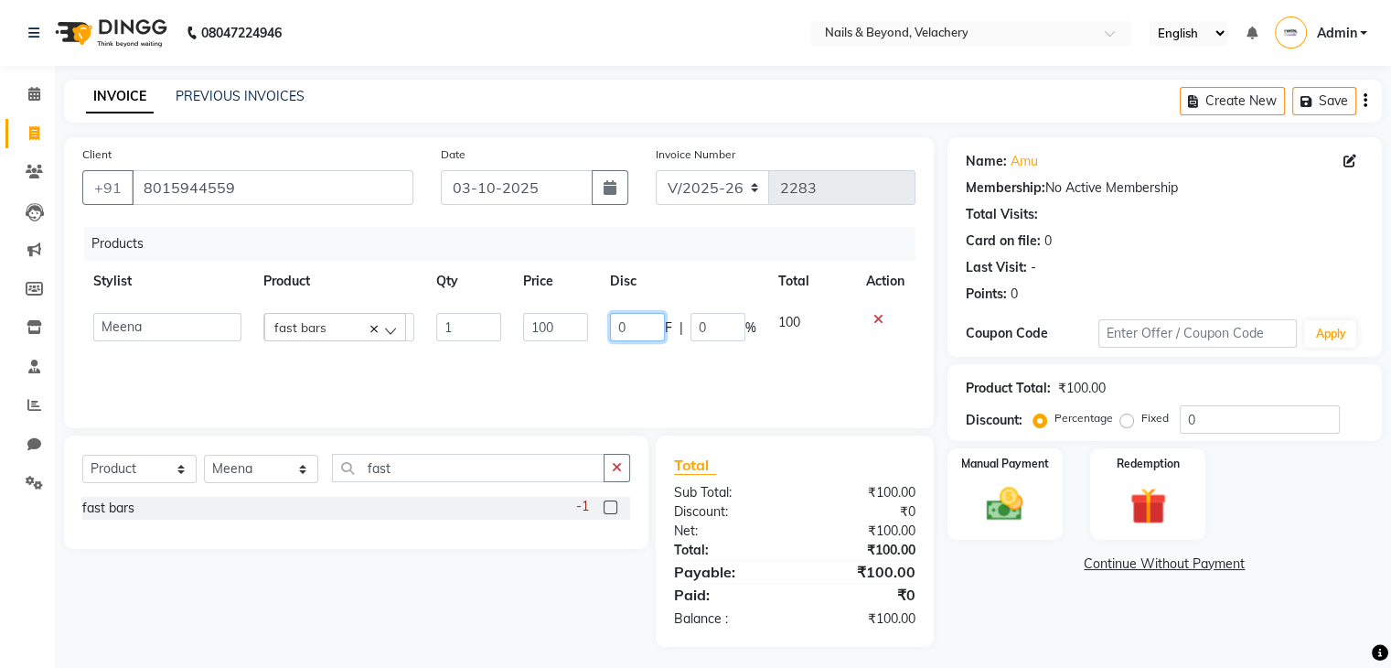
click at [648, 327] on input "0" at bounding box center [637, 327] width 55 height 28
click at [652, 312] on td "0 F | 0 %" at bounding box center [695, 322] width 136 height 41
select select "91204"
click at [640, 325] on input "0" at bounding box center [637, 327] width 55 height 28
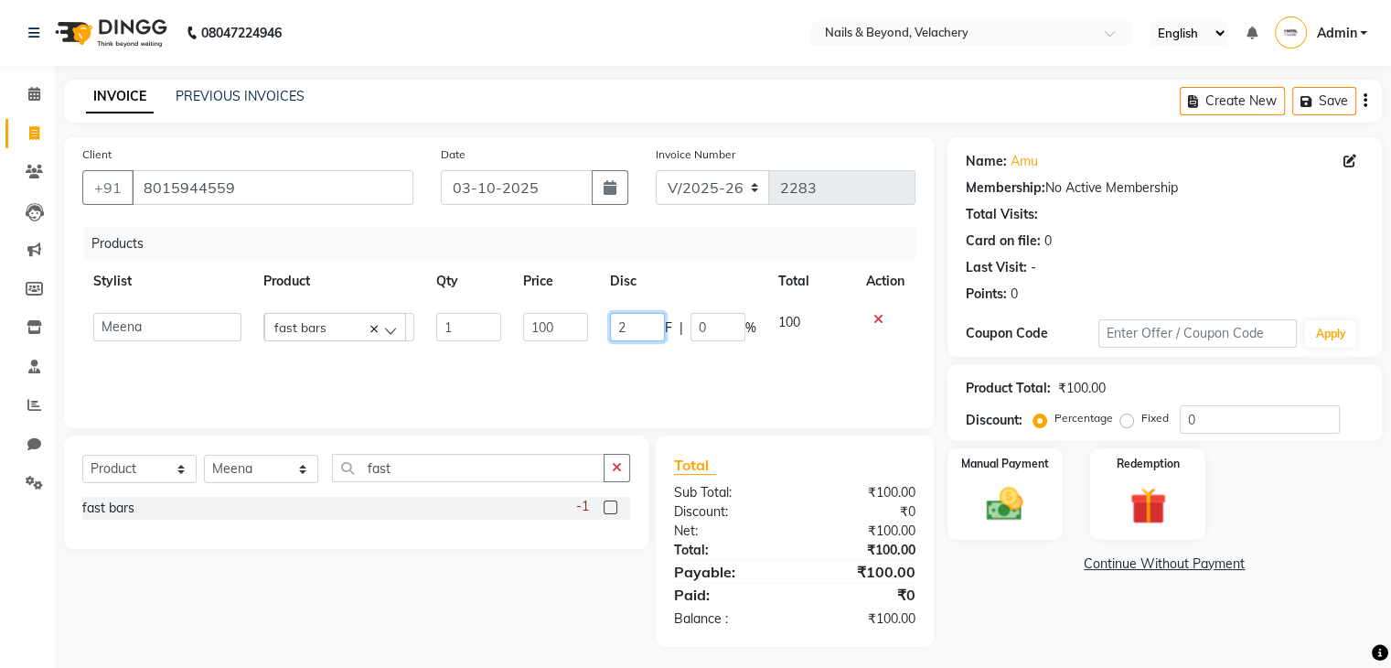
type input "20"
click at [652, 370] on div "Products Stylist Product Qty Price Disc Total Action Meena fast bars 1 100 20 F…" at bounding box center [498, 318] width 833 height 183
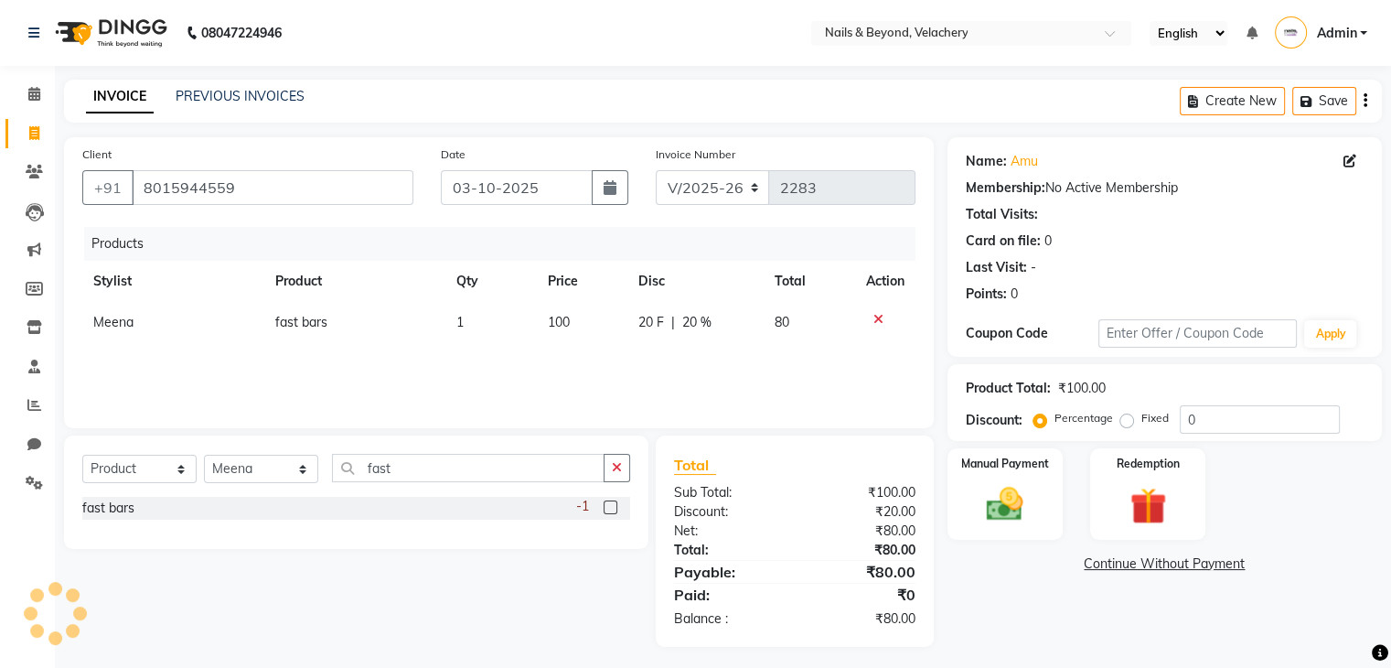
click at [656, 315] on span "20 F" at bounding box center [651, 322] width 26 height 19
select select "91204"
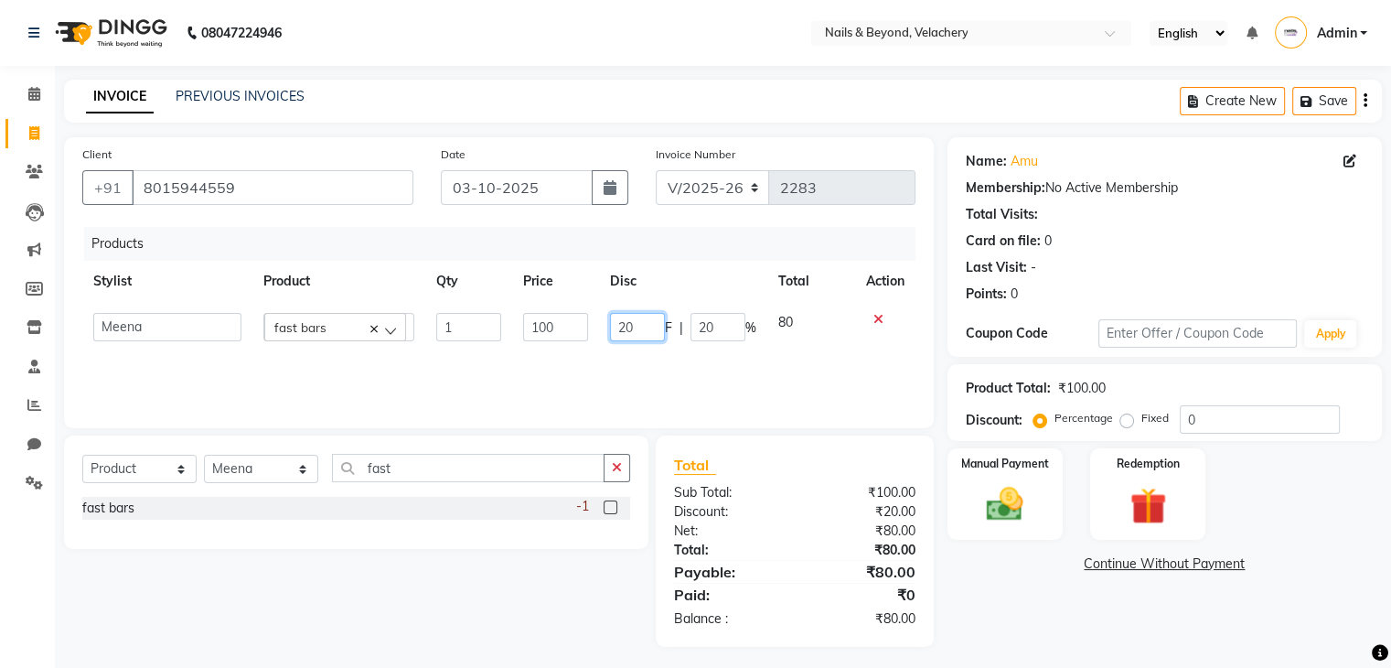
click at [622, 322] on input "20" at bounding box center [637, 327] width 55 height 28
type input "30"
click at [641, 367] on div "Products Stylist Product Qty Price Disc Total Action Meena fast bars 1 100 30 F…" at bounding box center [498, 318] width 833 height 183
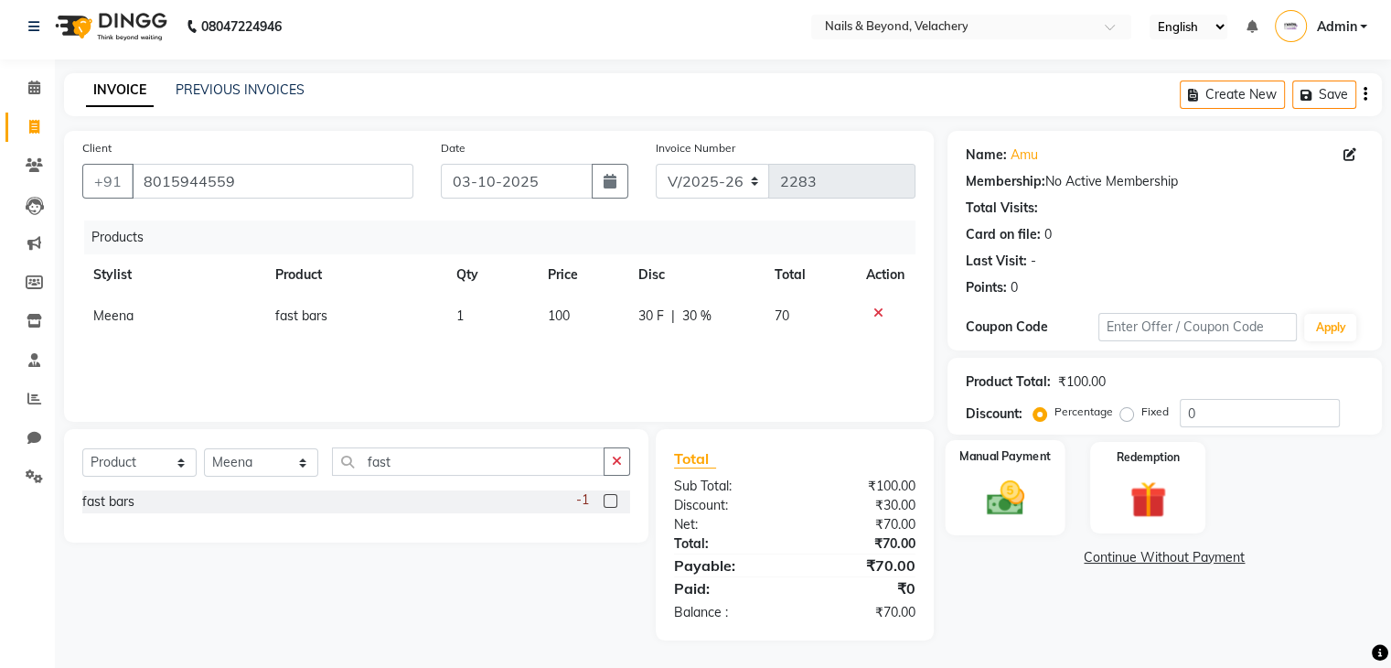
click at [955, 526] on div "Manual Payment" at bounding box center [1005, 487] width 120 height 94
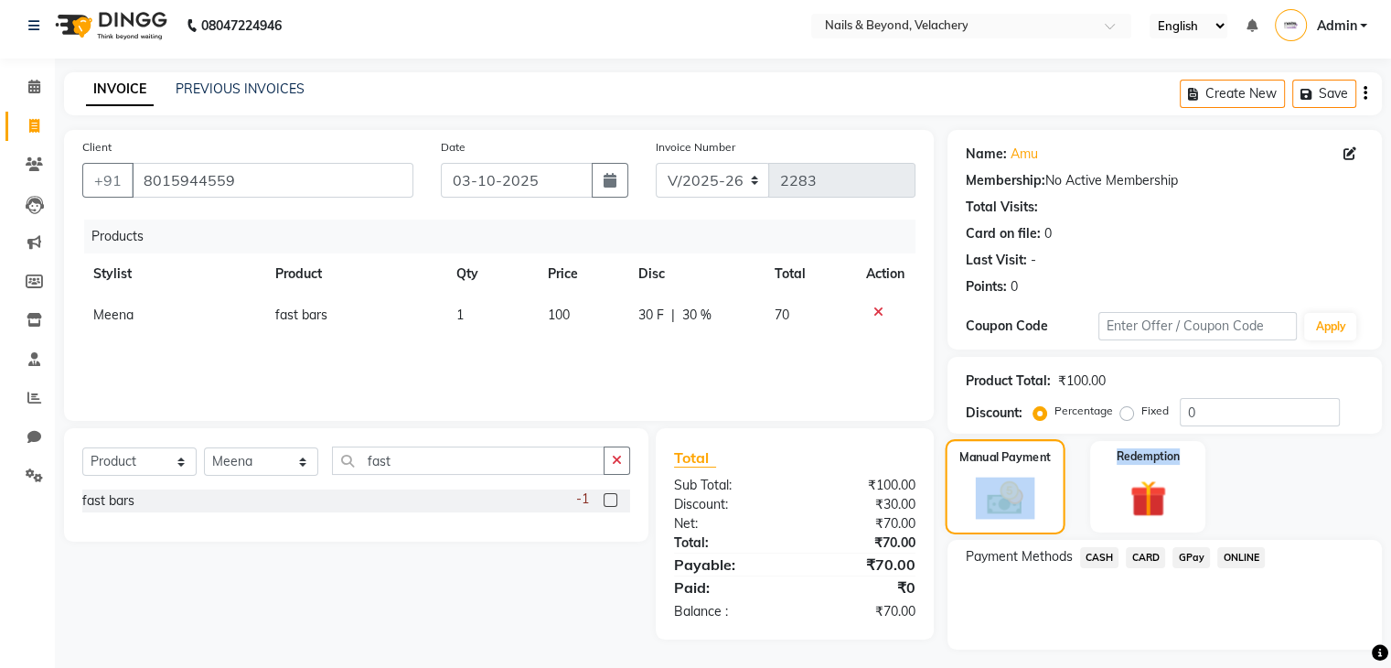
click at [955, 526] on div "Manual Payment" at bounding box center [1005, 486] width 120 height 94
drag, startPoint x: 1215, startPoint y: 557, endPoint x: 1190, endPoint y: 554, distance: 24.8
click at [1190, 554] on div "Payment Methods CASH CARD GPay ONLINE" at bounding box center [1165, 559] width 398 height 25
click at [1190, 554] on span "GPay" at bounding box center [1192, 557] width 38 height 21
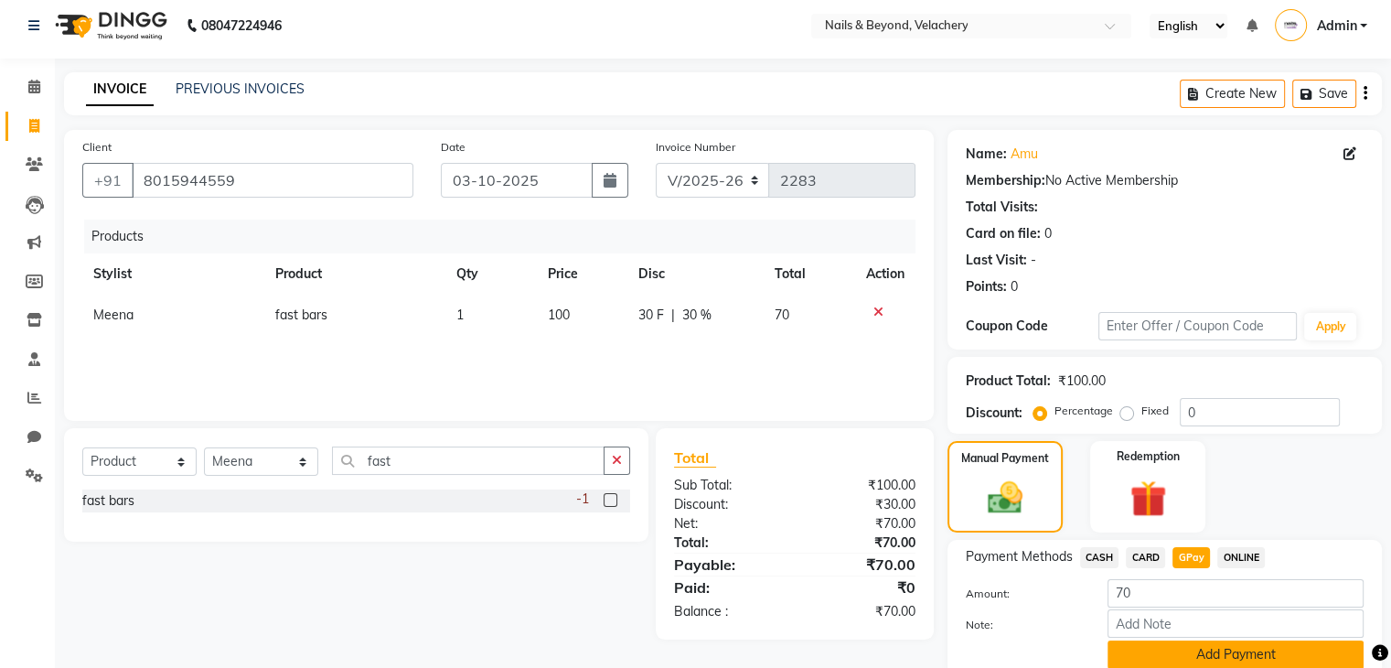
click at [1231, 656] on button "Add Payment" at bounding box center [1236, 654] width 256 height 28
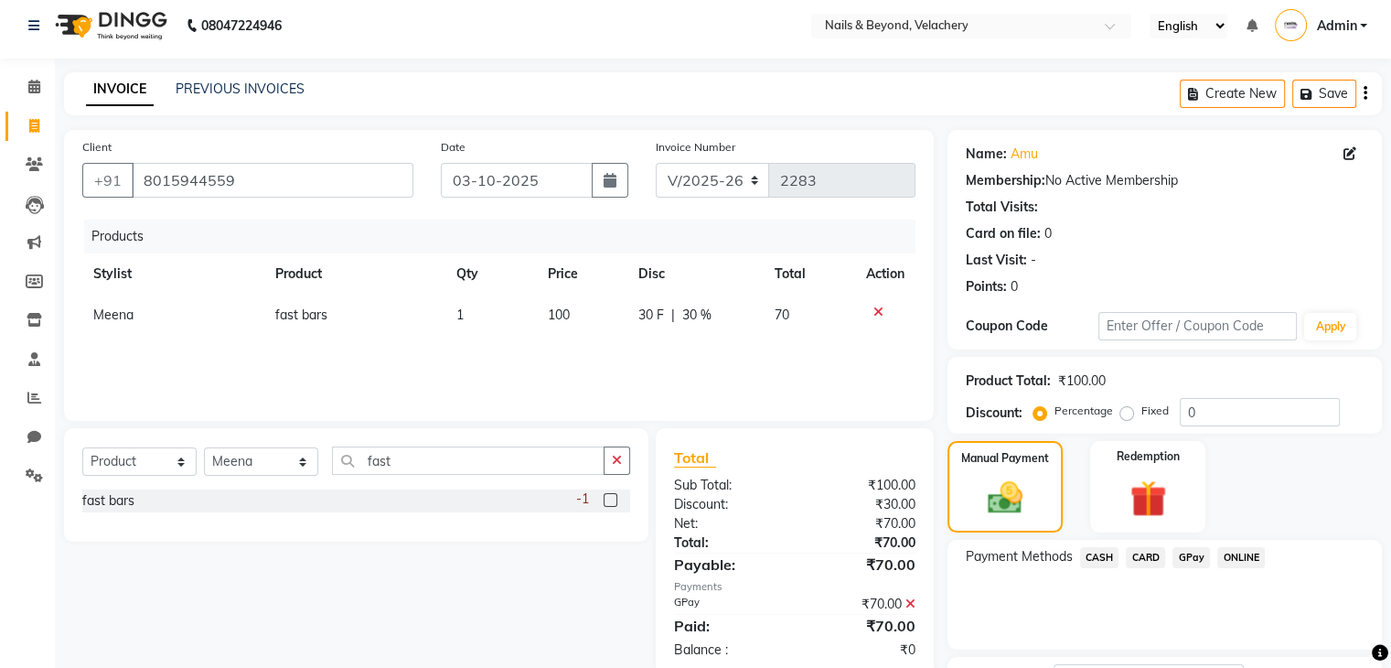
scroll to position [156, 0]
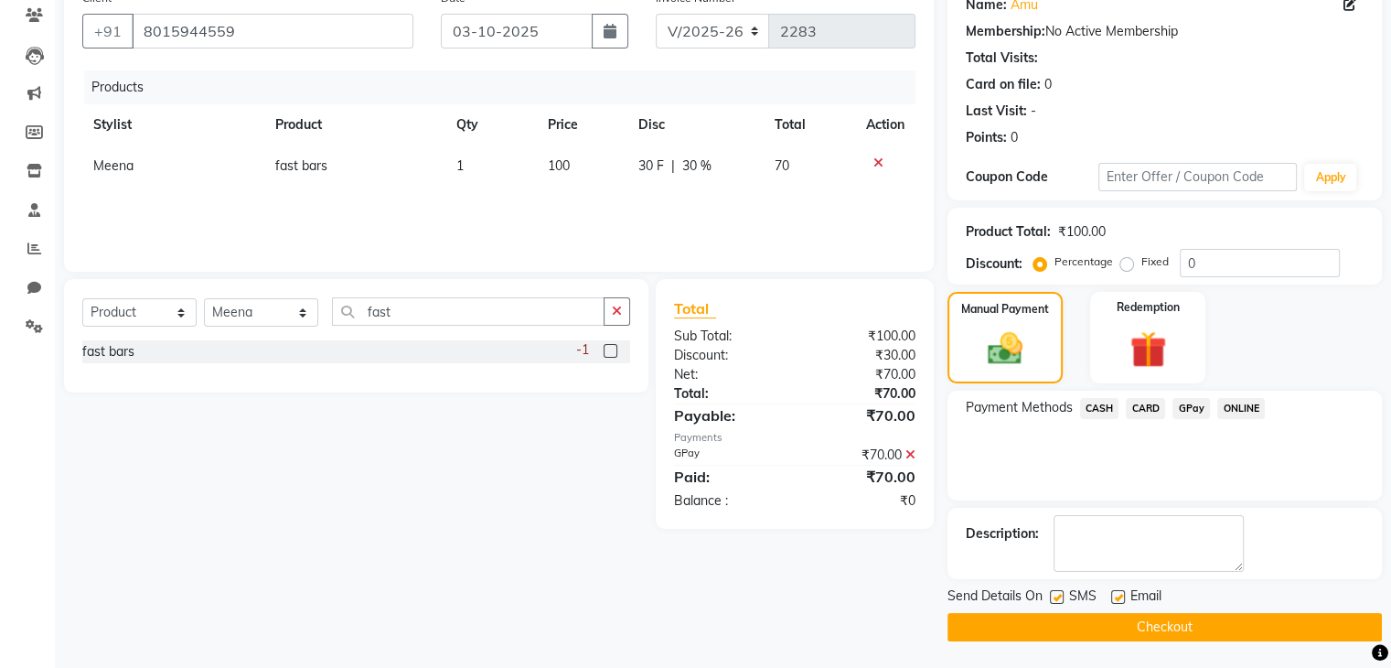
click at [1187, 626] on button "Checkout" at bounding box center [1165, 627] width 434 height 28
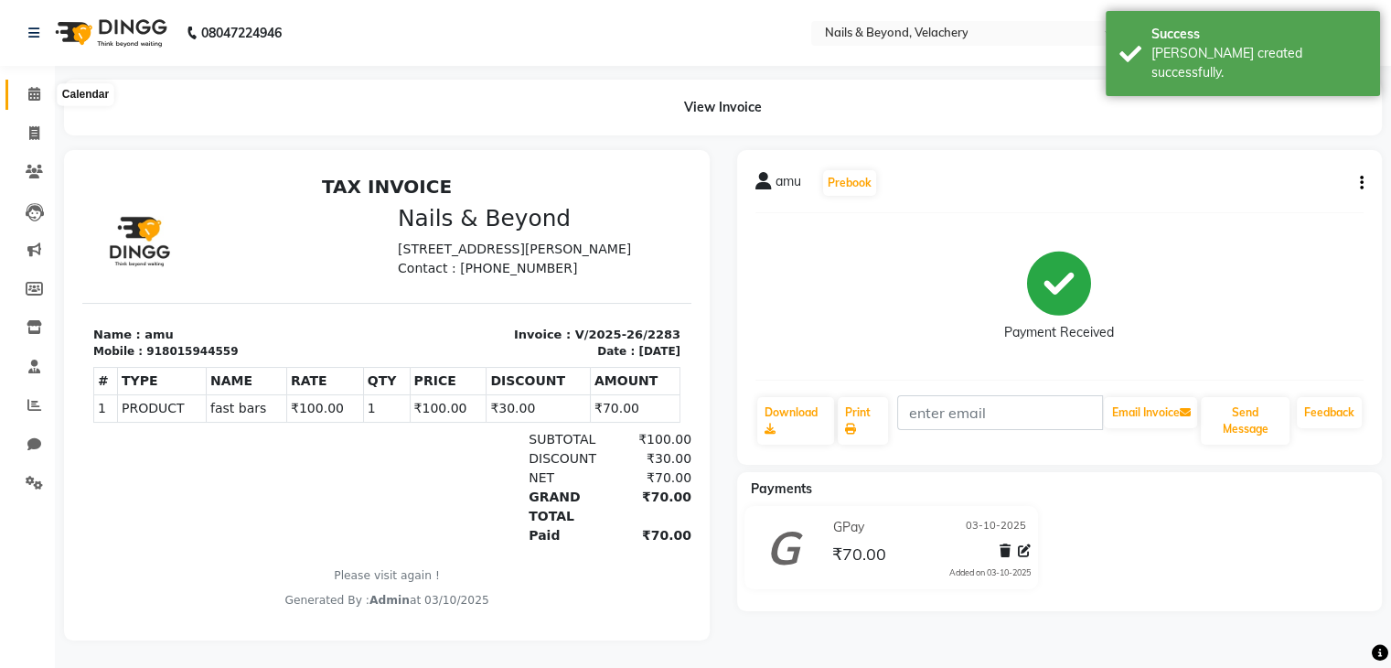
click at [48, 102] on span at bounding box center [34, 94] width 32 height 21
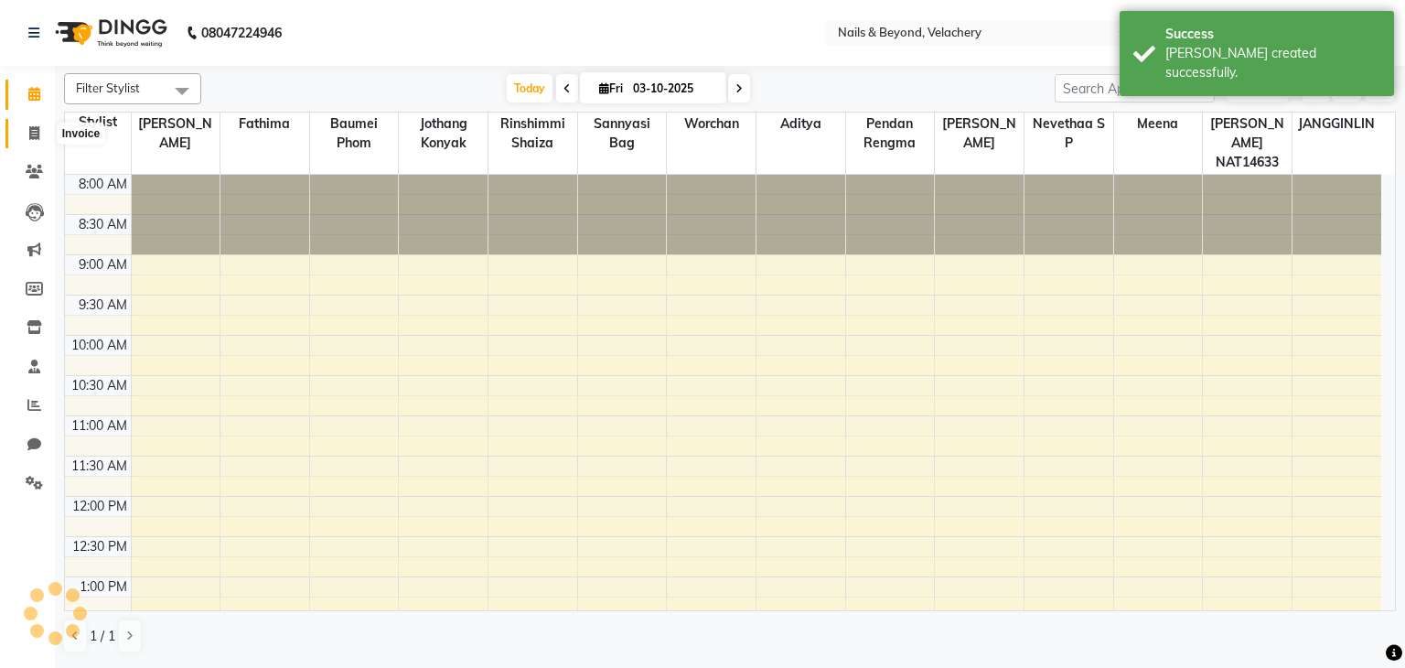
click at [22, 134] on span at bounding box center [34, 133] width 32 height 21
select select "service"
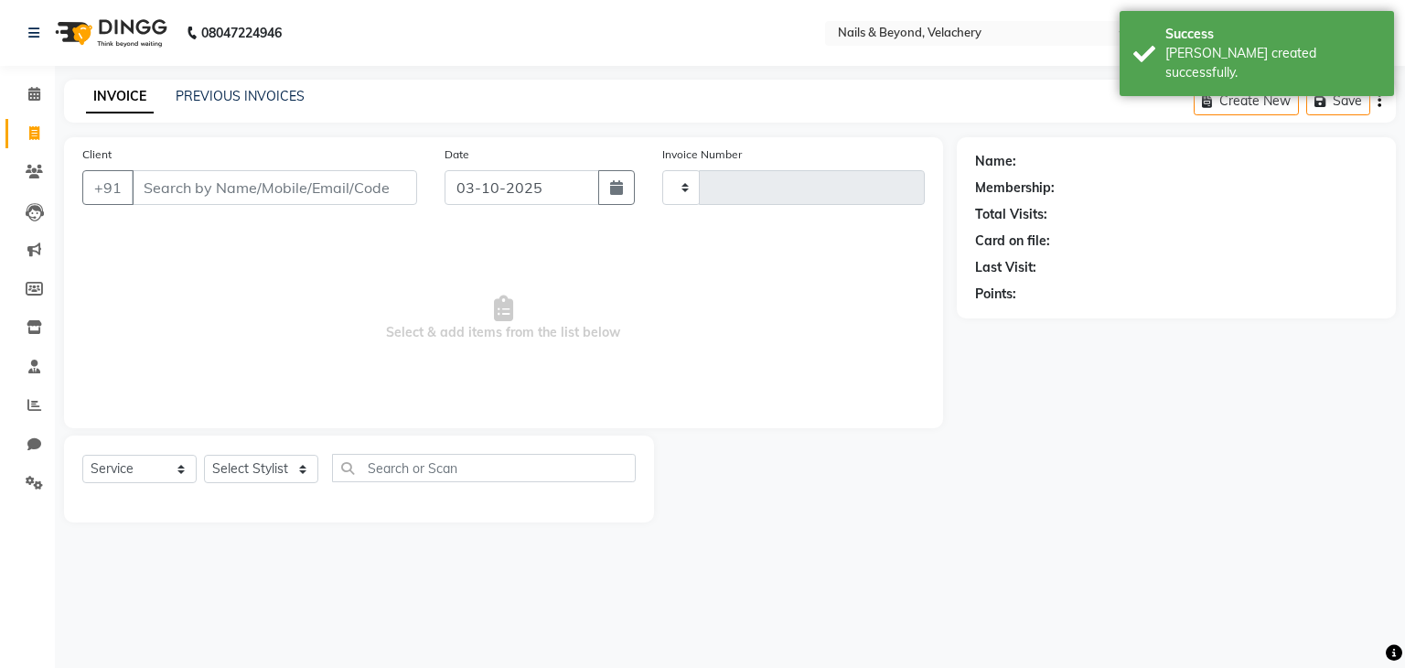
type input "2284"
select select "8978"
click at [198, 100] on link "PREVIOUS INVOICES" at bounding box center [240, 96] width 129 height 16
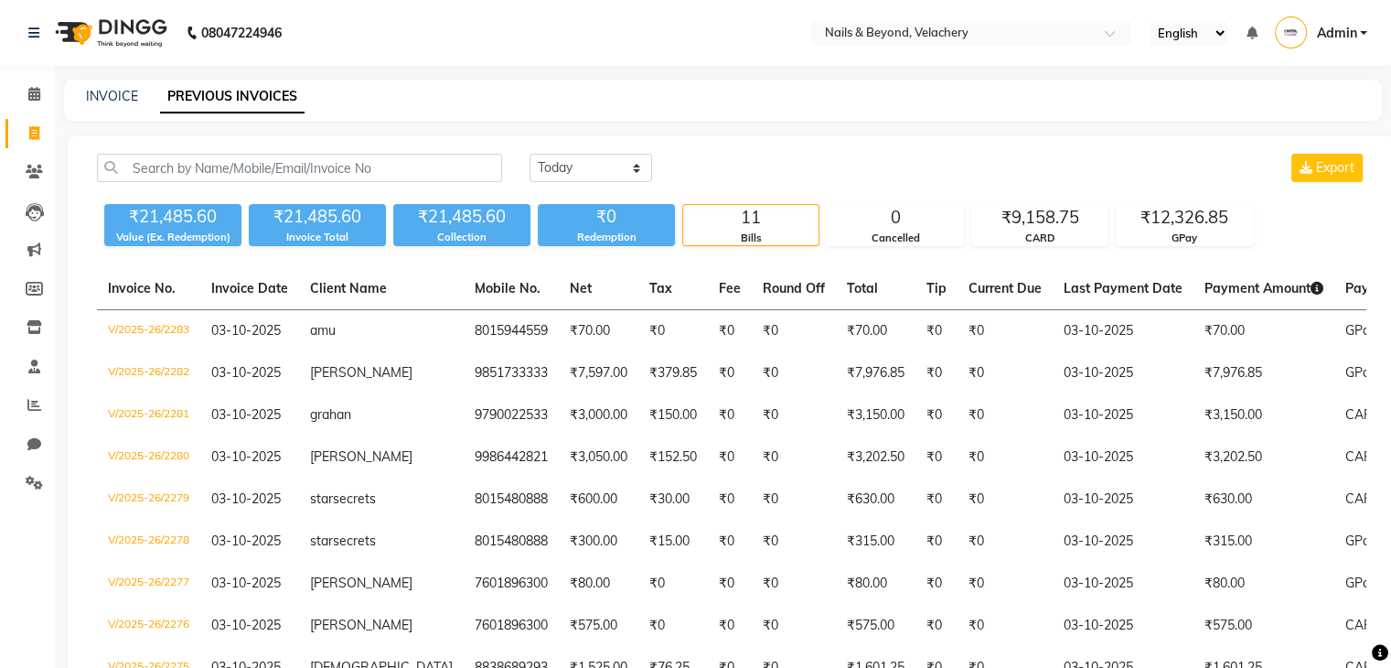
click at [662, 113] on div "INVOICE PREVIOUS INVOICES" at bounding box center [723, 100] width 1318 height 41
click at [29, 398] on li "Reports" at bounding box center [27, 405] width 55 height 39
click at [29, 398] on icon at bounding box center [34, 405] width 14 height 14
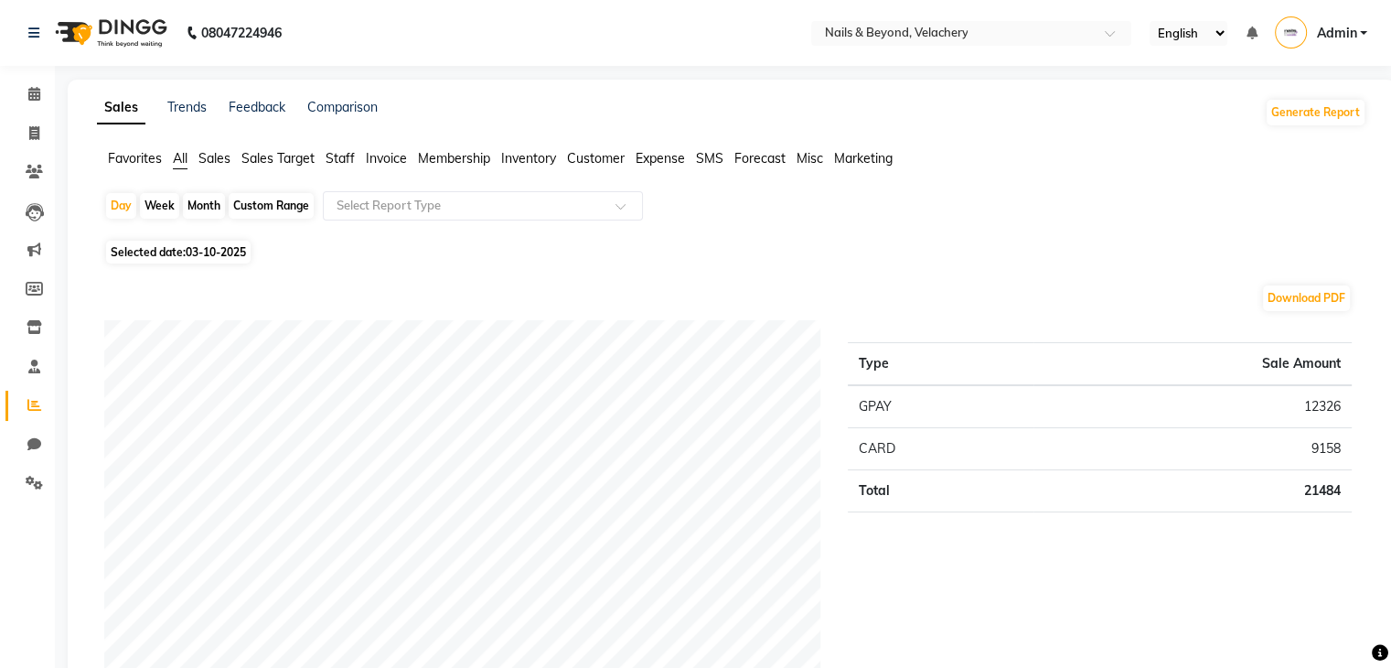
click at [212, 163] on span "Sales" at bounding box center [214, 158] width 32 height 16
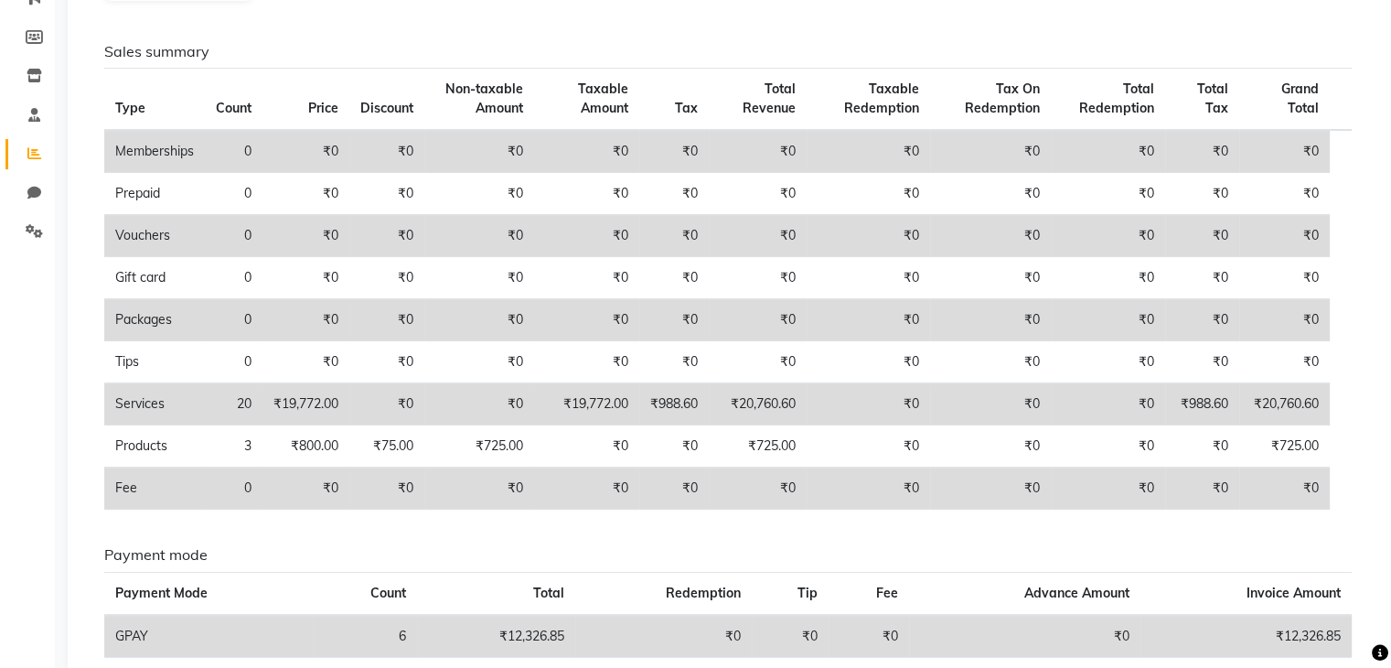
scroll to position [377, 0]
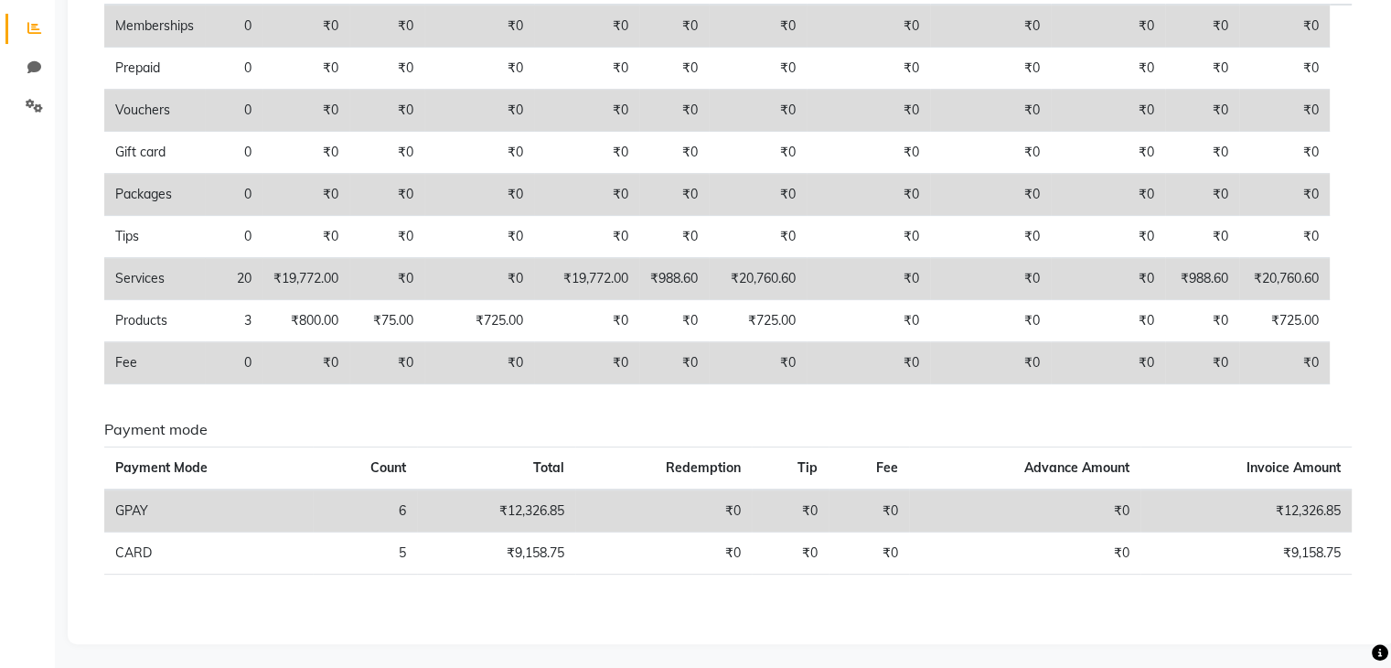
click at [361, 389] on div "Sales summary Type Count Price Discount Non-taxable Amount Taxable Amount Tax T…" at bounding box center [728, 158] width 1275 height 481
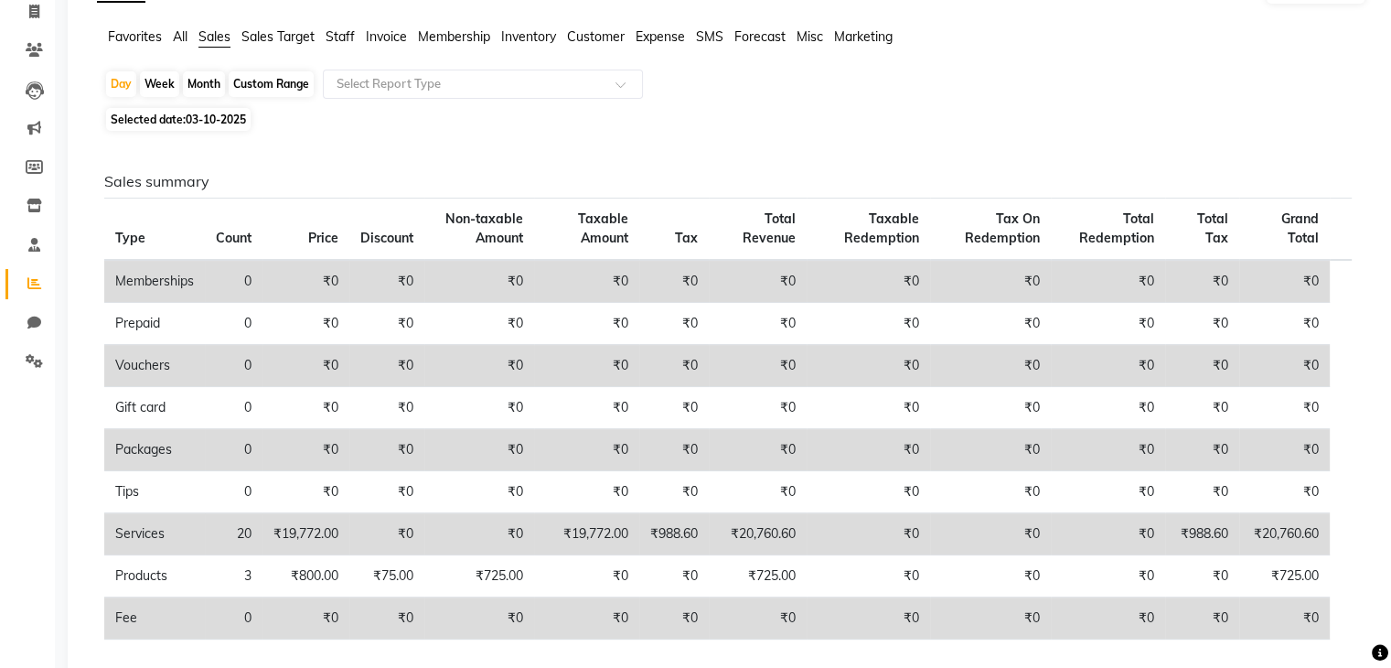
scroll to position [0, 0]
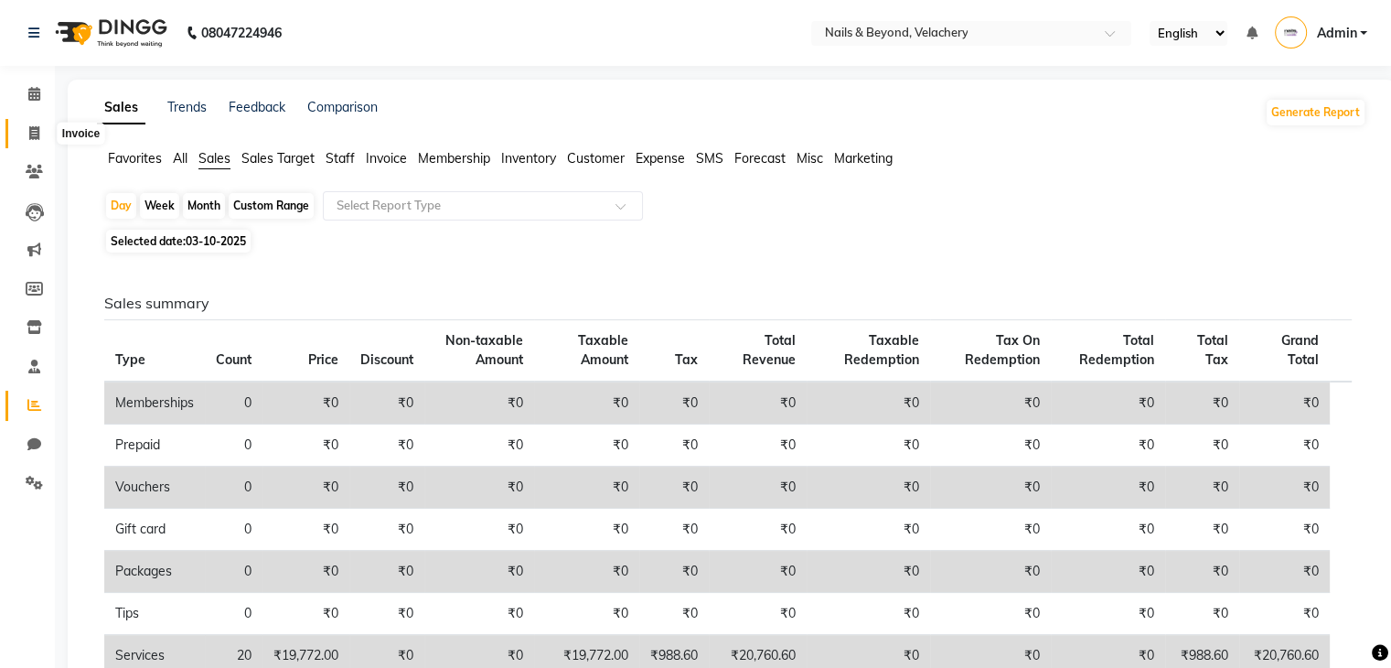
click at [34, 127] on icon at bounding box center [34, 133] width 10 height 14
select select "service"
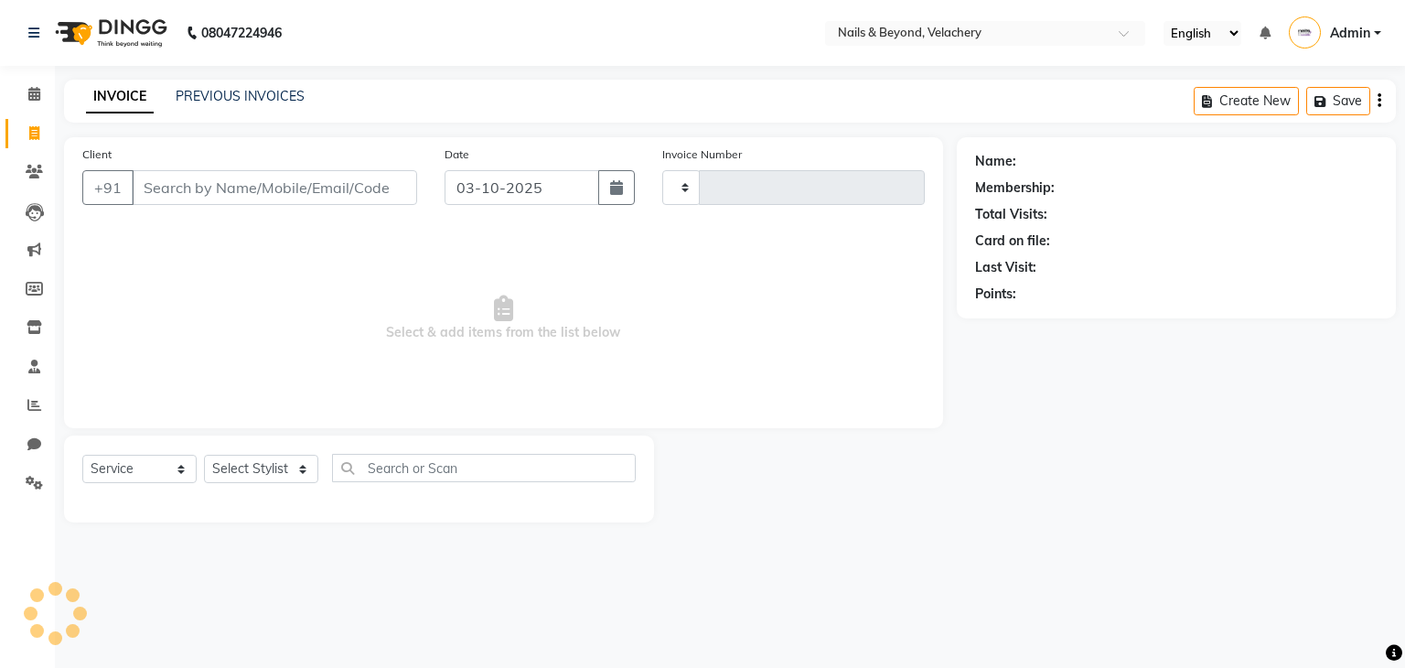
type input "2284"
select select "8978"
click at [285, 83] on div "INVOICE PREVIOUS INVOICES Create New Save" at bounding box center [730, 101] width 1332 height 43
click at [252, 103] on link "PREVIOUS INVOICES" at bounding box center [240, 96] width 129 height 16
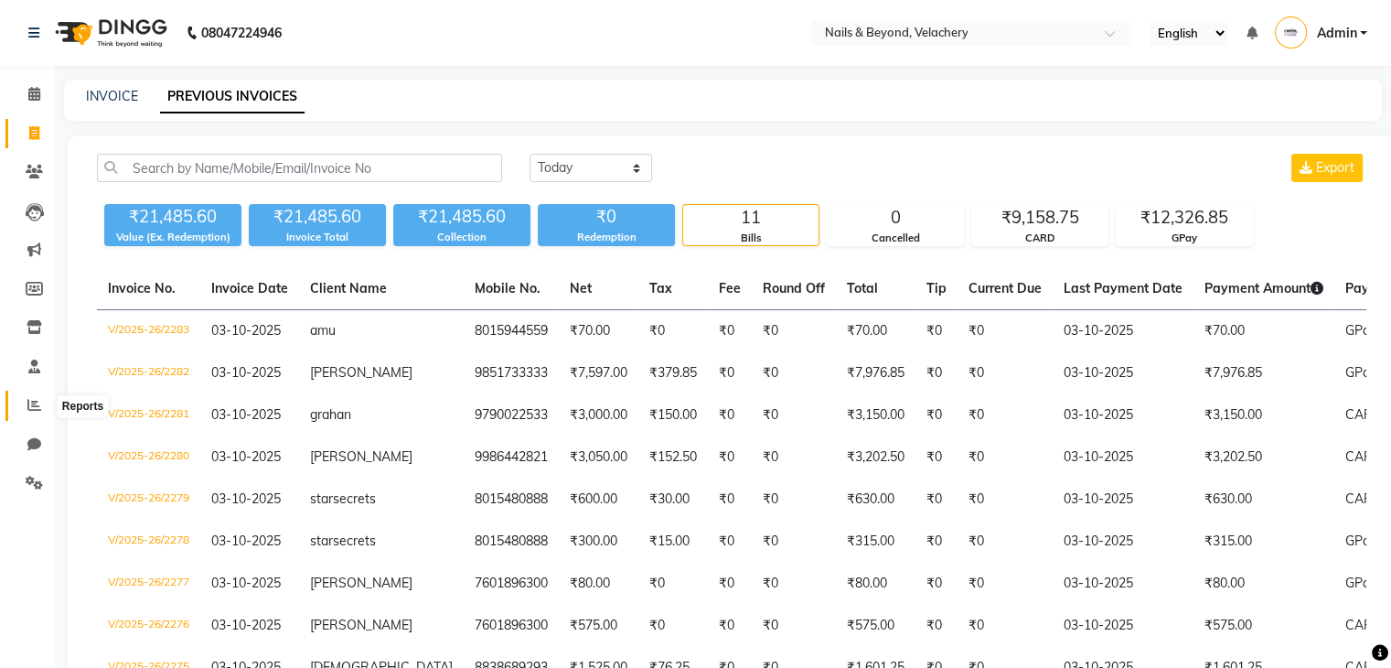
click at [30, 411] on icon at bounding box center [34, 405] width 14 height 14
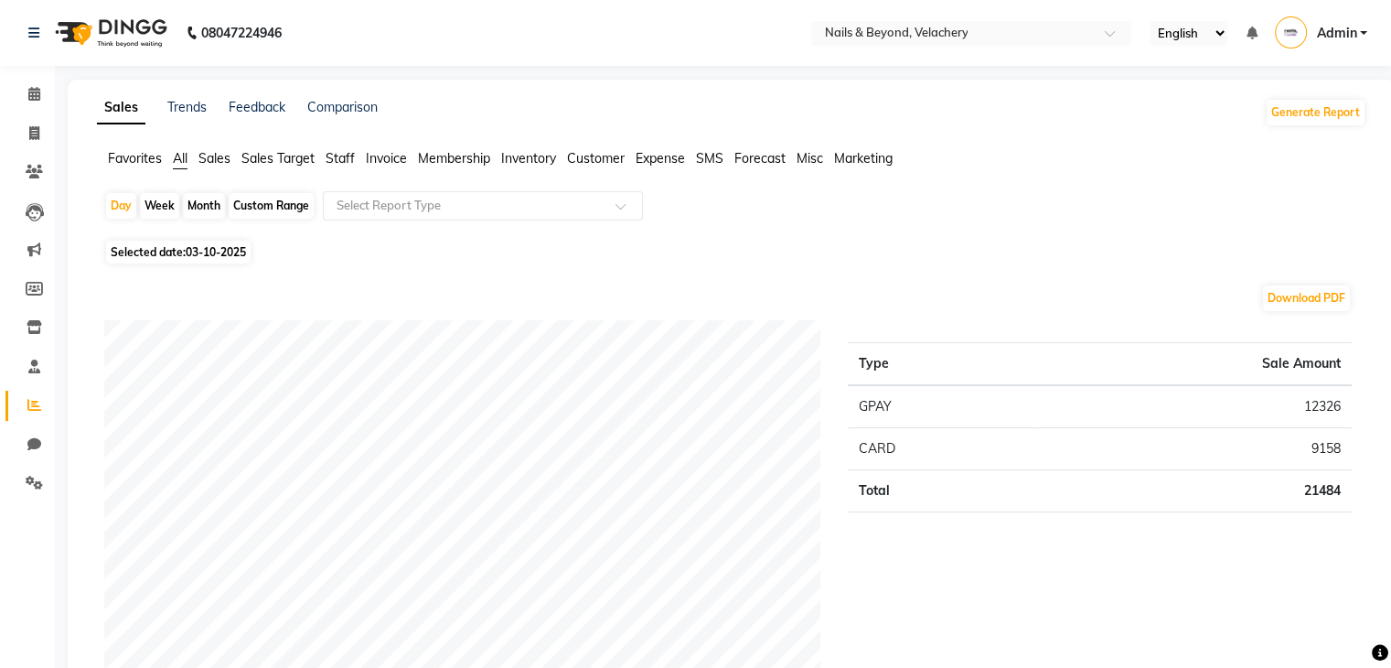
click at [216, 151] on span "Sales" at bounding box center [214, 158] width 32 height 16
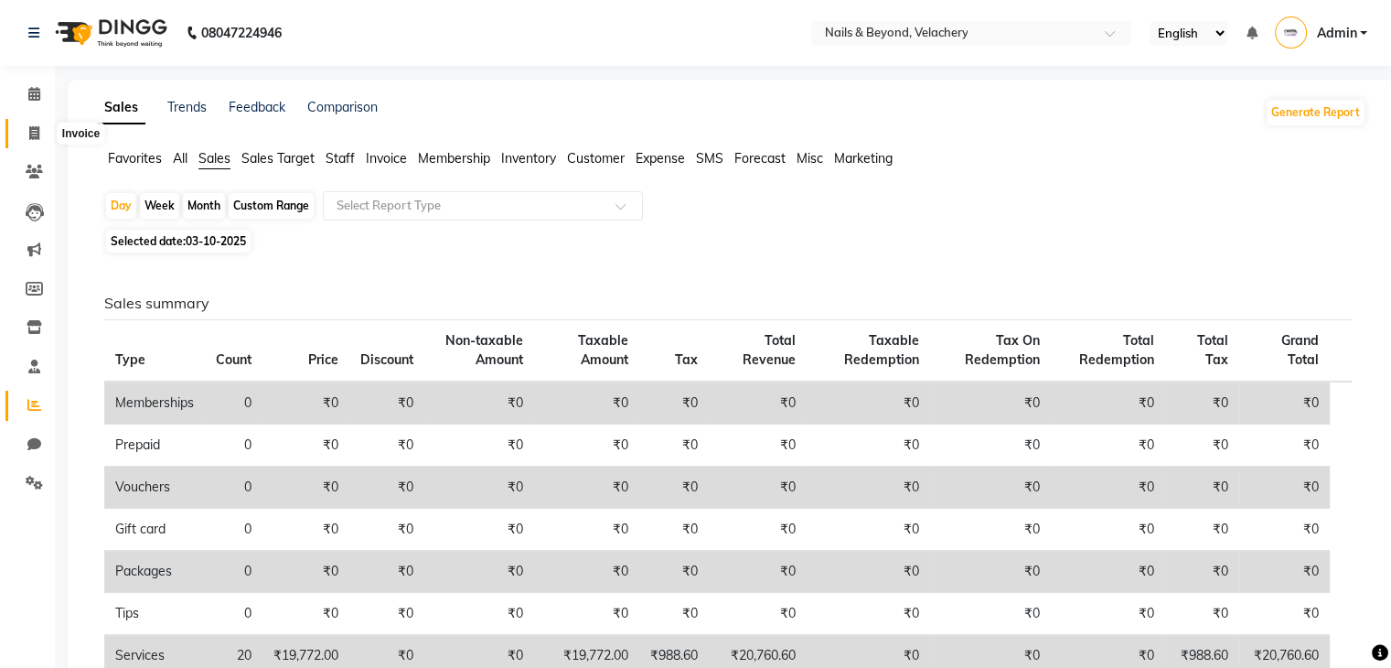
click at [26, 128] on span at bounding box center [34, 133] width 32 height 21
select select "service"
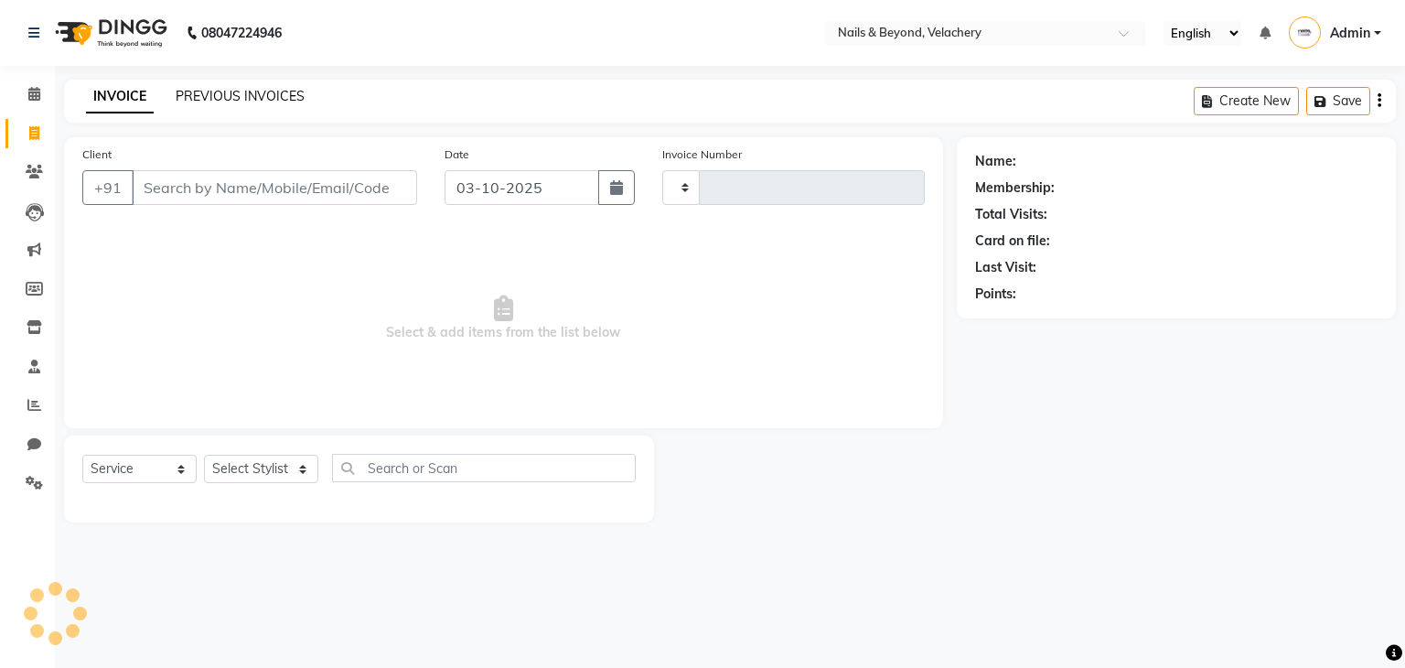
click at [273, 100] on link "PREVIOUS INVOICES" at bounding box center [240, 96] width 129 height 16
